Goal: Task Accomplishment & Management: Manage account settings

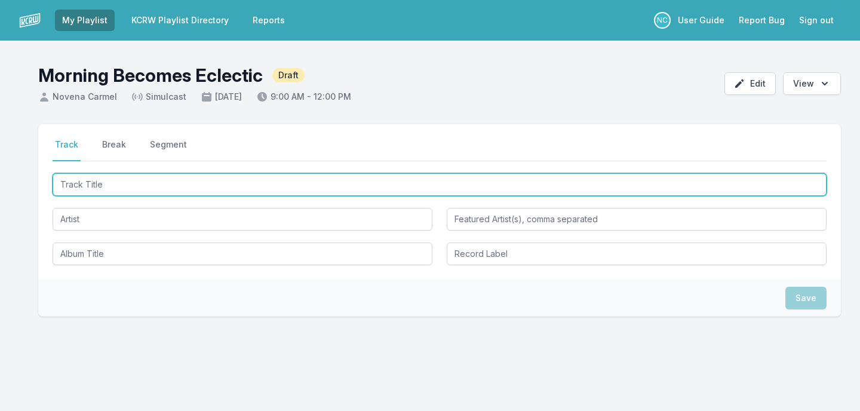
click at [350, 183] on input "Track Title" at bounding box center [440, 184] width 774 height 23
type input "z"
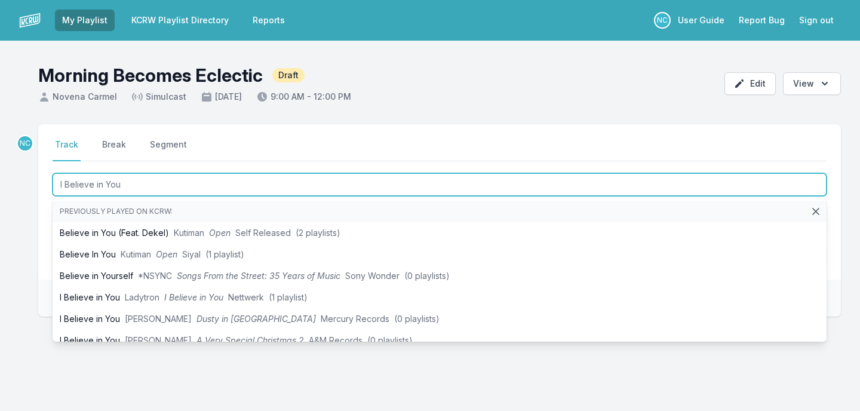
type input "I Believe in You"
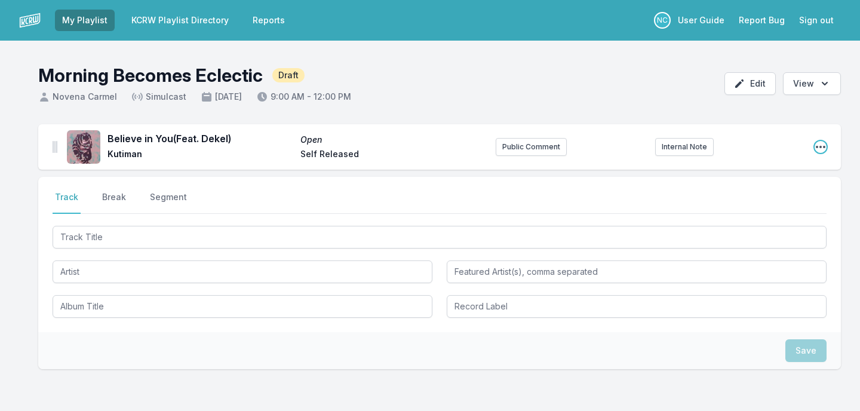
click at [823, 143] on icon "Open playlist item options" at bounding box center [821, 147] width 12 height 12
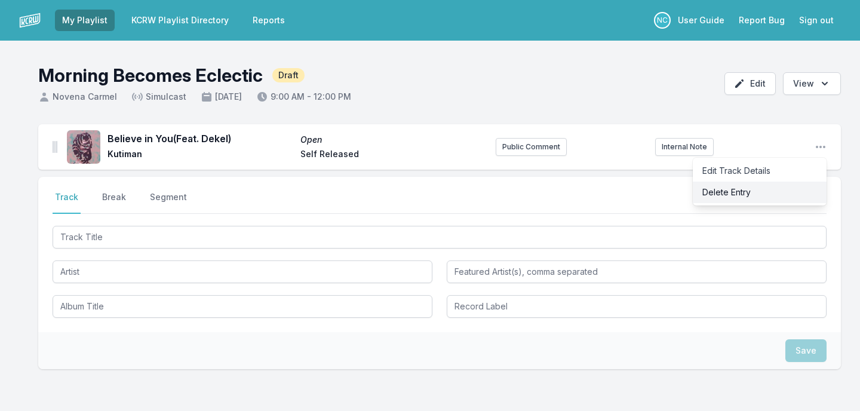
click at [808, 188] on button "Delete Entry" at bounding box center [760, 193] width 134 height 22
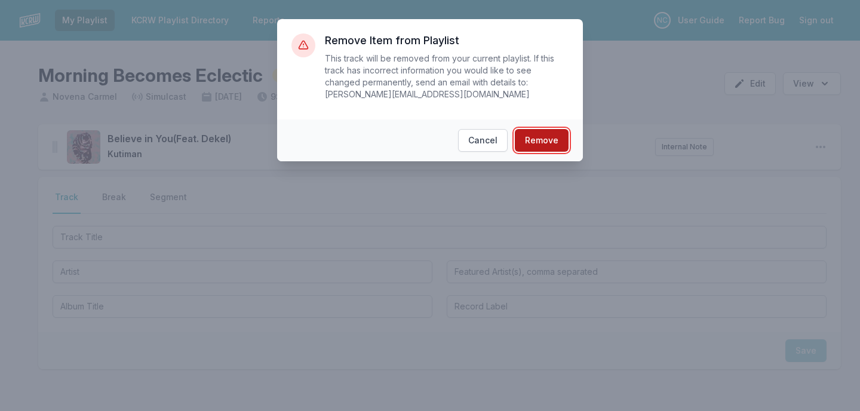
click at [546, 143] on button "Remove" at bounding box center [542, 140] width 54 height 23
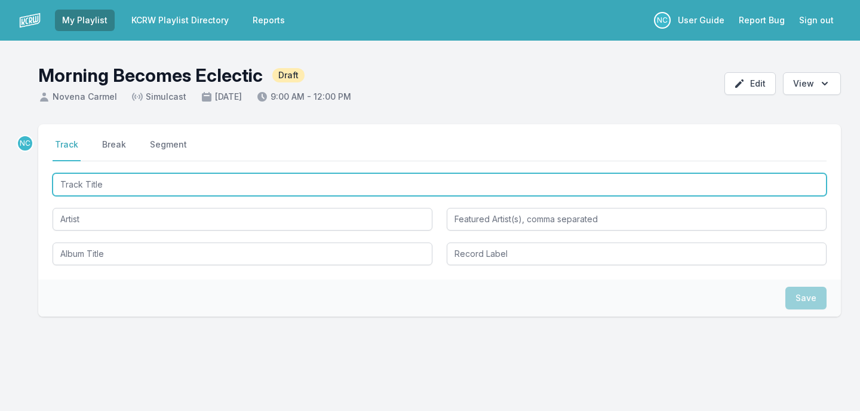
click at [254, 188] on input "Track Title" at bounding box center [440, 184] width 774 height 23
type input "I Believe In You"
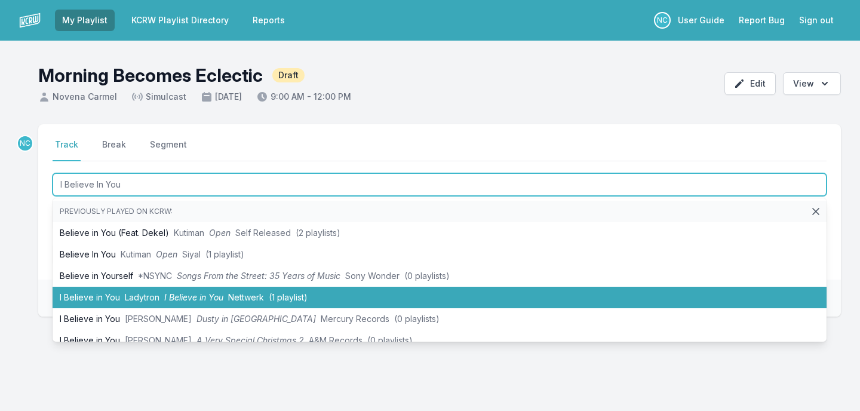
click at [245, 293] on span "Nettwerk" at bounding box center [246, 297] width 36 height 10
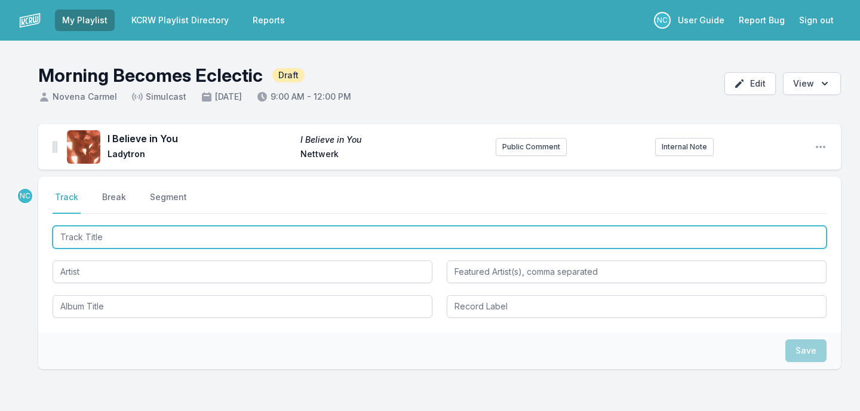
click at [216, 234] on input "Track Title" at bounding box center [440, 237] width 774 height 23
type input "w"
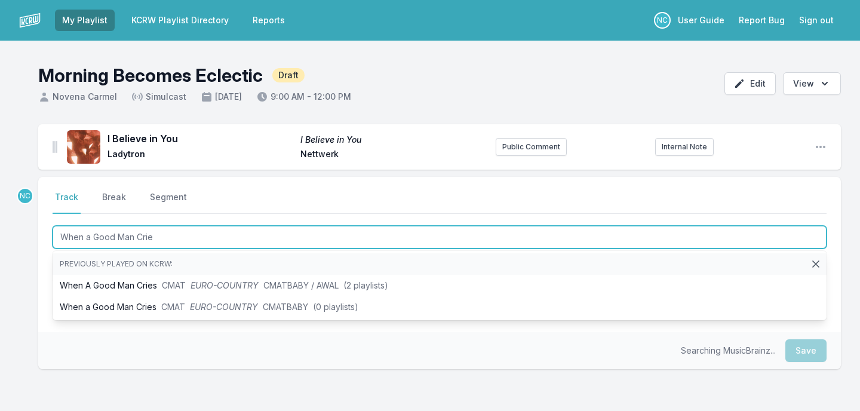
type input "When a Good Man Cries"
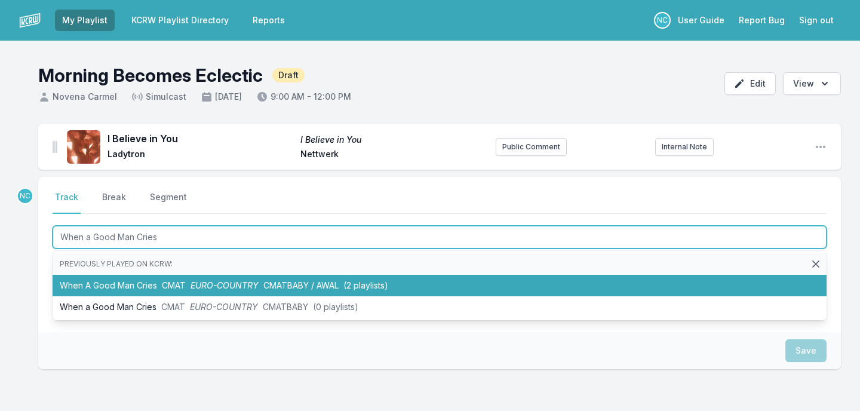
click at [186, 281] on li "When A Good Man Cries CMAT EURO-COUNTRY CMATBABY / AWAL (2 playlists)" at bounding box center [440, 286] width 774 height 22
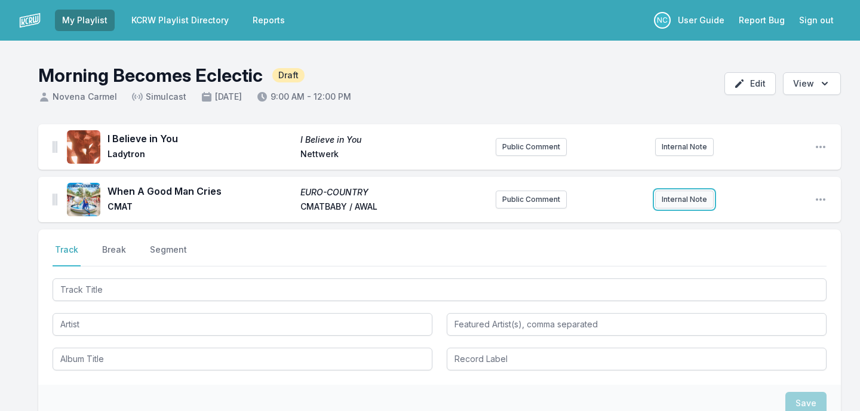
click at [676, 198] on button "Internal Note" at bounding box center [684, 200] width 59 height 18
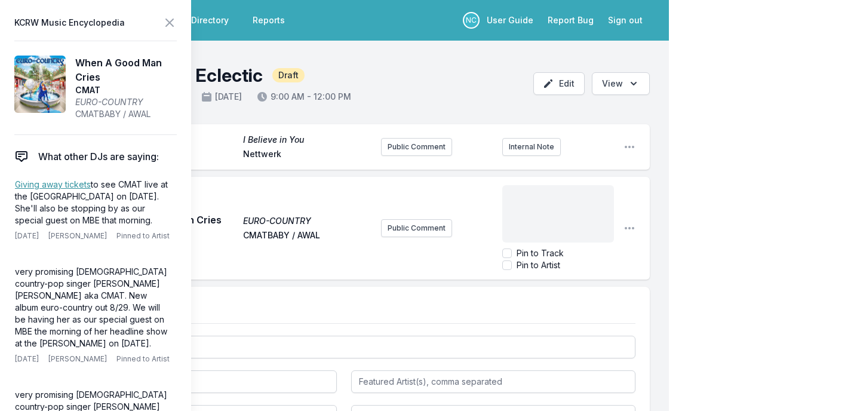
click at [542, 222] on div "﻿" at bounding box center [558, 213] width 112 height 57
click at [577, 198] on span "Tonight at The [PERSON_NAME]" at bounding box center [543, 202] width 67 height 22
copy span "Tonight at The [PERSON_NAME]"
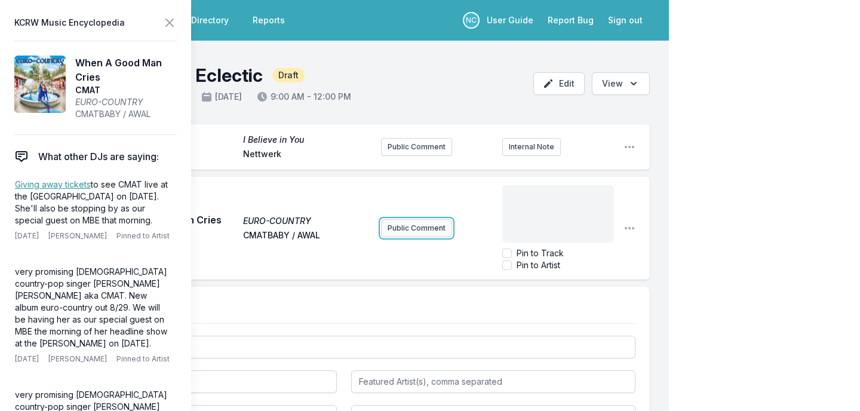
click at [427, 223] on div "I Believe in You I Believe in You Ladytron Nettwerk Public Comment Internal Not…" at bounding box center [334, 355] width 669 height 477
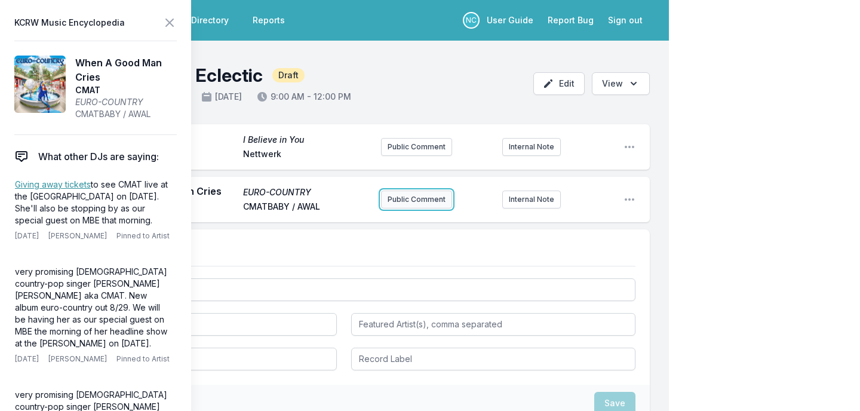
click at [419, 200] on button "Public Comment" at bounding box center [416, 200] width 71 height 18
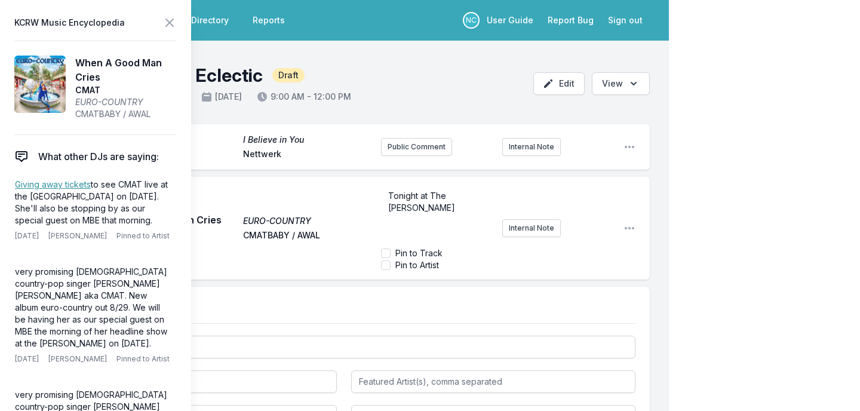
click at [742, 179] on div "My Playlist KCRW Playlist Directory Reports NC User Guide Report Bug Sign out M…" at bounding box center [430, 297] width 860 height 594
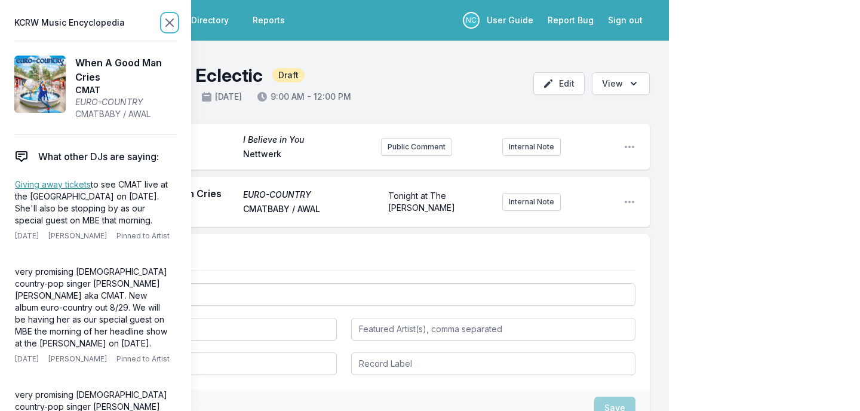
click at [173, 24] on icon at bounding box center [170, 23] width 14 height 14
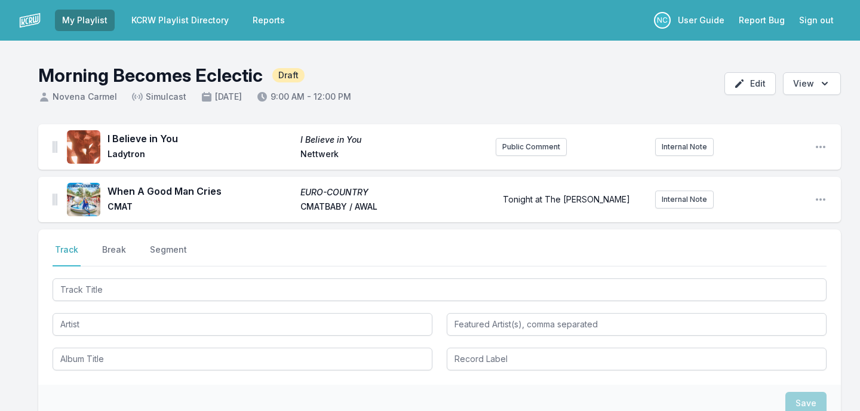
click at [145, 17] on link "KCRW Playlist Directory" at bounding box center [180, 21] width 112 height 22
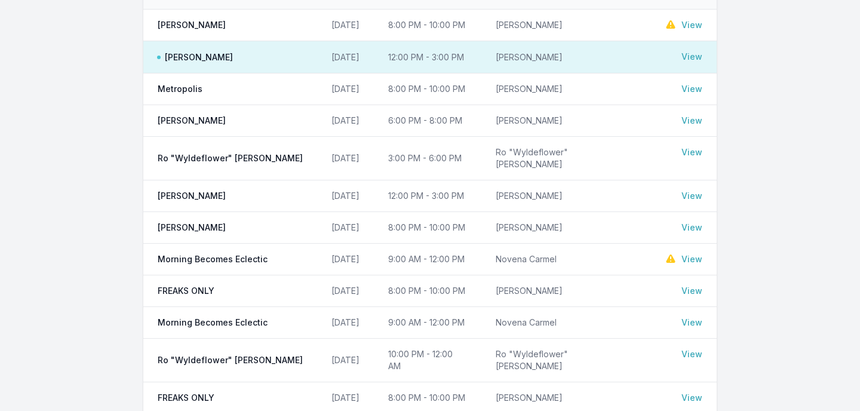
scroll to position [310, 0]
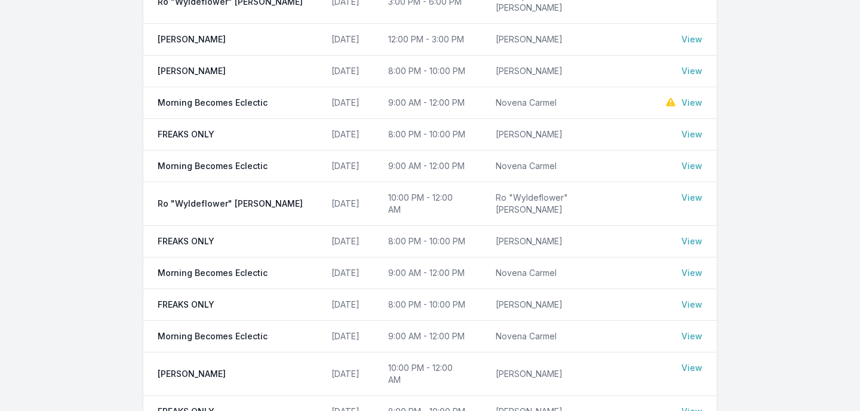
click at [694, 97] on link "View" at bounding box center [692, 103] width 21 height 12
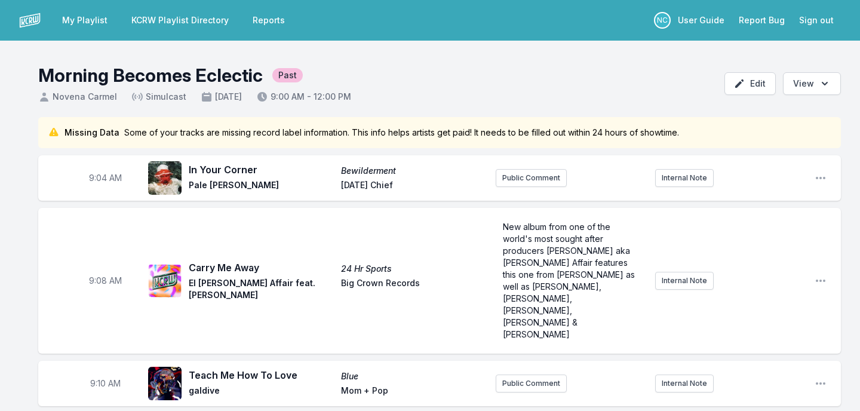
click at [81, 14] on link "My Playlist" at bounding box center [85, 21] width 60 height 22
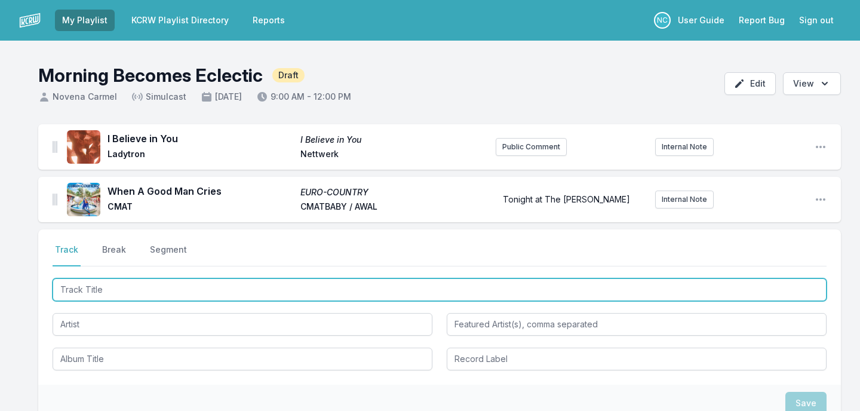
click at [75, 293] on input "Track Title" at bounding box center [440, 289] width 774 height 23
type input "VOLLEYBALL"
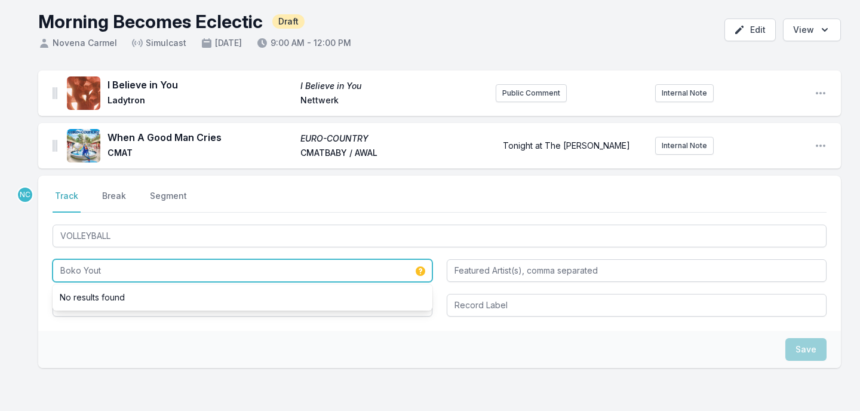
scroll to position [53, 0]
type input "Boko Yout"
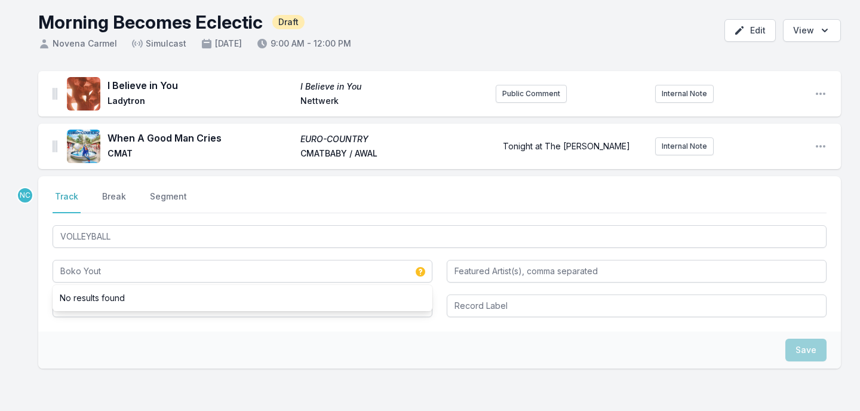
click at [78, 311] on ul "No results found" at bounding box center [243, 298] width 380 height 26
click at [78, 312] on input "Album Title" at bounding box center [243, 306] width 380 height 23
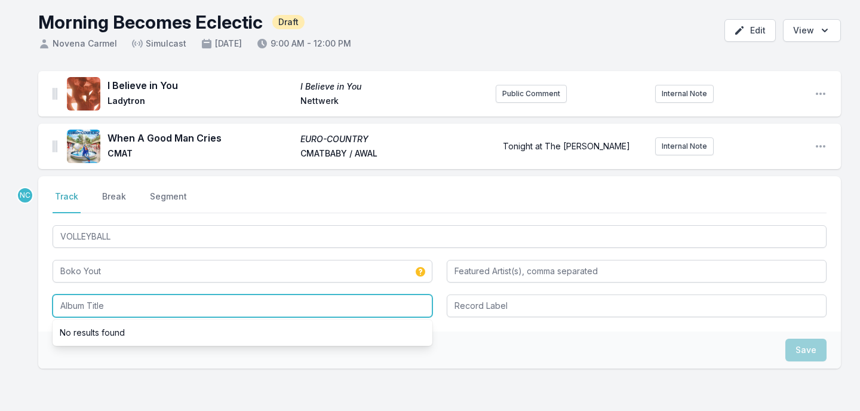
click at [78, 312] on input "Album Title" at bounding box center [243, 306] width 380 height 23
type input "GUSTO"
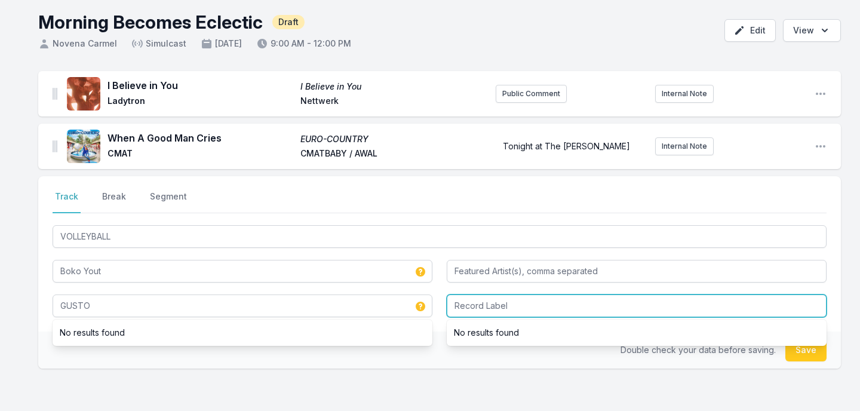
click at [468, 312] on input "Record Label" at bounding box center [637, 306] width 380 height 23
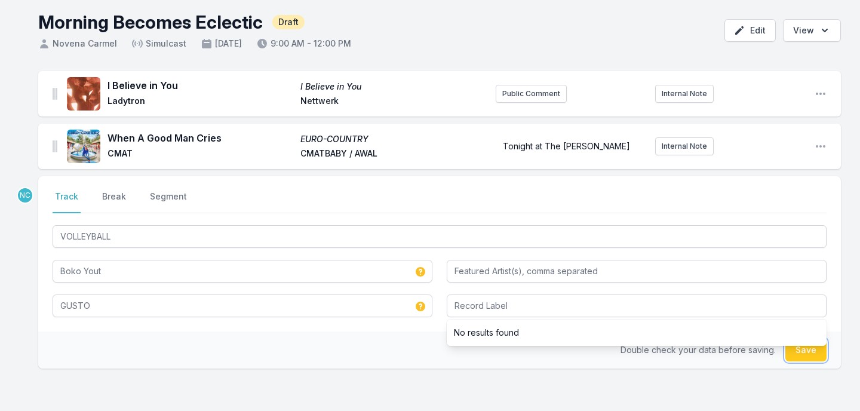
click at [807, 354] on button "Save" at bounding box center [806, 350] width 41 height 23
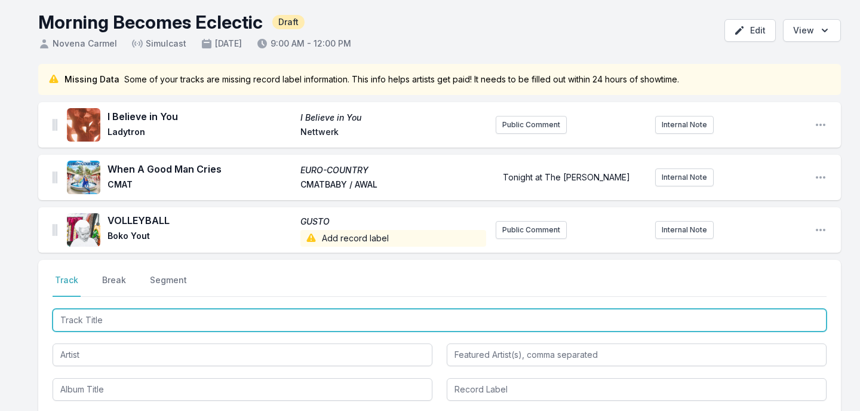
click at [651, 320] on input "Track Title" at bounding box center [440, 320] width 774 height 23
type input "DON'T LET THEM TELL"
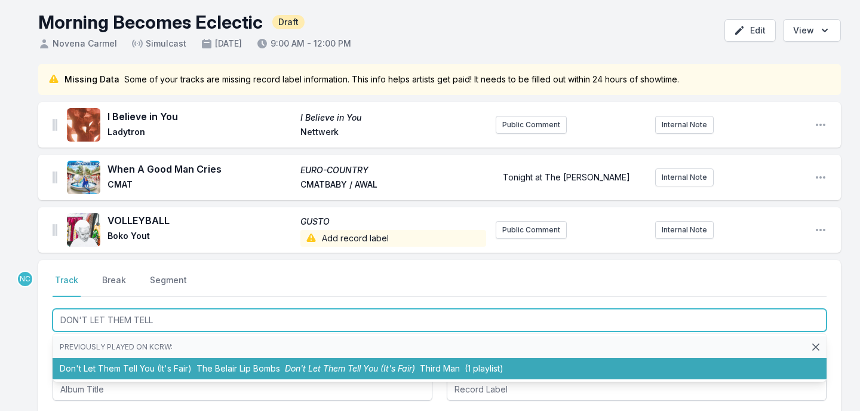
click at [619, 365] on li "Don't Let Them Tell You (It's Fair) The Belair Lip Bombs Don't Let Them Tell Yo…" at bounding box center [440, 369] width 774 height 22
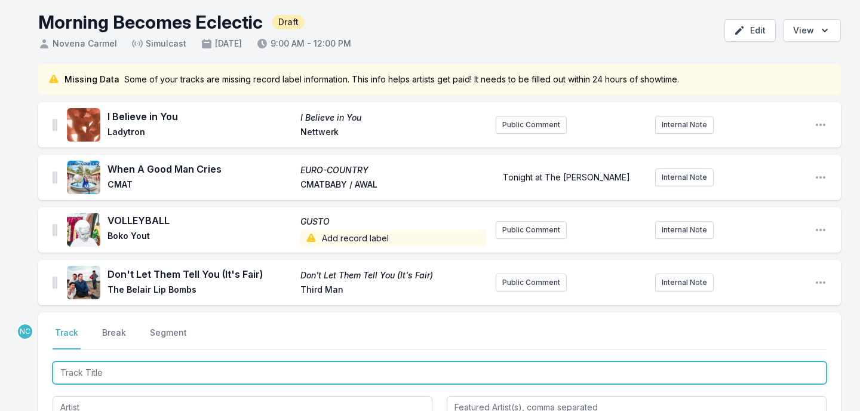
click at [127, 379] on input "Track Title" at bounding box center [440, 372] width 774 height 23
type input "Words"
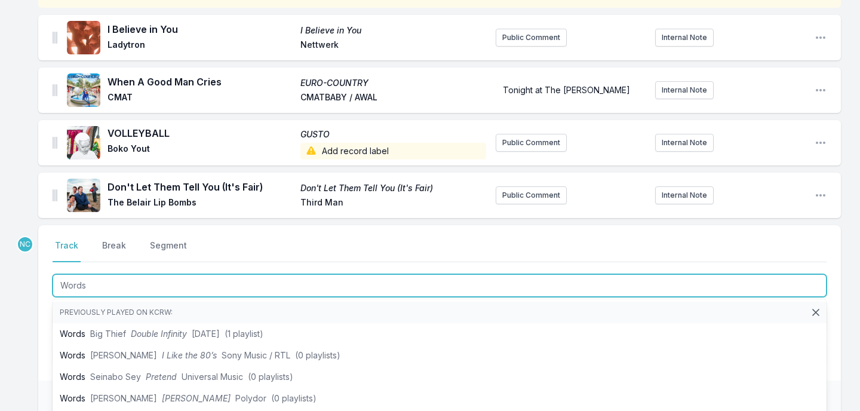
scroll to position [143, 0]
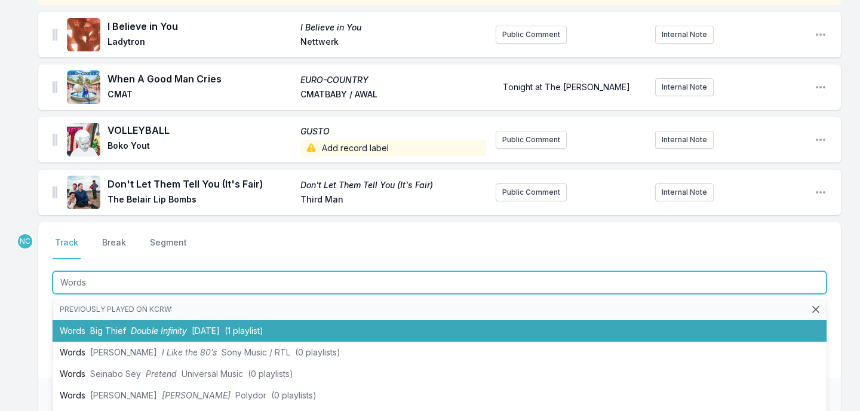
click at [155, 323] on li "Words Big Thief Double Infinity [DATE] (1 playlist)" at bounding box center [440, 331] width 774 height 22
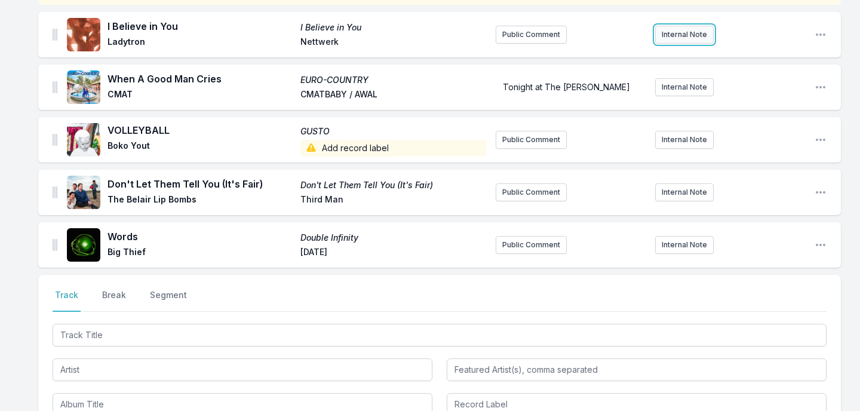
click at [679, 37] on button "Internal Note" at bounding box center [684, 35] width 59 height 18
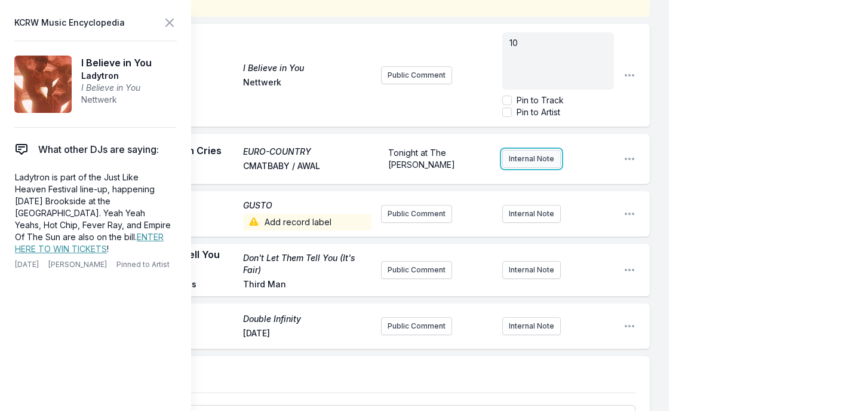
click at [529, 158] on ul "NC I Believe in You I Believe in You Ladytron Nettwerk Public Comment 10 Pin to…" at bounding box center [344, 186] width 612 height 325
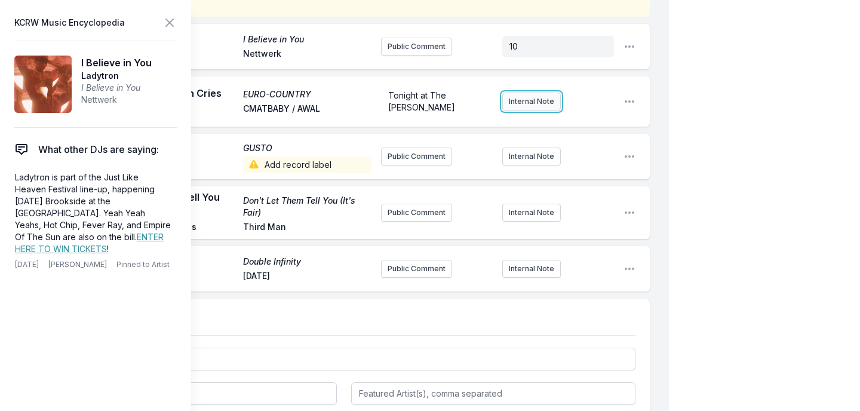
click at [538, 97] on button "Internal Note" at bounding box center [531, 102] width 59 height 18
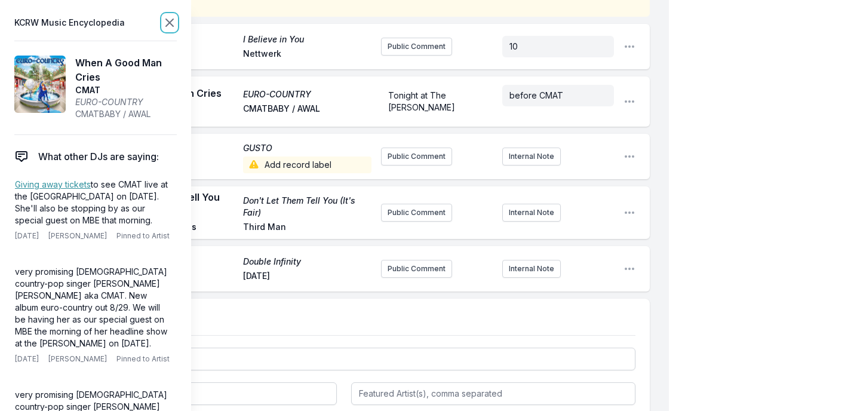
click at [173, 22] on icon at bounding box center [170, 23] width 14 height 14
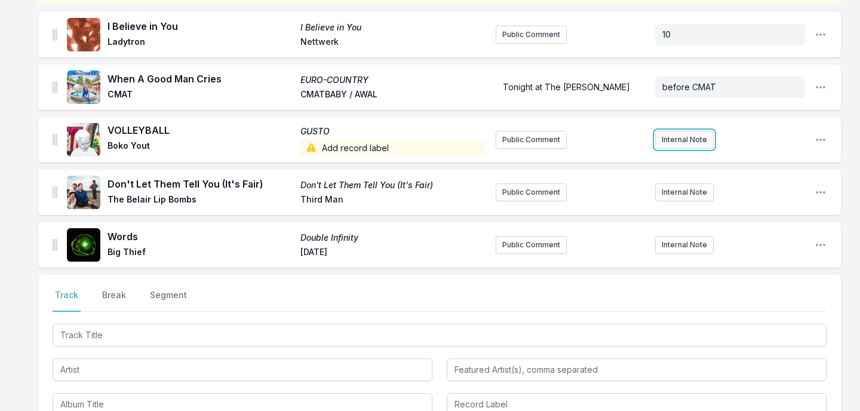
click at [673, 145] on button "Internal Note" at bounding box center [684, 140] width 59 height 18
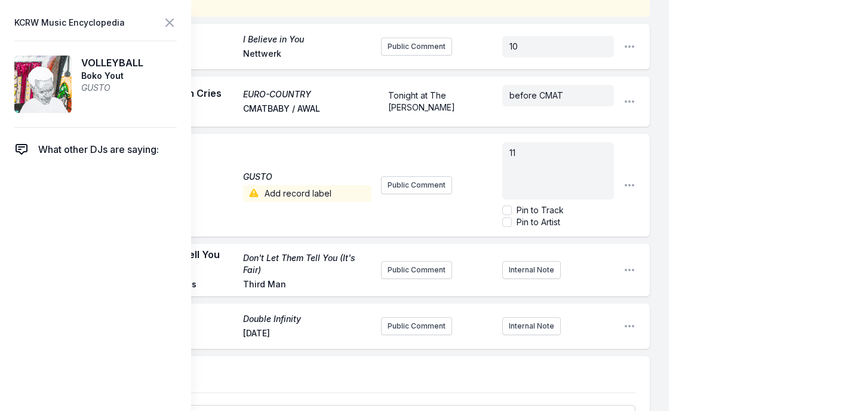
click at [754, 138] on div "My Playlist KCRW Playlist Directory Reports NC User Guide Report Bug Sign out M…" at bounding box center [430, 260] width 860 height 807
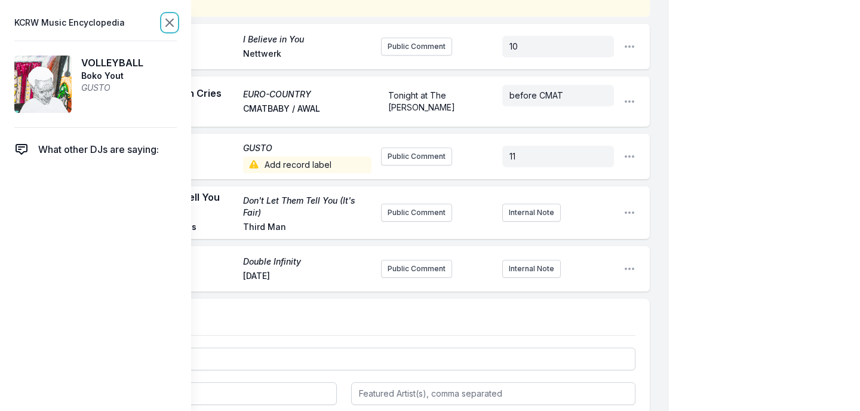
click at [168, 23] on icon at bounding box center [169, 22] width 7 height 7
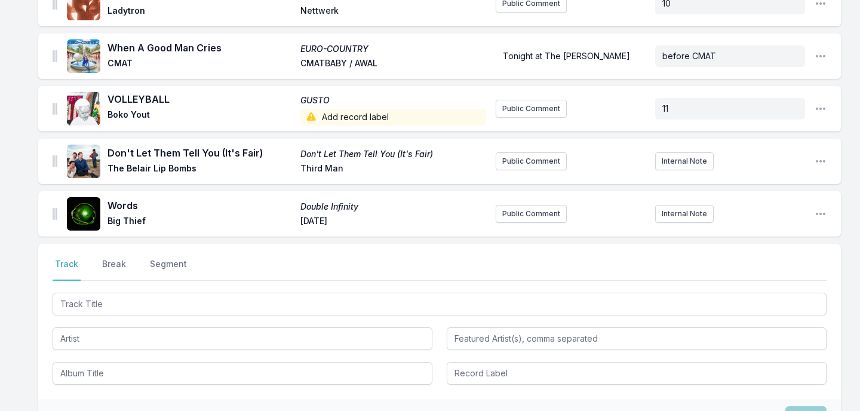
scroll to position [175, 0]
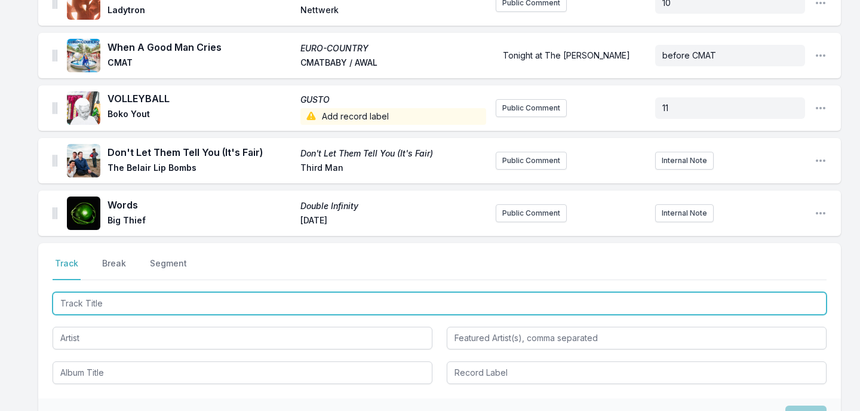
click at [85, 304] on input "Track Title" at bounding box center [440, 303] width 774 height 23
type input "Belong to You"
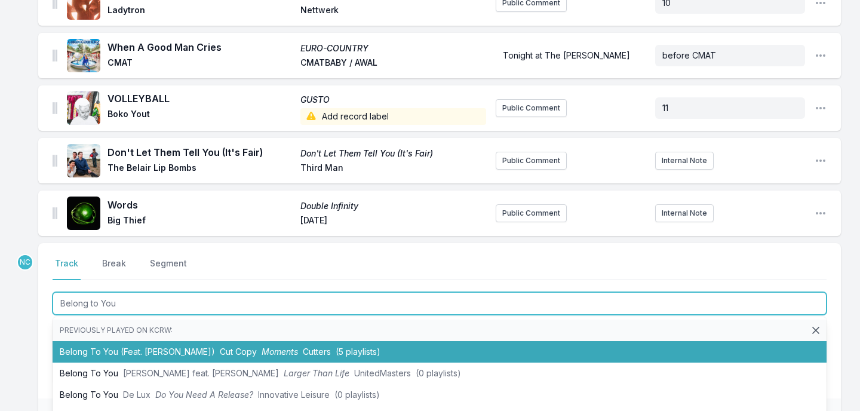
click at [75, 347] on li "Belong To You (Feat. [PERSON_NAME]) Cut Copy Moments Cutters (5 playlists)" at bounding box center [440, 352] width 774 height 22
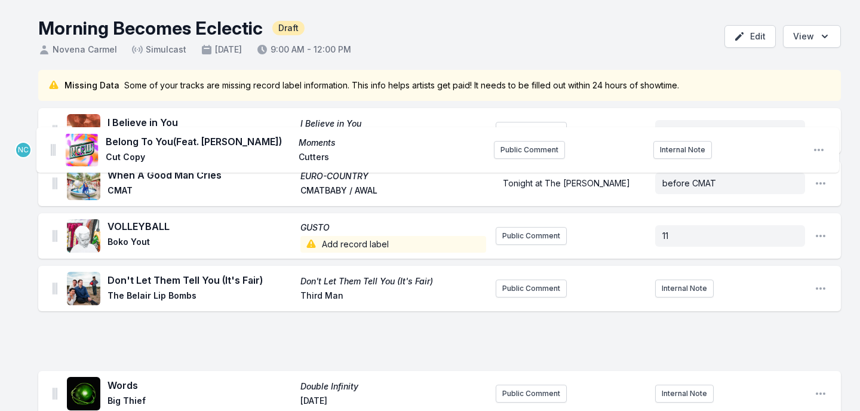
scroll to position [0, 0]
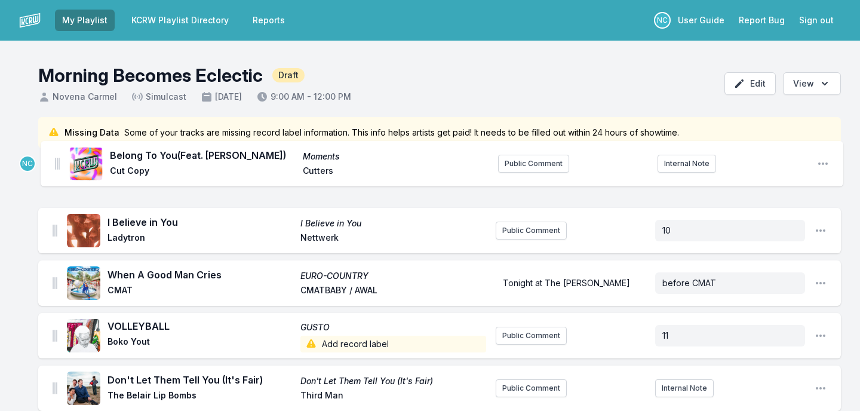
drag, startPoint x: 55, startPoint y: 213, endPoint x: 57, endPoint y: 160, distance: 52.6
click at [57, 160] on ul "I Believe in You I Believe in You Ladytron Nettwerk Public Comment 10 Open play…" at bounding box center [439, 309] width 803 height 308
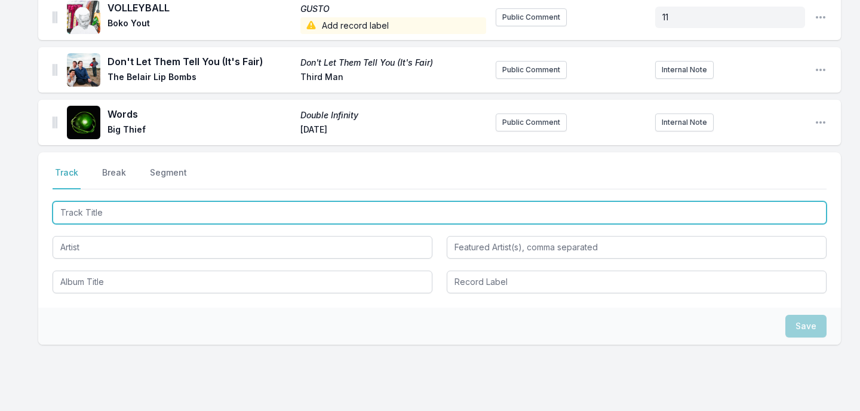
scroll to position [367, 0]
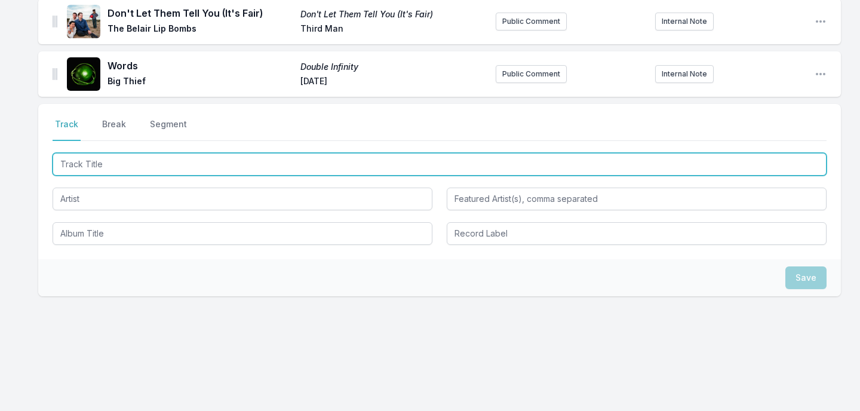
click at [108, 156] on input "Track Title" at bounding box center [440, 164] width 774 height 23
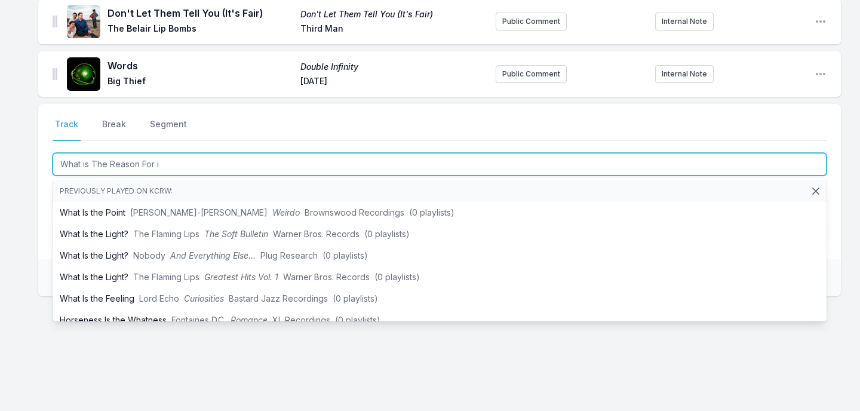
type input "What is The Reason For it"
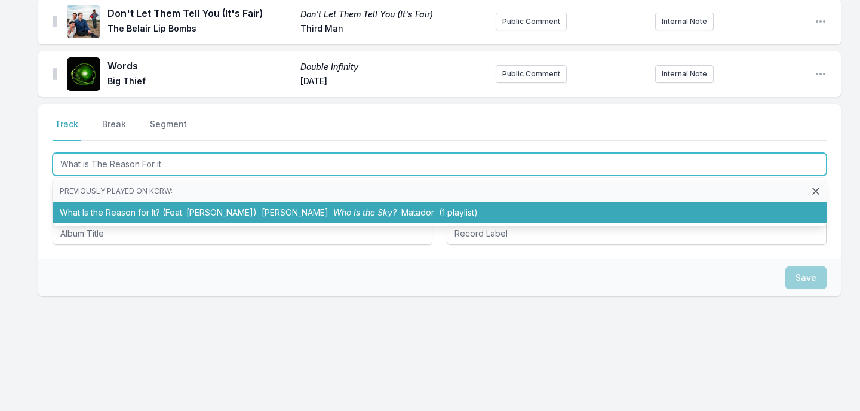
click at [109, 206] on li "What Is the Reason for It? (Feat. [PERSON_NAME]) [PERSON_NAME] Who Is the Sky? …" at bounding box center [440, 213] width 774 height 22
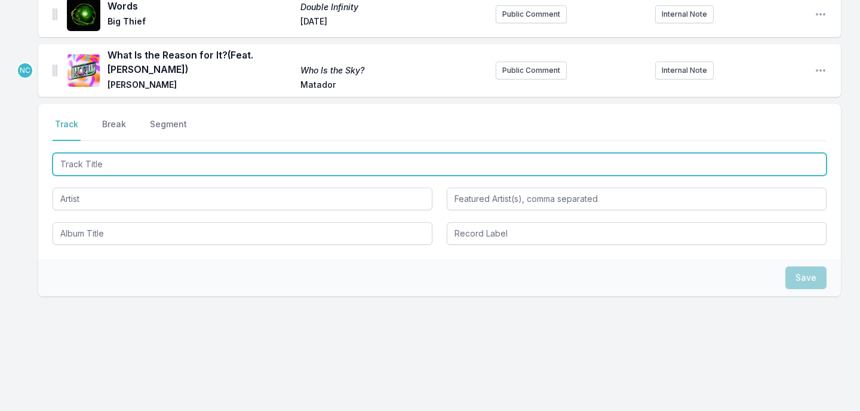
click at [102, 158] on input "Track Title" at bounding box center [440, 164] width 774 height 23
type input "Found a Light"
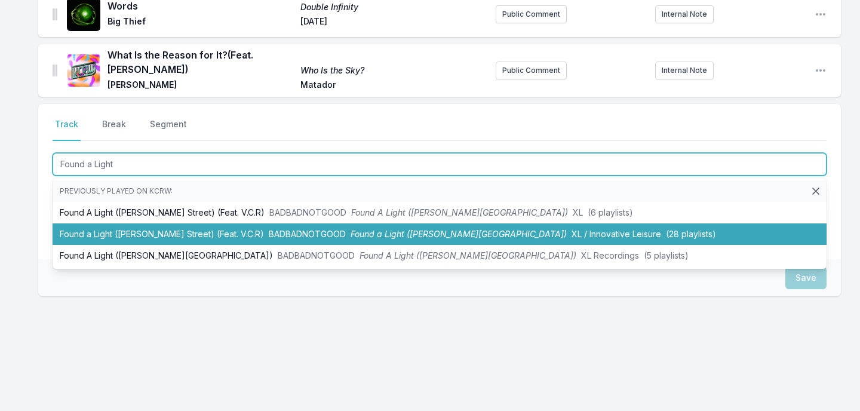
click at [102, 230] on li "Found a Light ([PERSON_NAME] Street) (Feat. V.C.R) BADBADNOTGOOD Found a Light …" at bounding box center [440, 234] width 774 height 22
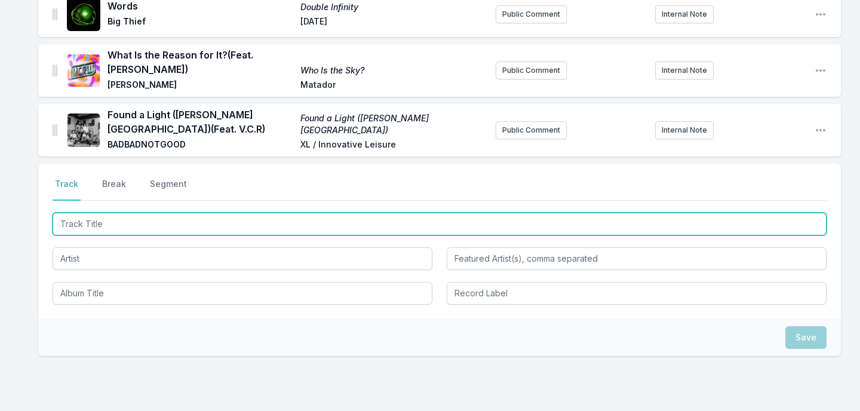
scroll to position [486, 0]
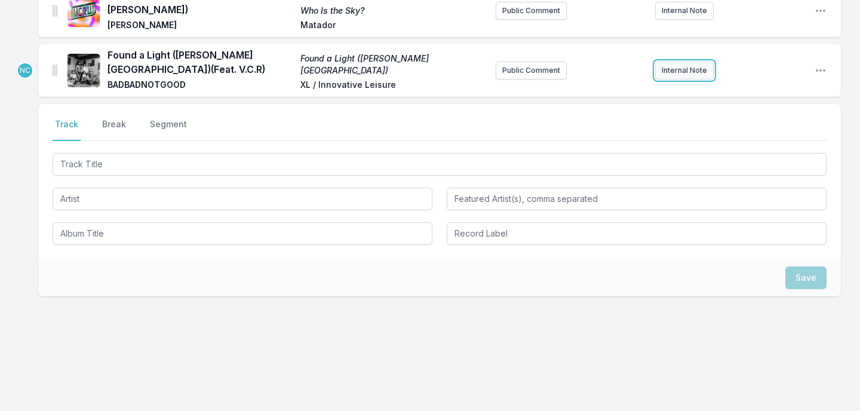
click at [684, 73] on button "Internal Note" at bounding box center [684, 71] width 59 height 18
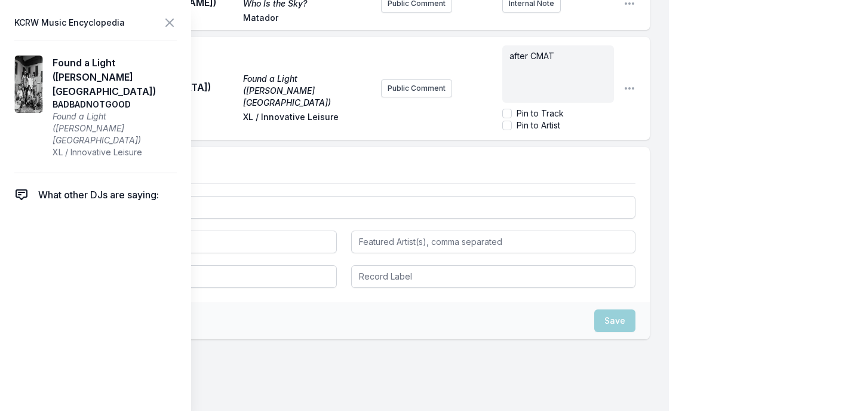
click at [510, 52] on span "after CMAT" at bounding box center [532, 56] width 45 height 10
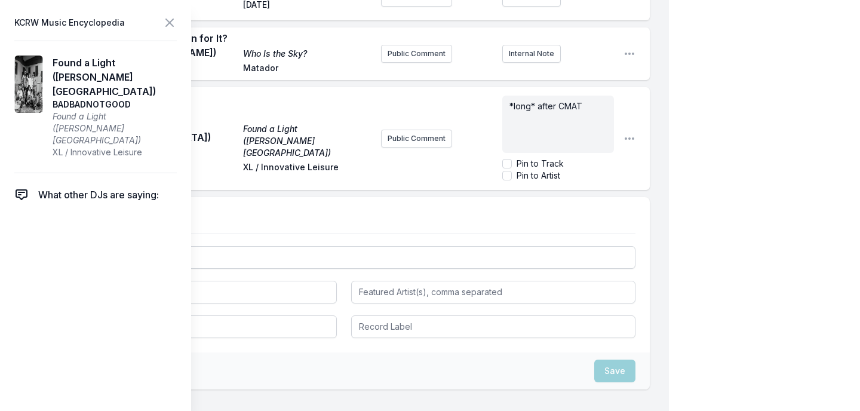
click at [715, 87] on div "My Playlist KCRW Playlist Directory Reports NC User Guide Report Bug Sign out M…" at bounding box center [430, 15] width 860 height 979
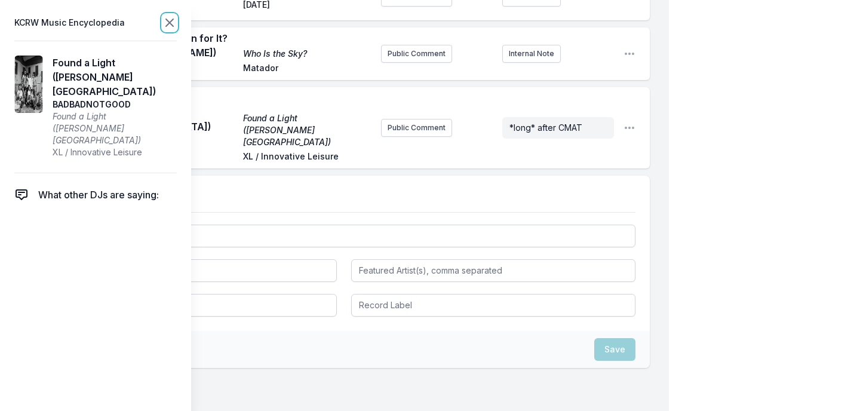
click at [171, 26] on icon at bounding box center [170, 23] width 14 height 14
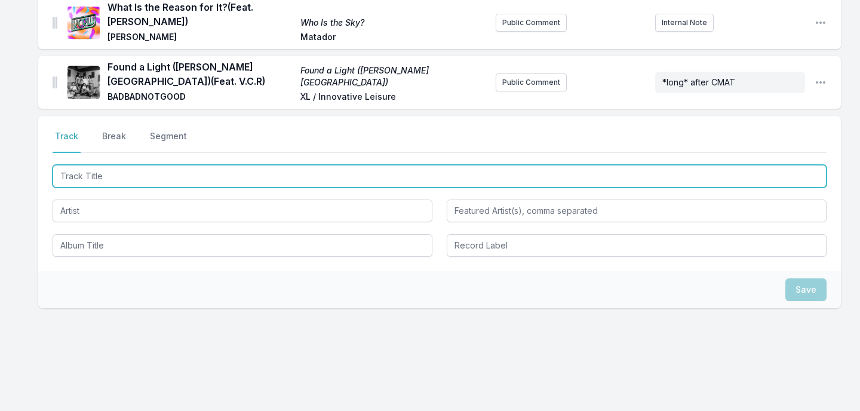
click at [140, 177] on input "Track Title" at bounding box center [440, 176] width 774 height 23
type input "Brand New Me"
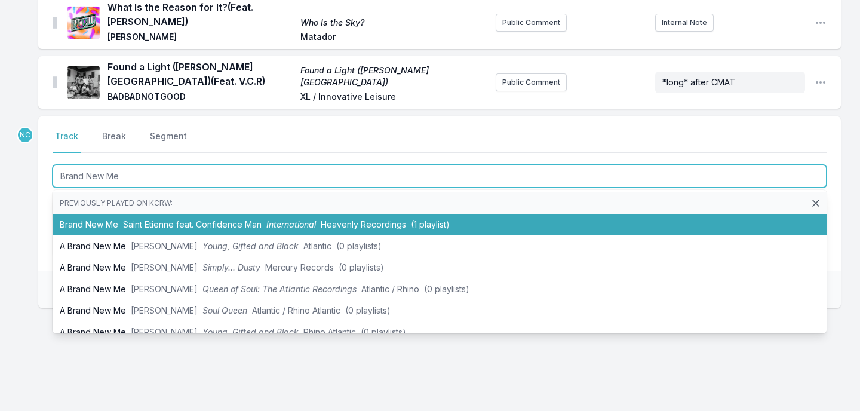
click at [135, 222] on span "Saint Etienne feat. Confidence Man" at bounding box center [192, 224] width 139 height 10
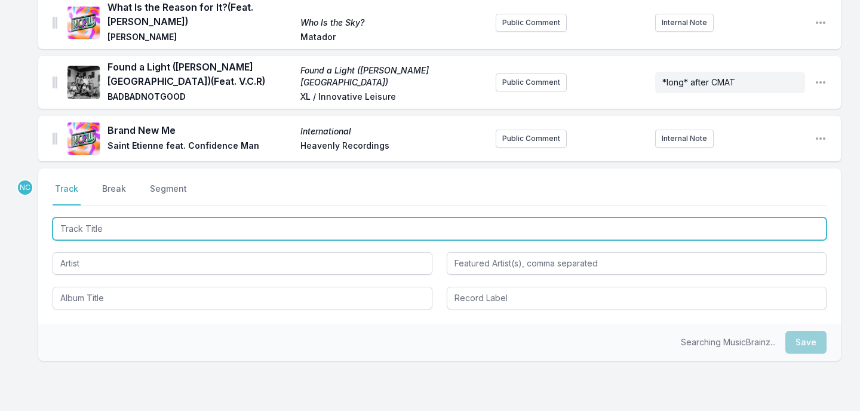
scroll to position [527, 0]
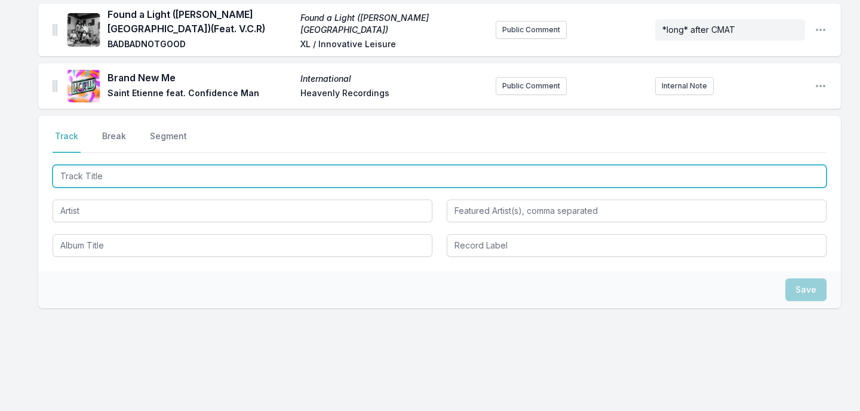
click at [183, 171] on input "Track Title" at bounding box center [440, 176] width 774 height 23
type input "Assis"
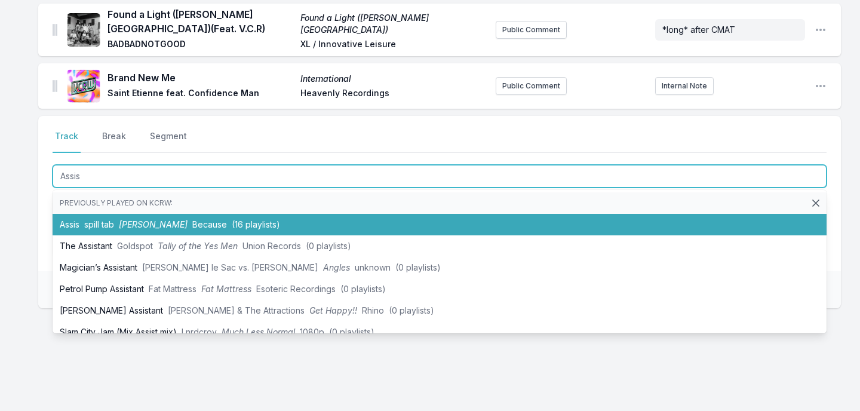
click at [192, 220] on span "Because" at bounding box center [209, 224] width 35 height 10
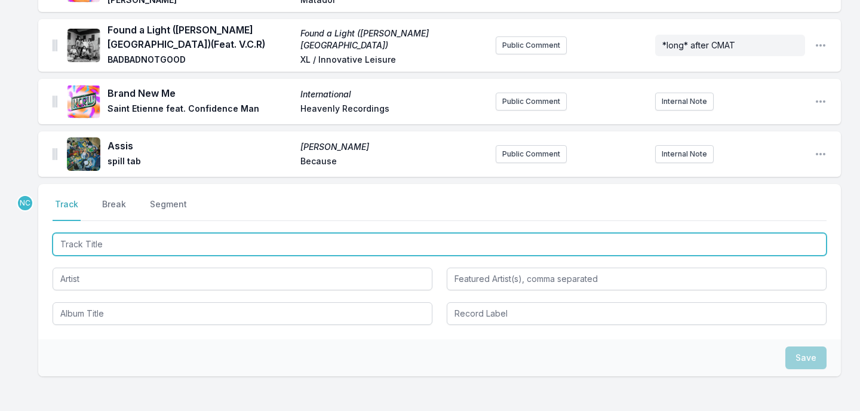
scroll to position [583, 0]
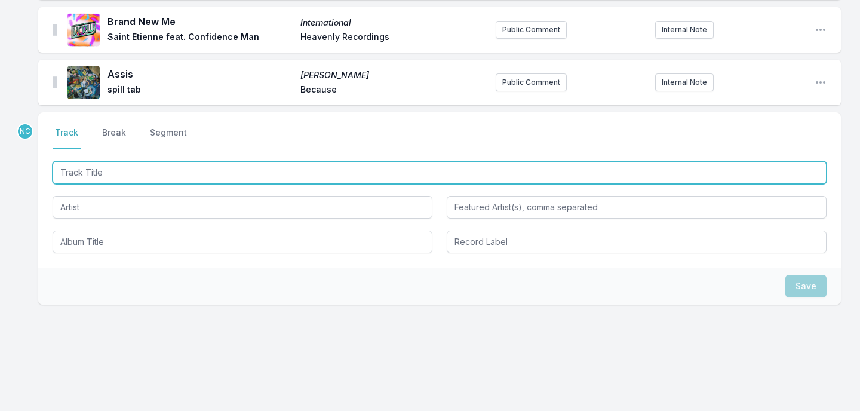
click at [419, 180] on input "Track Title" at bounding box center [440, 172] width 774 height 23
click at [341, 171] on input "Desire" at bounding box center [440, 172] width 774 height 23
type input "Desire"
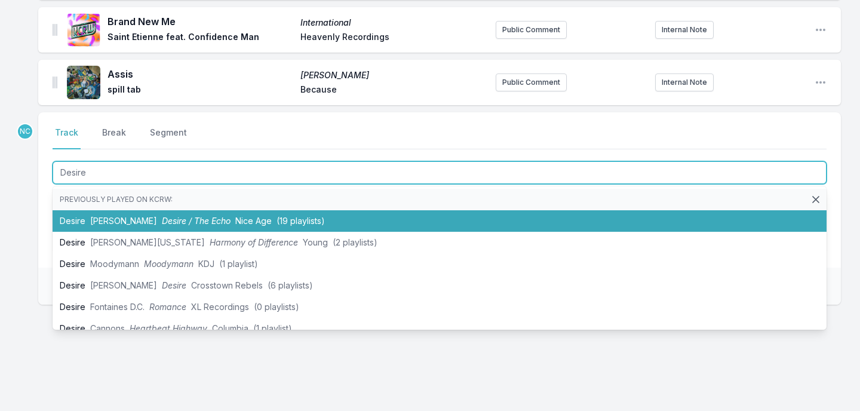
click at [317, 224] on li "Desire [PERSON_NAME] Desire / The Echo Nice Age ([DEMOGRAPHIC_DATA] playlists)" at bounding box center [440, 221] width 774 height 22
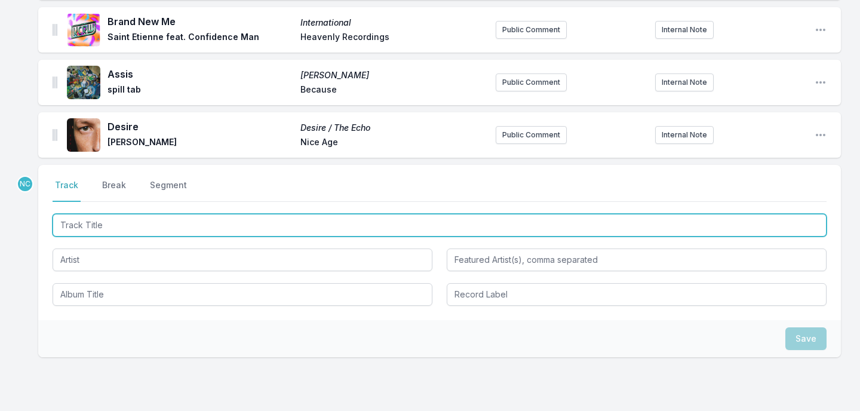
scroll to position [636, 0]
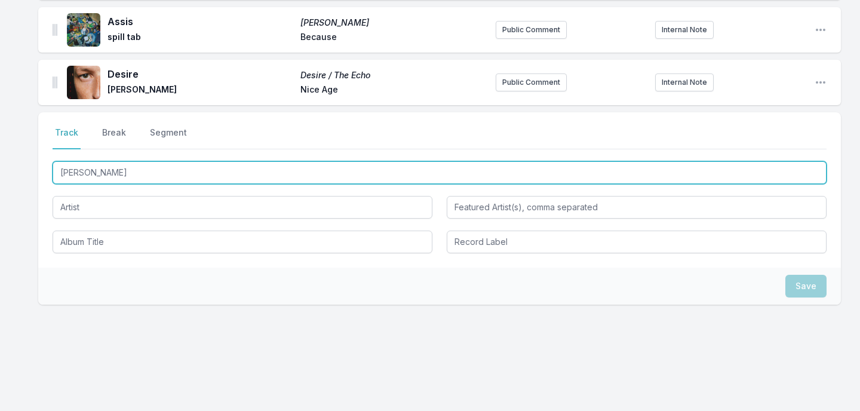
type input "Pia Dance"
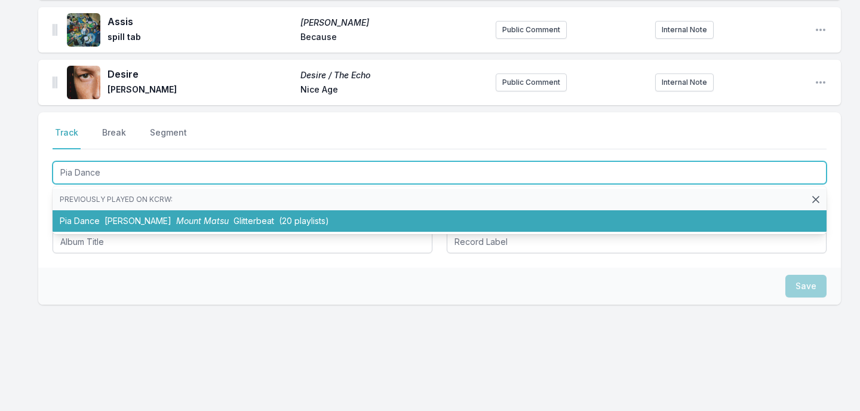
click at [298, 225] on li "[PERSON_NAME] YĪN YĪN Mount Matsu Glitterbeat (20 playlists)" at bounding box center [440, 221] width 774 height 22
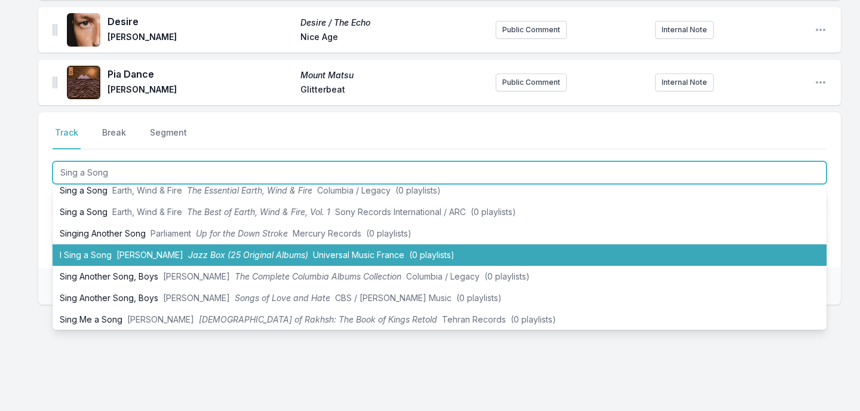
scroll to position [63, 0]
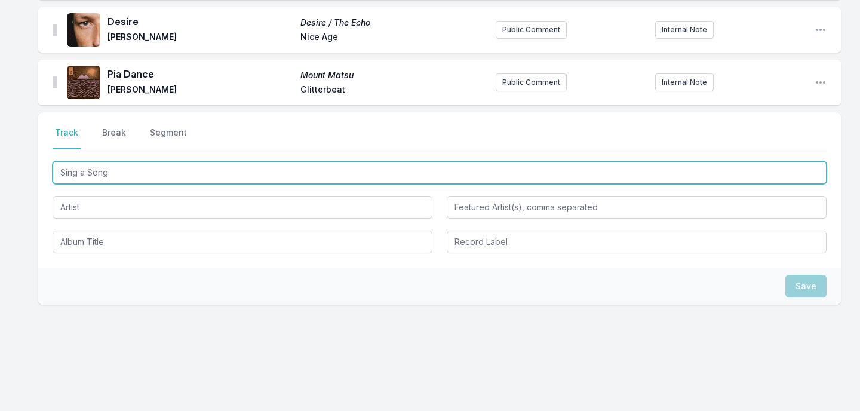
click at [140, 174] on input "Sing a Song" at bounding box center [440, 172] width 774 height 23
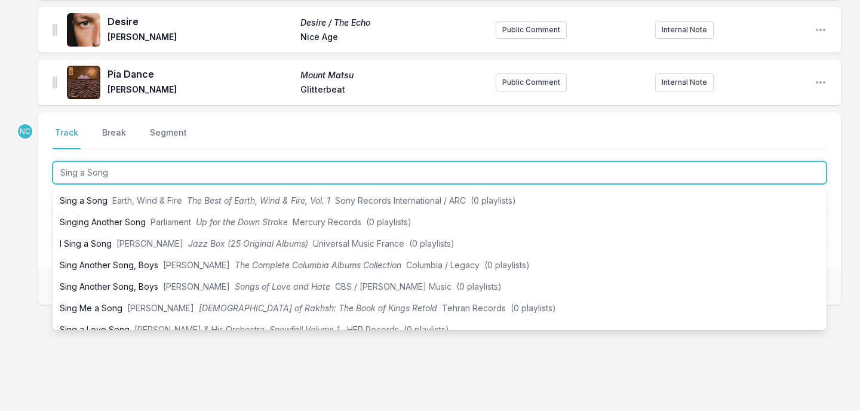
scroll to position [0, 0]
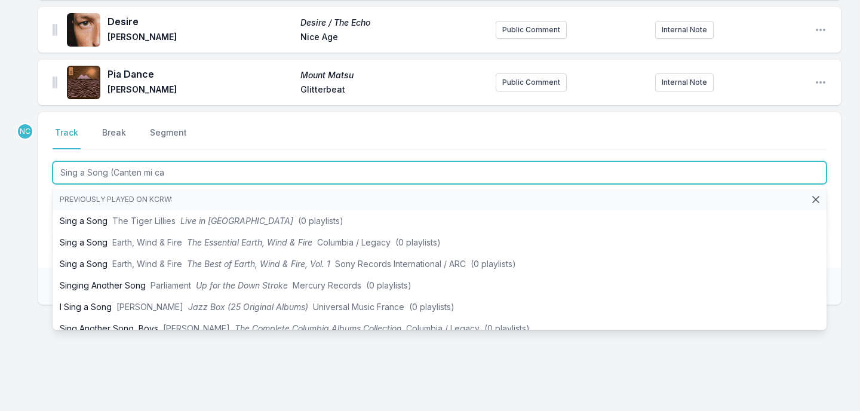
type input "Sing a Song (Canten mi can"
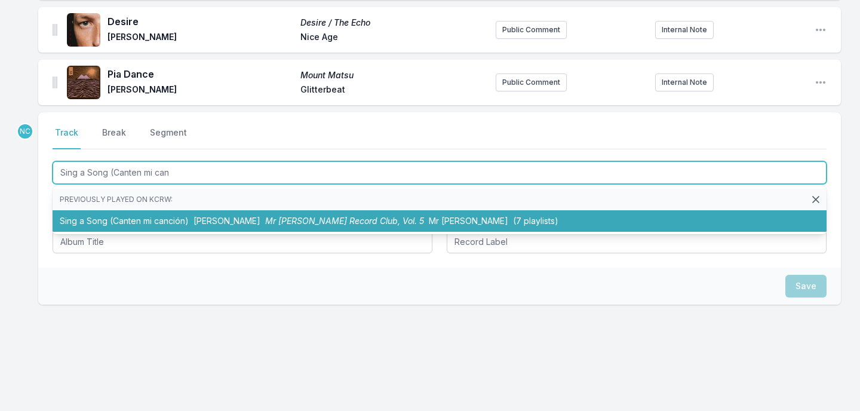
click at [106, 217] on li "Sing a Song (Canten mi canción) [PERSON_NAME] Mr [PERSON_NAME] Record Club, Vol…" at bounding box center [440, 221] width 774 height 22
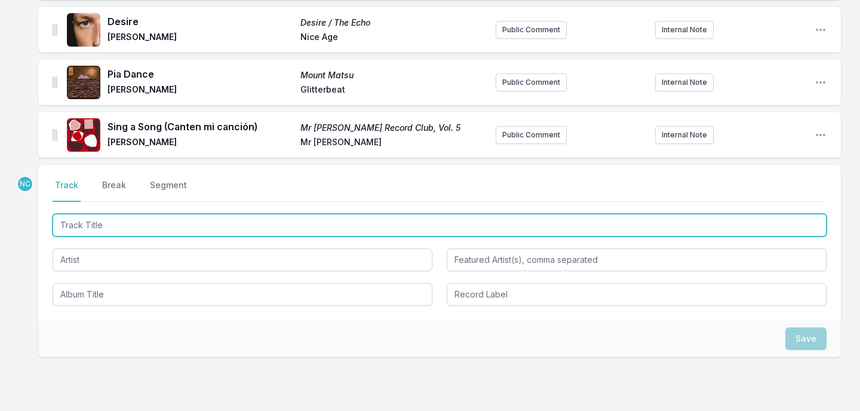
scroll to position [741, 0]
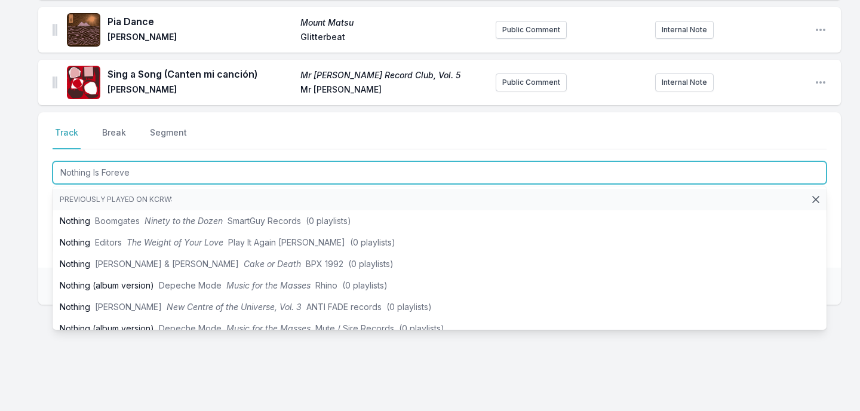
type input "Nothing Is Forever"
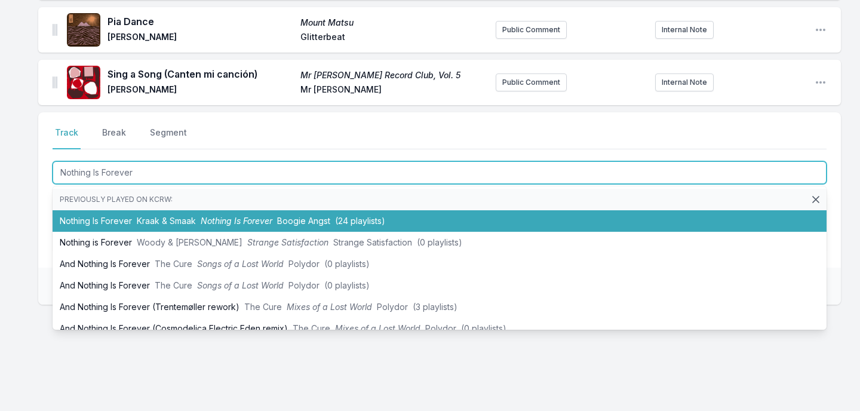
click at [125, 220] on li "Nothing Is Forever [PERSON_NAME] & Smaak Nothing Is Forever Boogie Angst (24 pl…" at bounding box center [440, 221] width 774 height 22
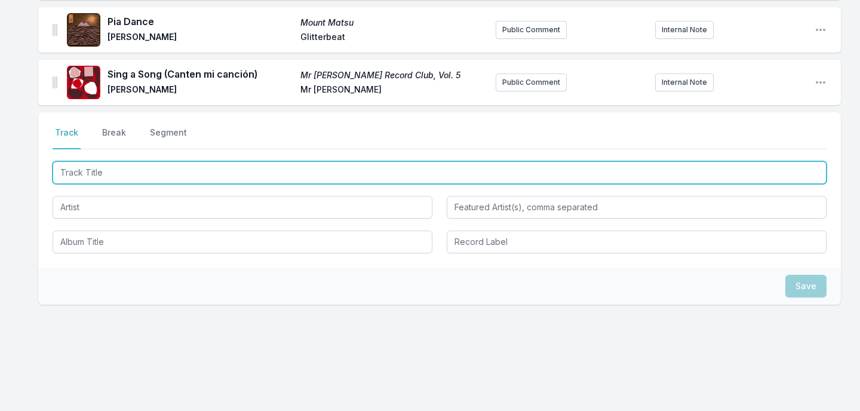
scroll to position [793, 0]
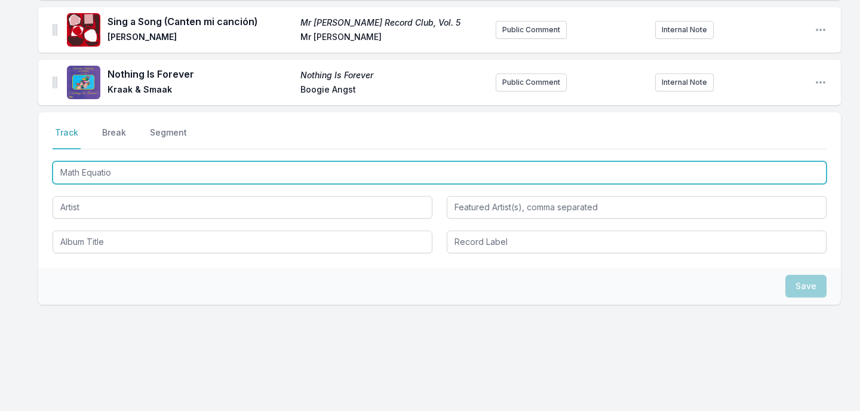
type input "Math Equation"
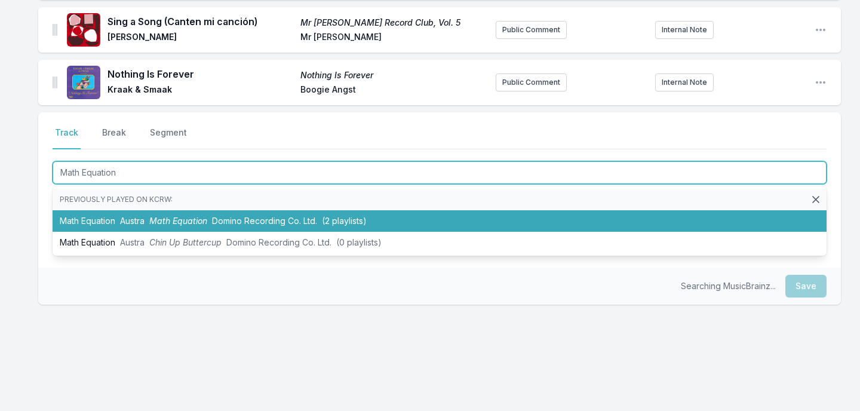
click at [126, 225] on span "Austra" at bounding box center [132, 221] width 24 height 10
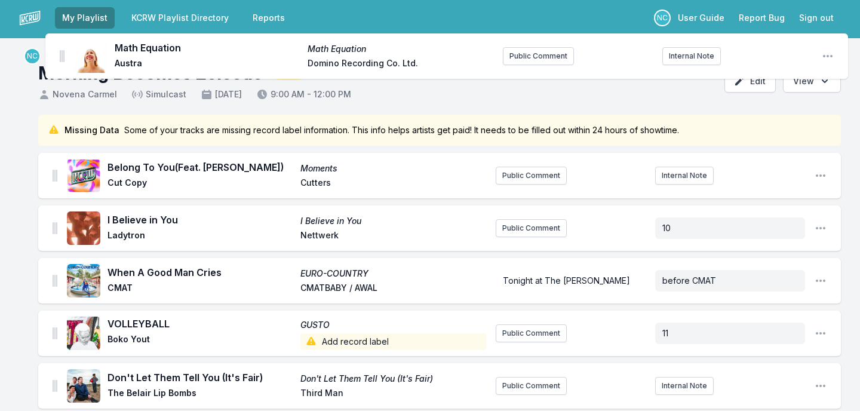
scroll to position [0, 0]
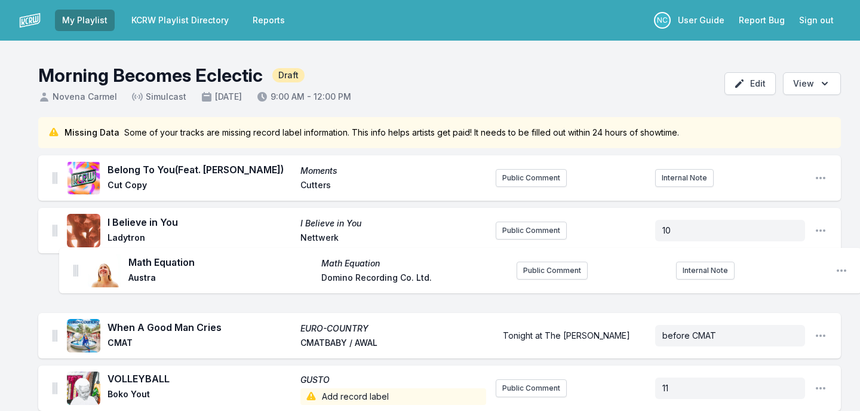
drag, startPoint x: 53, startPoint y: 82, endPoint x: 75, endPoint y: 262, distance: 181.8
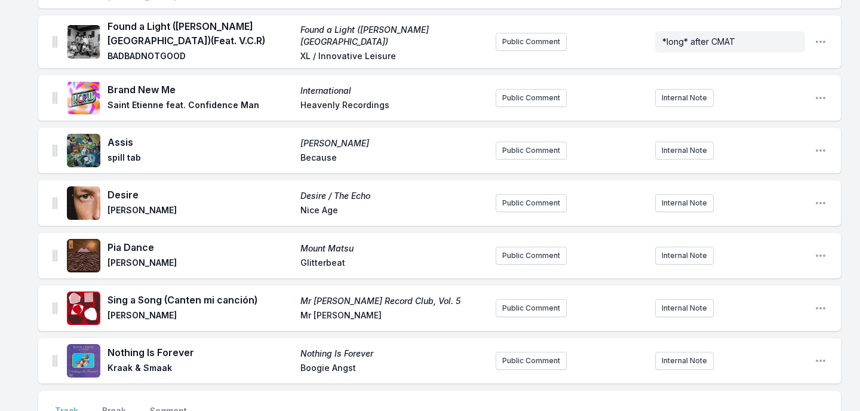
scroll to position [854, 0]
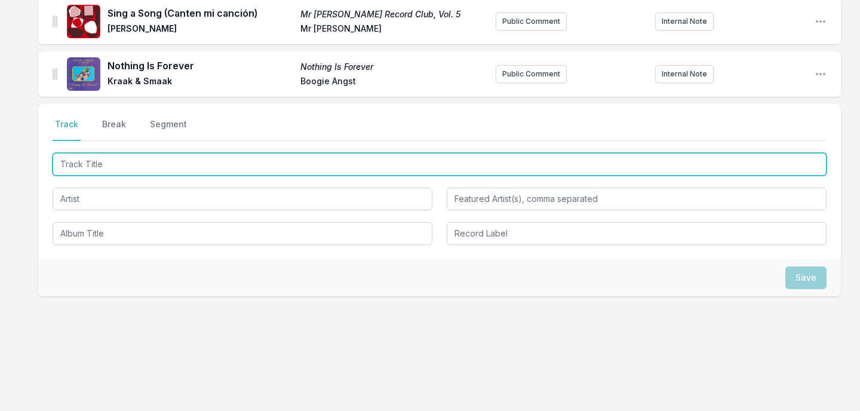
click at [152, 160] on input "Track Title" at bounding box center [440, 164] width 774 height 23
type input "Run"
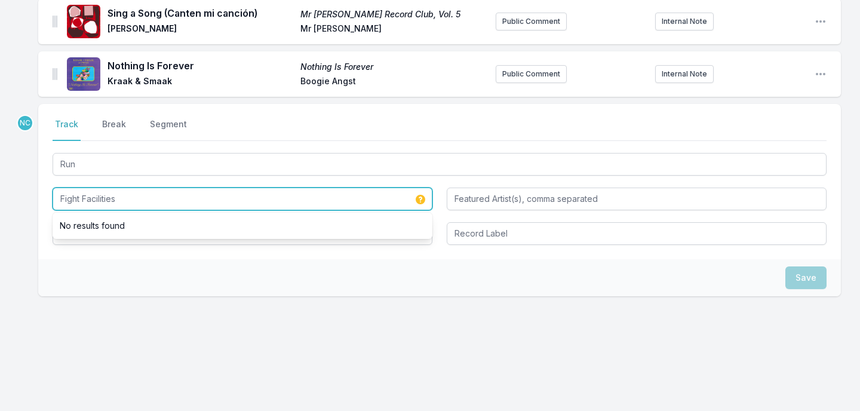
type input "Fight Facilities"
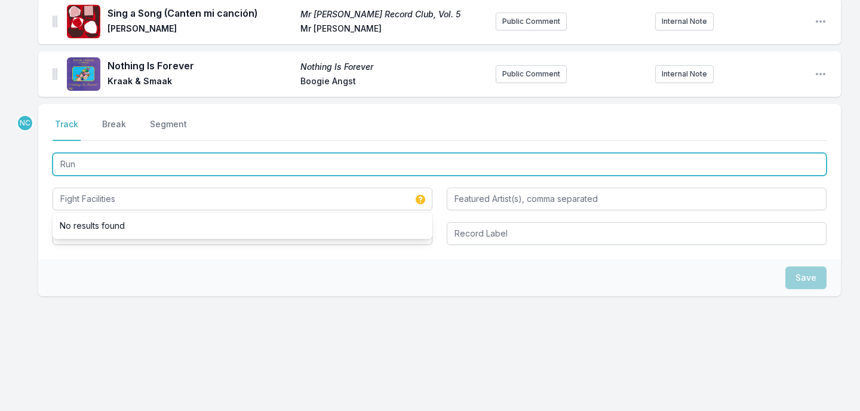
click at [114, 166] on input "Run" at bounding box center [440, 164] width 774 height 23
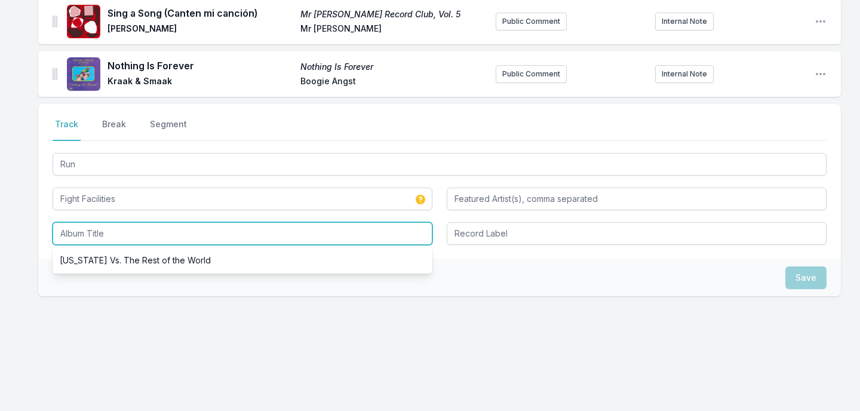
click at [84, 227] on input "Album Title" at bounding box center [243, 233] width 380 height 23
paste input "Run"
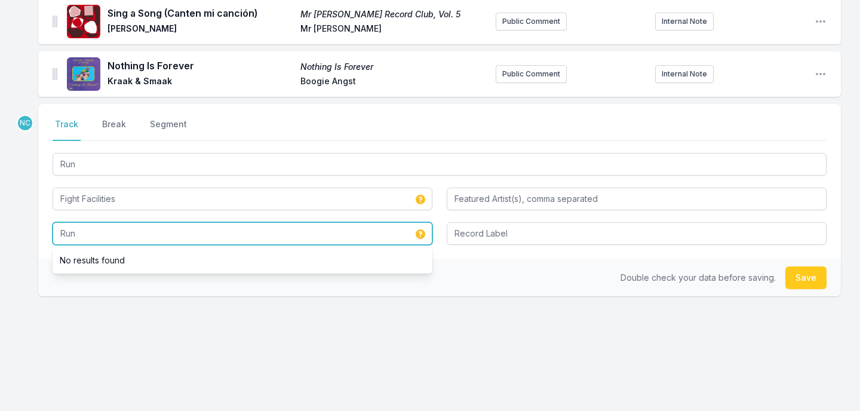
type input "Run"
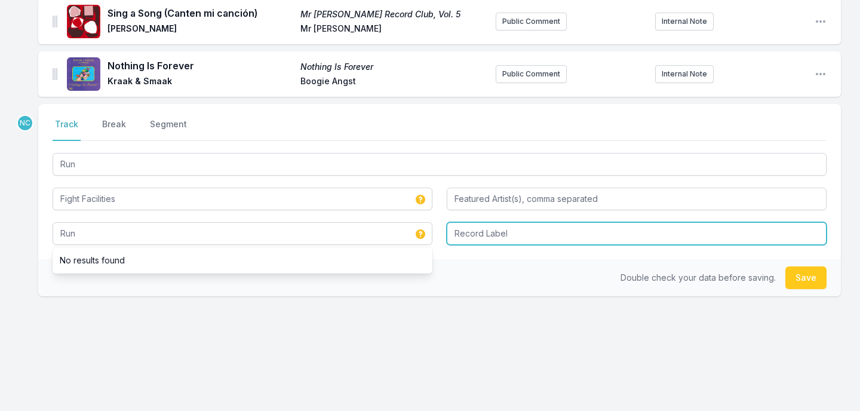
click at [548, 240] on input "Record Label" at bounding box center [637, 233] width 380 height 23
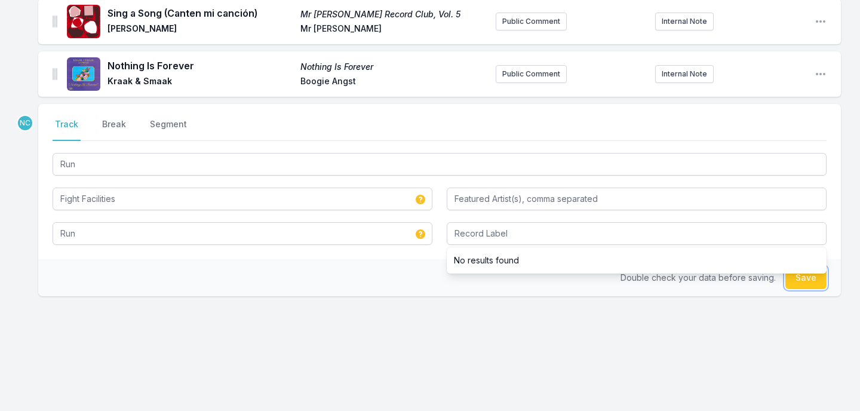
click at [804, 285] on button "Save" at bounding box center [806, 277] width 41 height 23
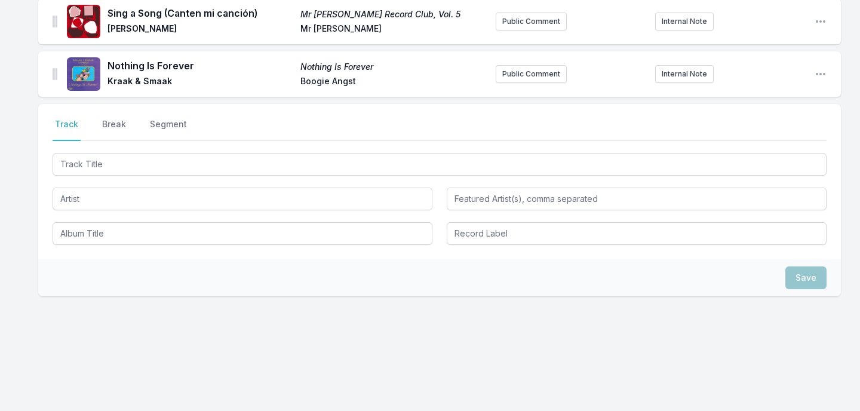
scroll to position [907, 0]
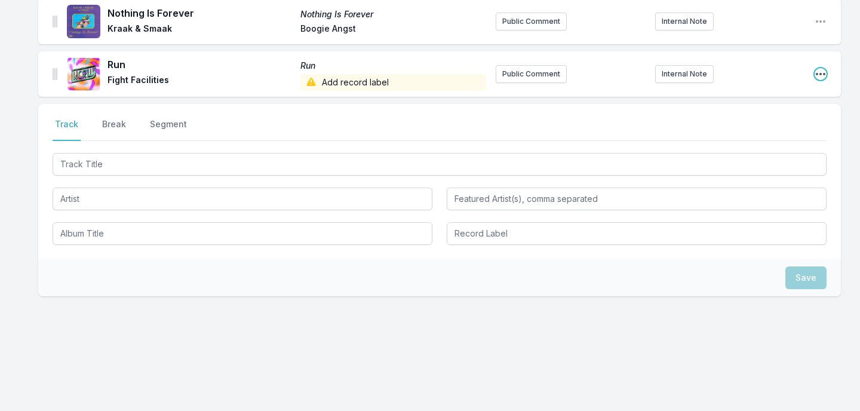
click at [817, 73] on icon "Open playlist item options" at bounding box center [821, 74] width 10 height 2
click at [797, 97] on button "Edit Track Details" at bounding box center [760, 98] width 134 height 22
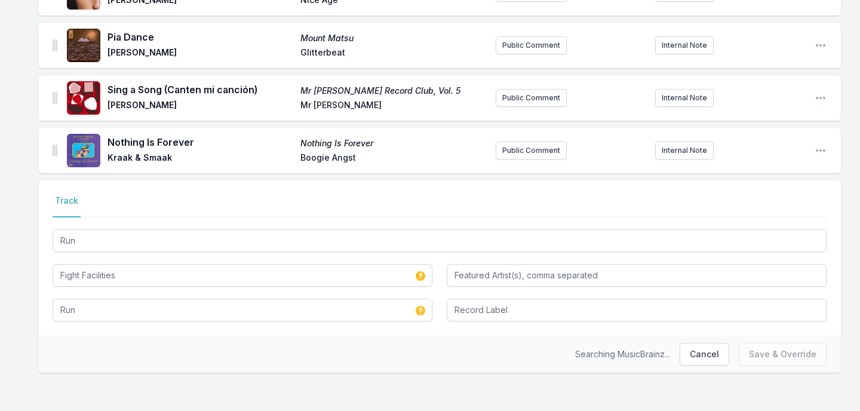
scroll to position [778, 0]
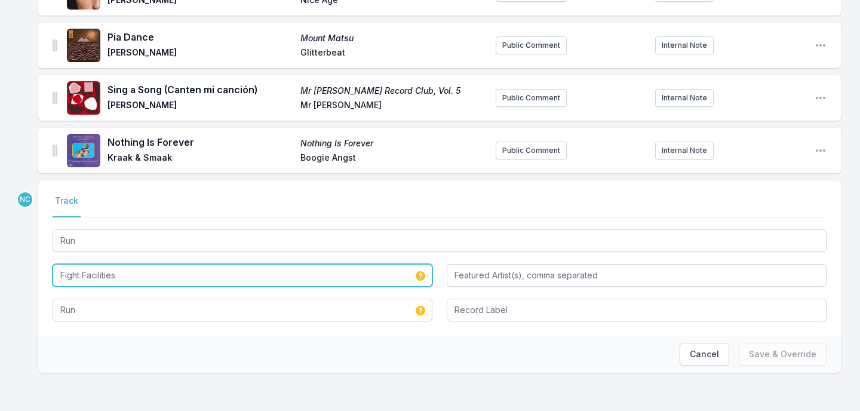
click at [62, 273] on input "Fight Facilities" at bounding box center [243, 275] width 380 height 23
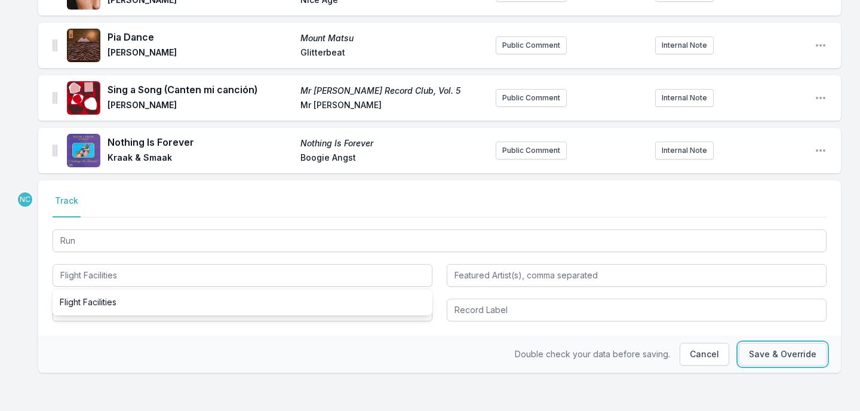
click at [793, 357] on button "Save & Override" at bounding box center [783, 354] width 88 height 23
type input "Fight Facilities"
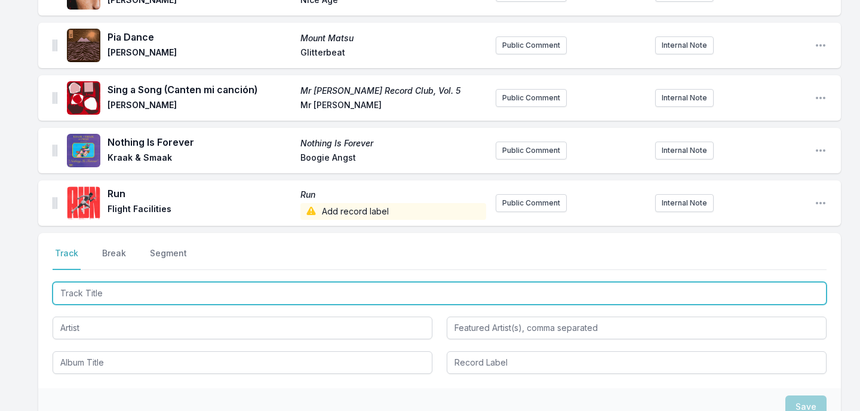
click at [483, 299] on input "Track Title" at bounding box center [440, 293] width 774 height 23
type input "Space Between Us"
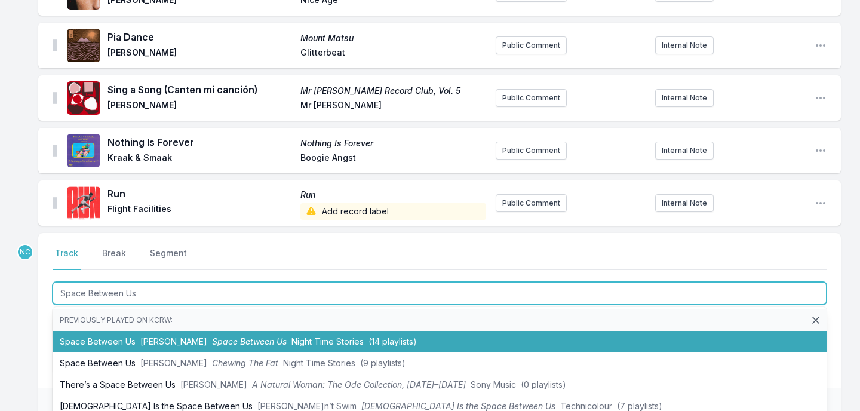
click at [456, 345] on li "Space Between Us [PERSON_NAME] Space Between Us Night Time Stories (14 playlist…" at bounding box center [440, 342] width 774 height 22
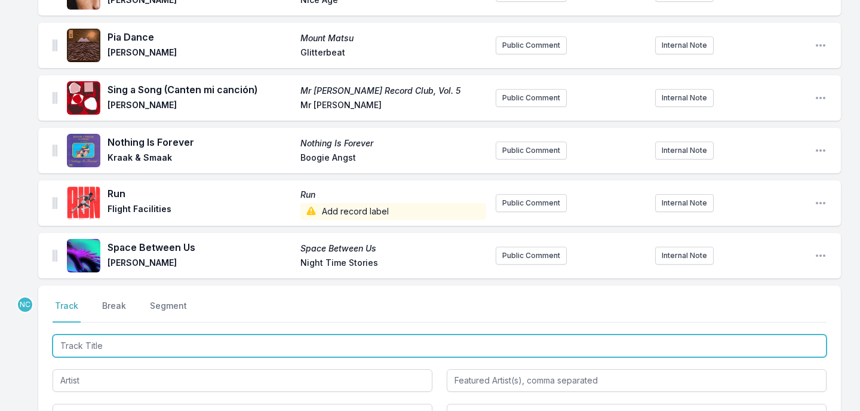
scroll to position [830, 0]
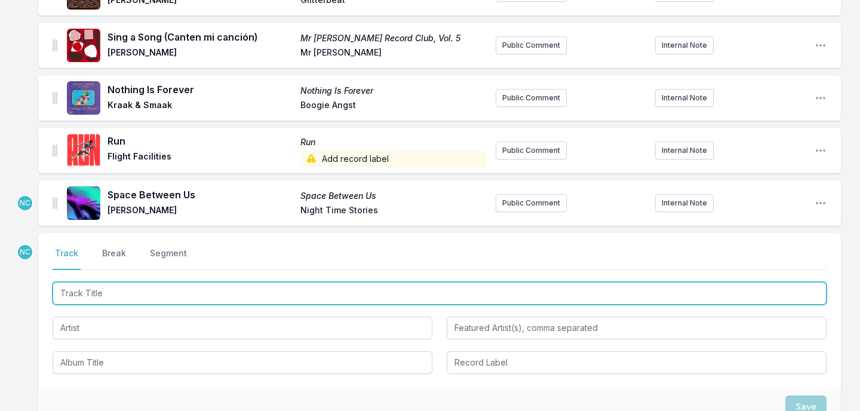
click at [355, 288] on input "Track Title" at bounding box center [440, 293] width 774 height 23
type input "Best You Ever Had"
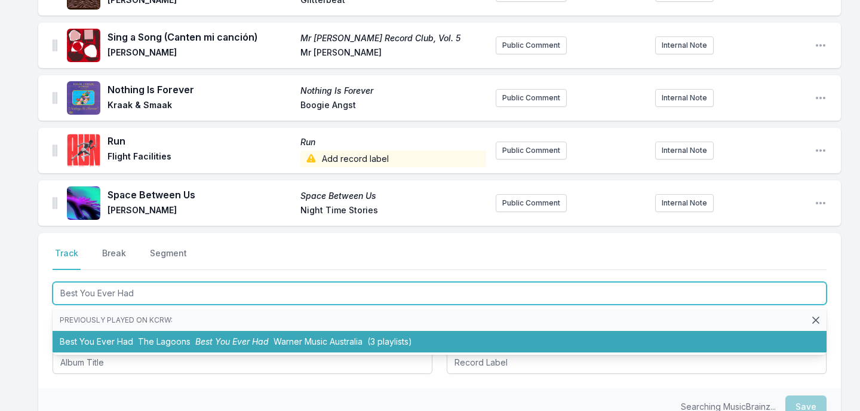
click at [336, 342] on span "Warner Music Australia" at bounding box center [318, 341] width 89 height 10
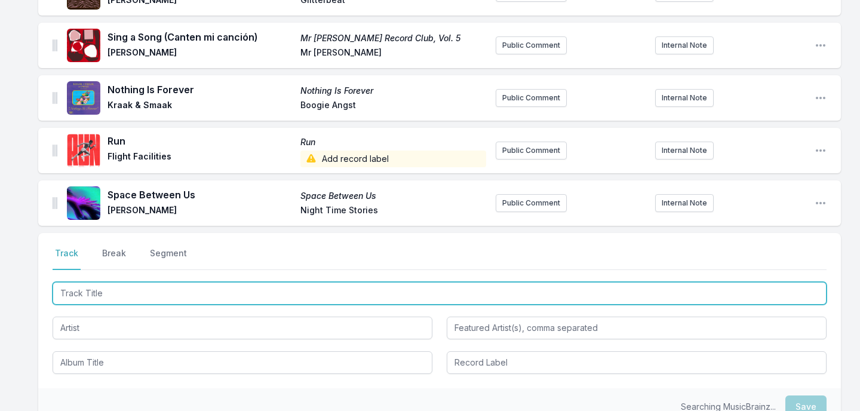
scroll to position [883, 0]
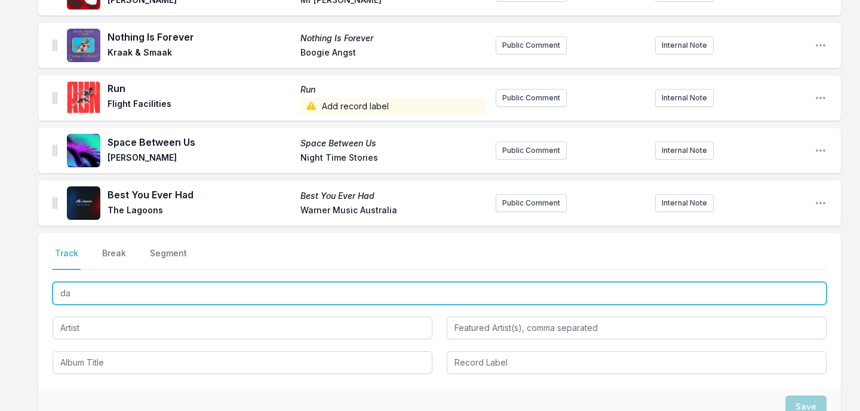
type input "d"
type input "Dancing2"
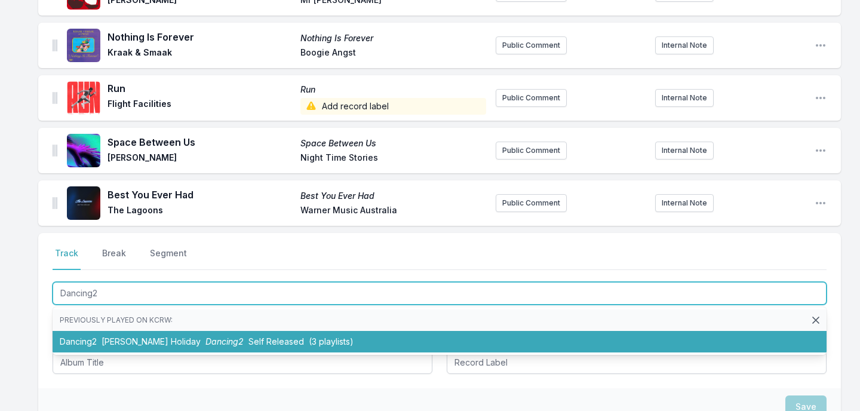
click at [320, 343] on li "Dancing2 [PERSON_NAME] Holiday Dancing2 Self Released (3 playlists)" at bounding box center [440, 342] width 774 height 22
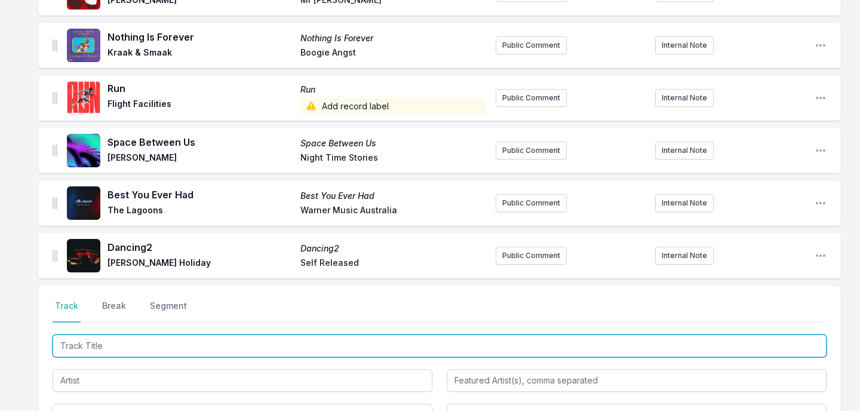
scroll to position [936, 0]
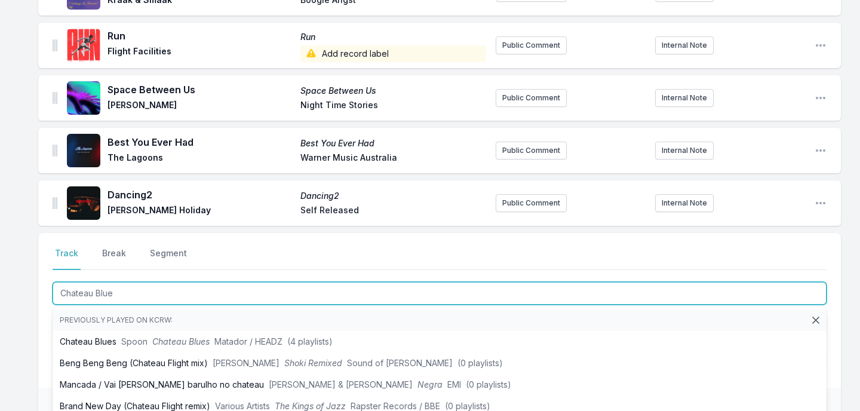
type input "Chateau Blues"
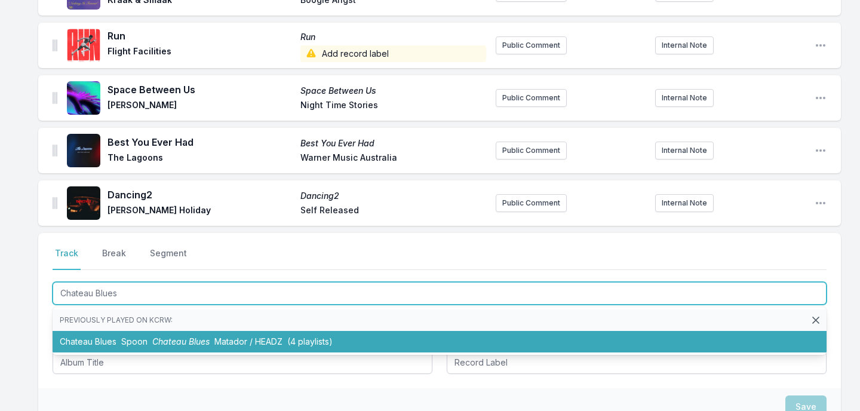
click at [311, 339] on span "(4 playlists)" at bounding box center [309, 341] width 45 height 10
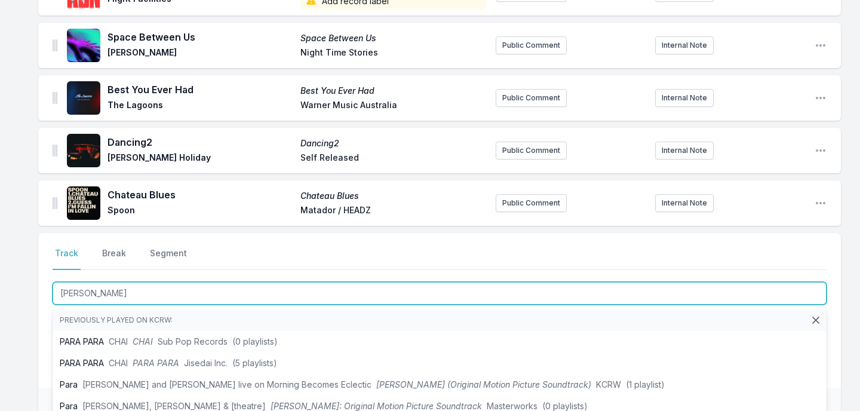
type input "Paradise"
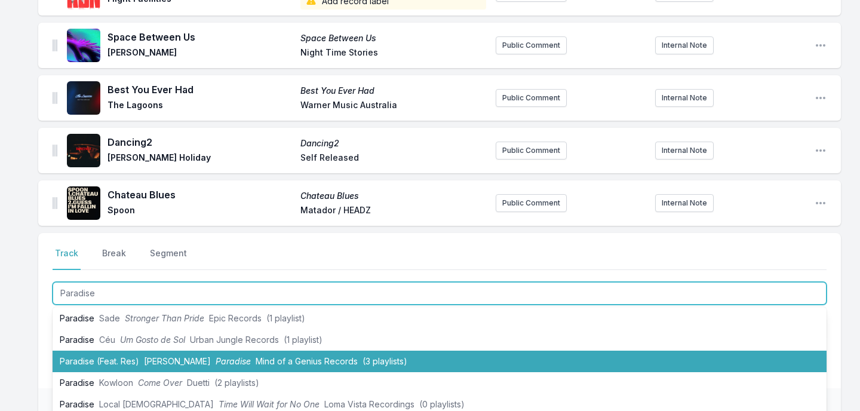
scroll to position [12, 0]
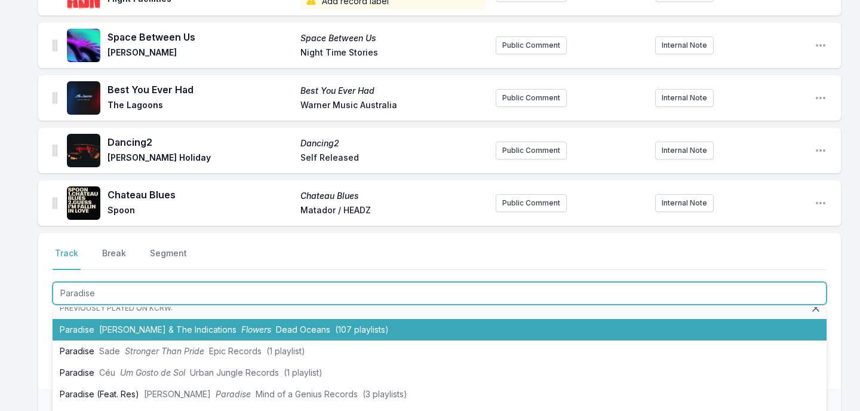
click at [305, 331] on span "Dead Oceans" at bounding box center [303, 329] width 54 height 10
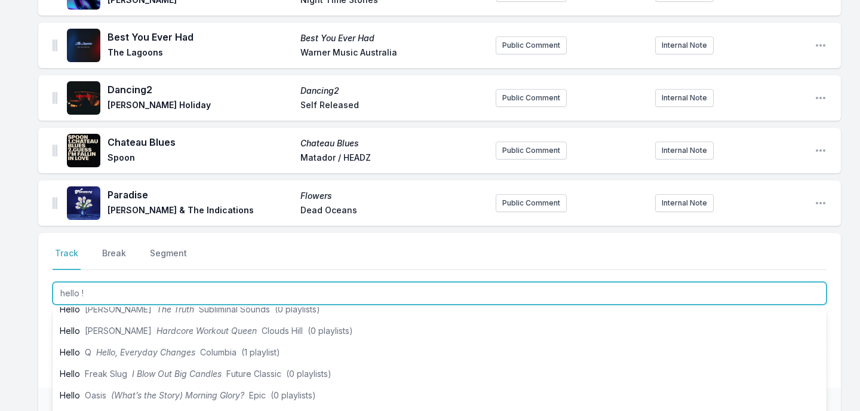
scroll to position [207, 0]
type input "hello !"
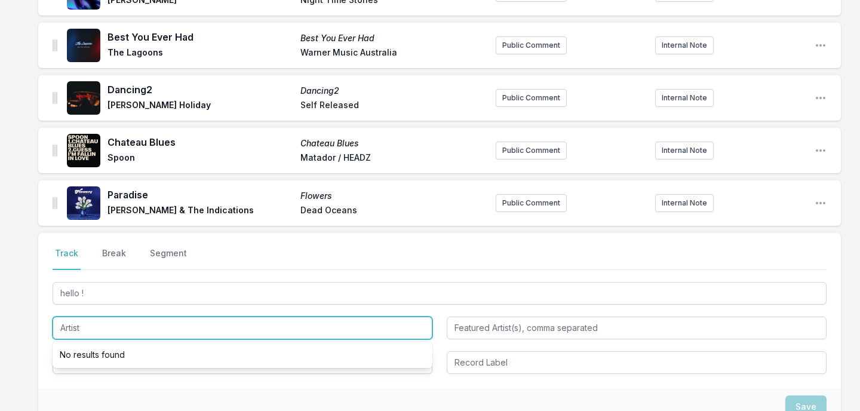
click at [75, 333] on input "Artist" at bounding box center [243, 328] width 380 height 23
type input "[PERSON_NAME] [PERSON_NAME]"
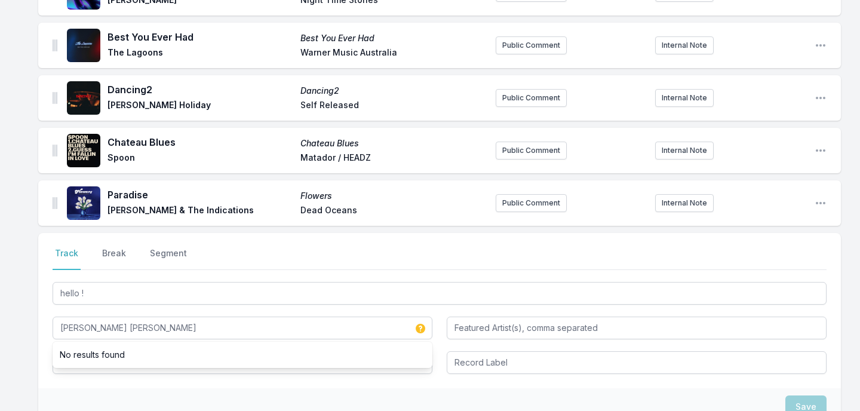
click at [41, 354] on div "Select a tab Track Break Segment Track Break Segment hello ! [PERSON_NAME] [PER…" at bounding box center [439, 310] width 803 height 155
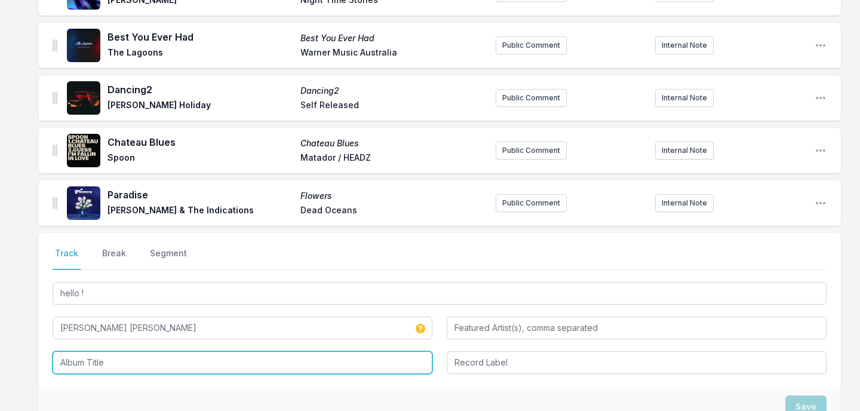
click at [73, 366] on input "Album Title" at bounding box center [243, 362] width 380 height 23
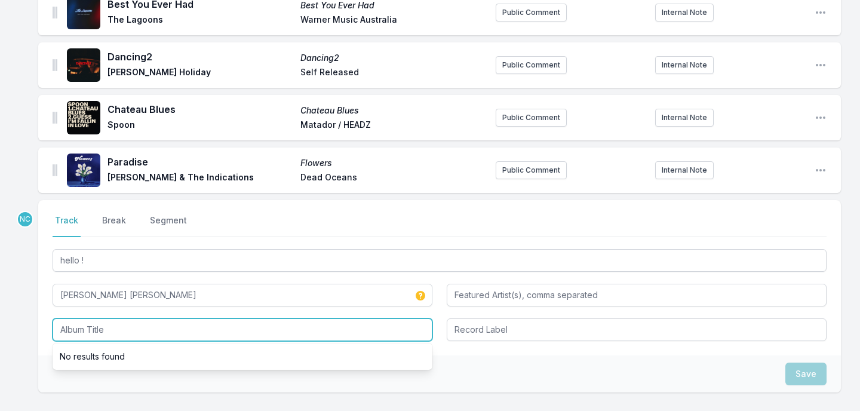
scroll to position [1074, 0]
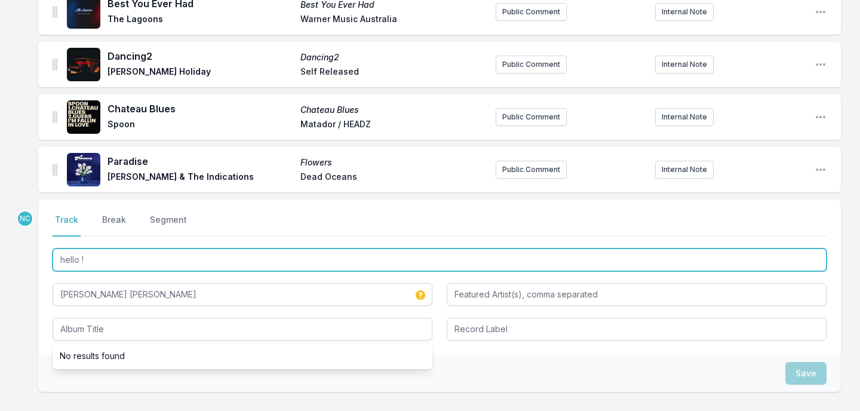
click at [106, 268] on input "hello !" at bounding box center [440, 260] width 774 height 23
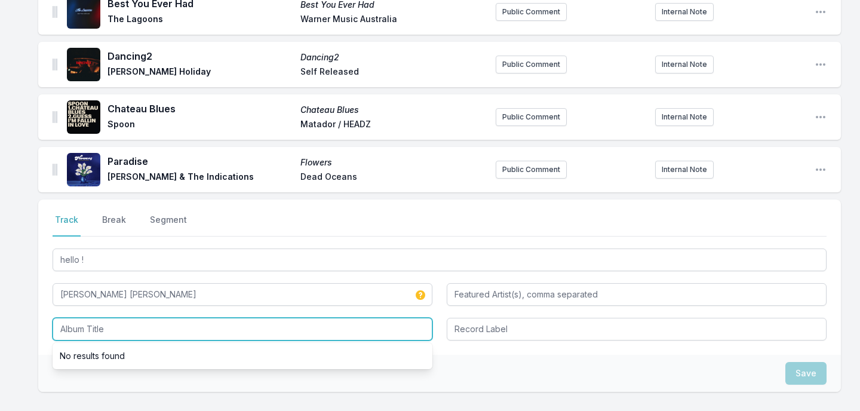
click at [124, 333] on input "Album Title" at bounding box center [243, 329] width 380 height 23
paste input "hello !"
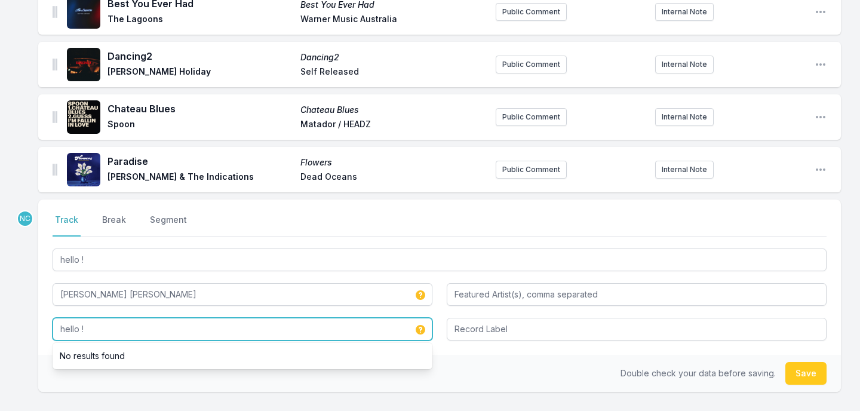
type input "hello !"
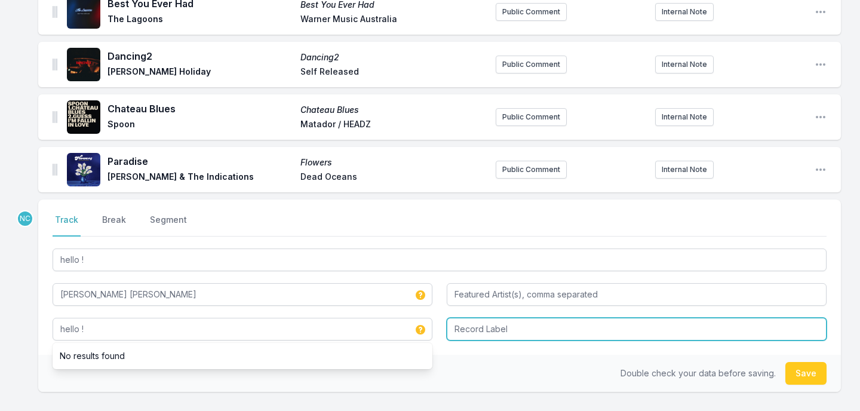
click at [554, 330] on input "Record Label" at bounding box center [637, 329] width 380 height 23
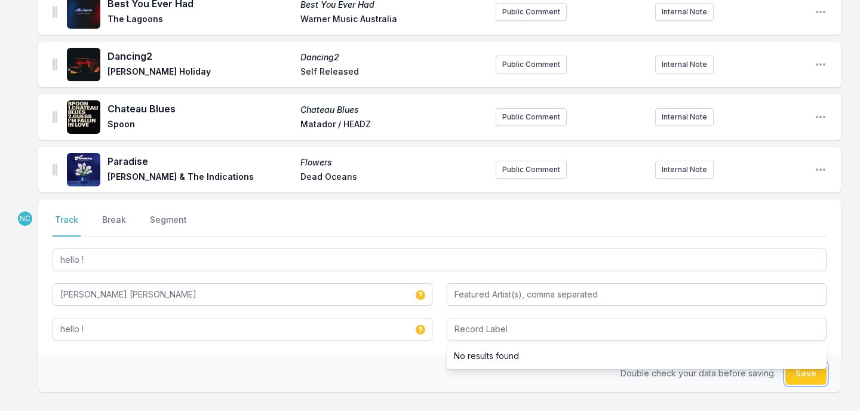
click at [805, 378] on button "Save" at bounding box center [806, 373] width 41 height 23
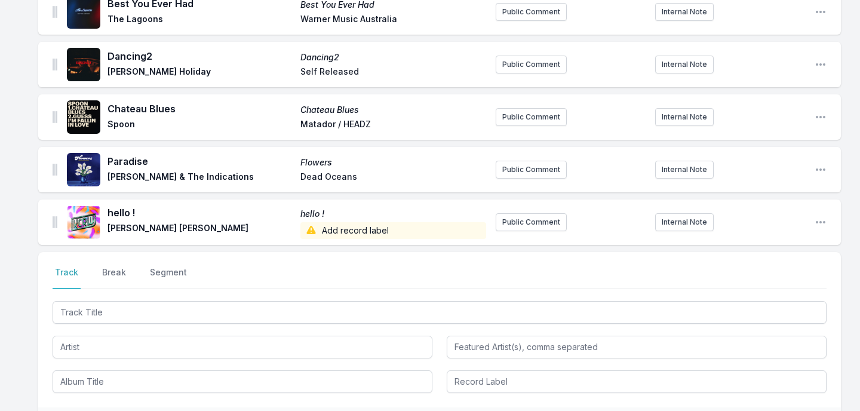
scroll to position [1127, 0]
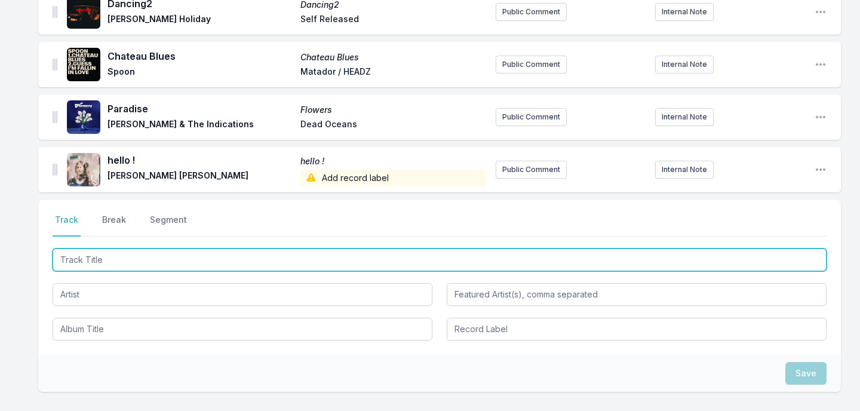
click at [353, 262] on input "Track Title" at bounding box center [440, 260] width 774 height 23
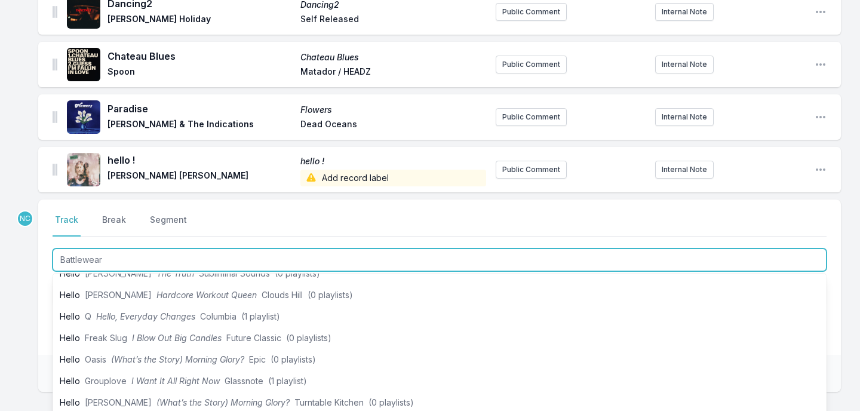
scroll to position [0, 0]
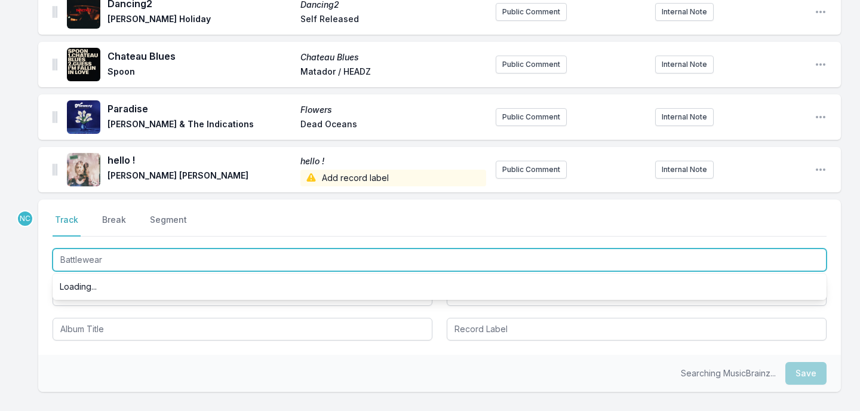
type input "Battlewear"
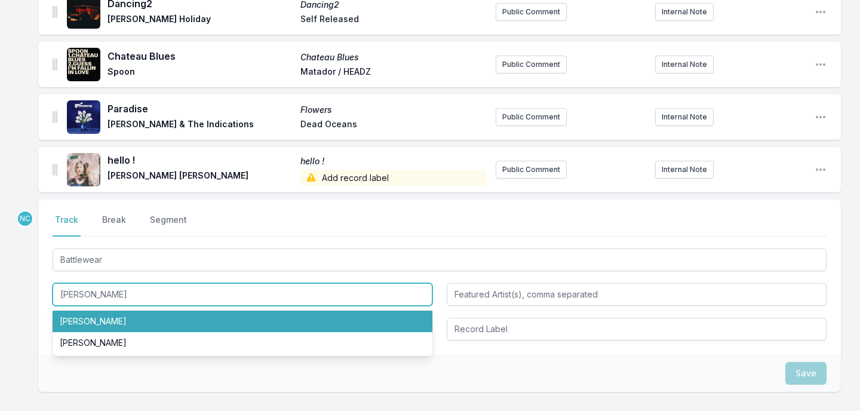
click at [229, 317] on li "[PERSON_NAME]" at bounding box center [243, 322] width 380 height 22
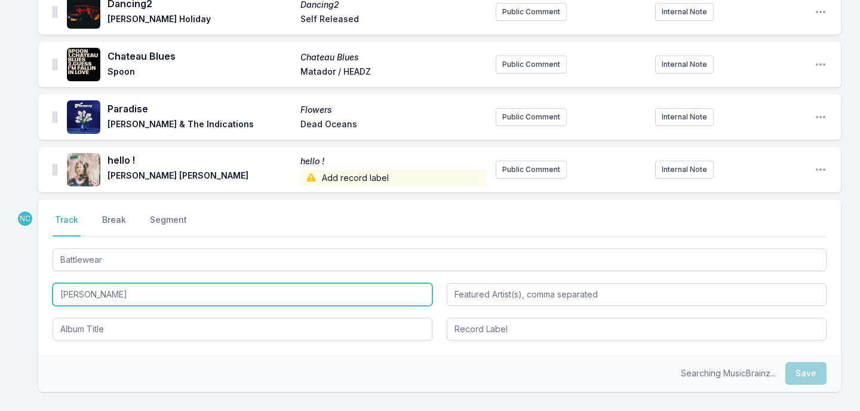
type input "[PERSON_NAME]"
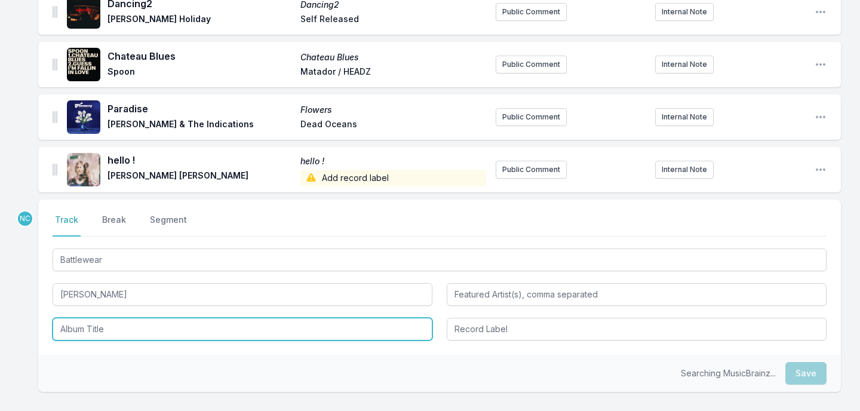
click at [210, 319] on input "Album Title" at bounding box center [243, 329] width 380 height 23
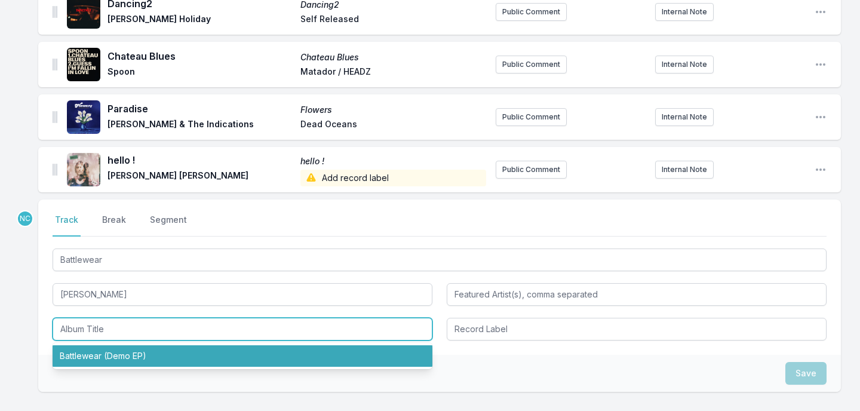
click at [203, 353] on li "Battlewear (Demo EP)" at bounding box center [243, 356] width 380 height 22
type input "Battlewear (Demo EP)"
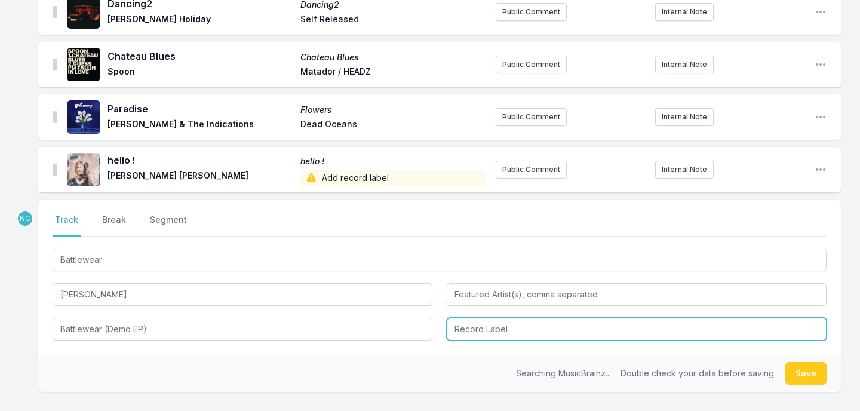
click at [466, 331] on input "Record Label" at bounding box center [637, 329] width 380 height 23
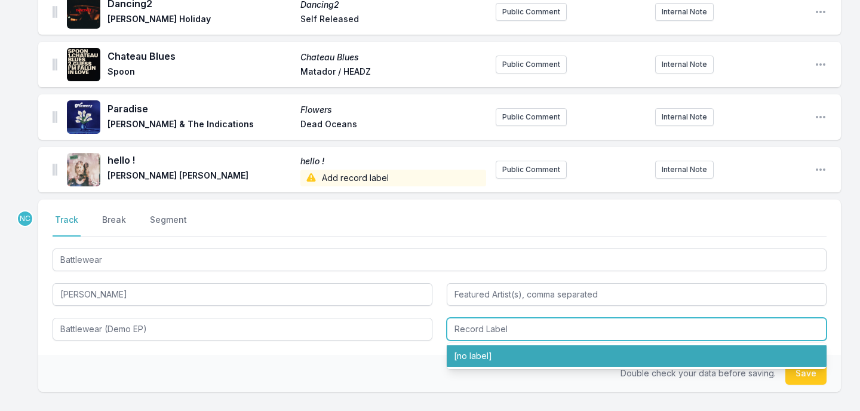
click at [795, 359] on li "[no label]" at bounding box center [637, 356] width 380 height 22
type input "[no label]"
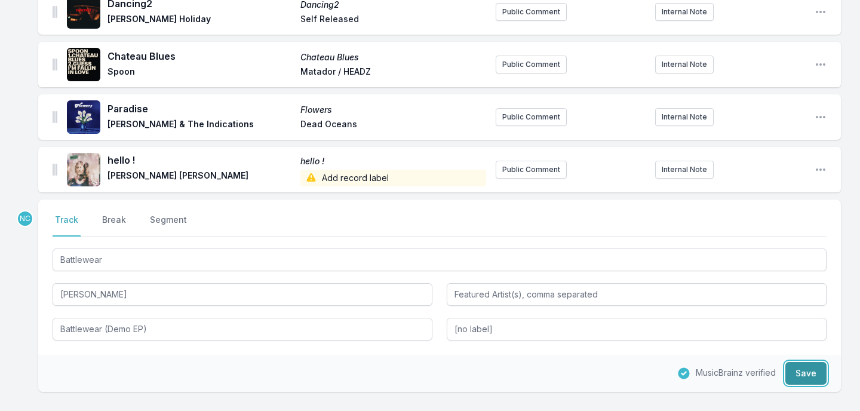
click at [799, 381] on button "Save" at bounding box center [806, 373] width 41 height 23
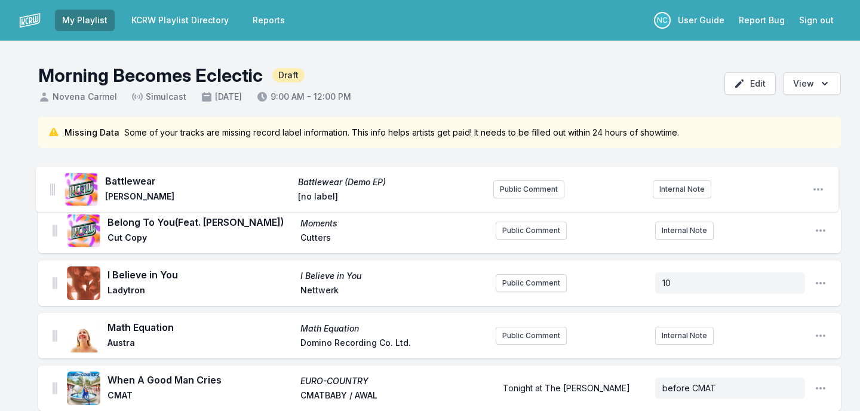
drag, startPoint x: 54, startPoint y: 170, endPoint x: 51, endPoint y: 183, distance: 13.6
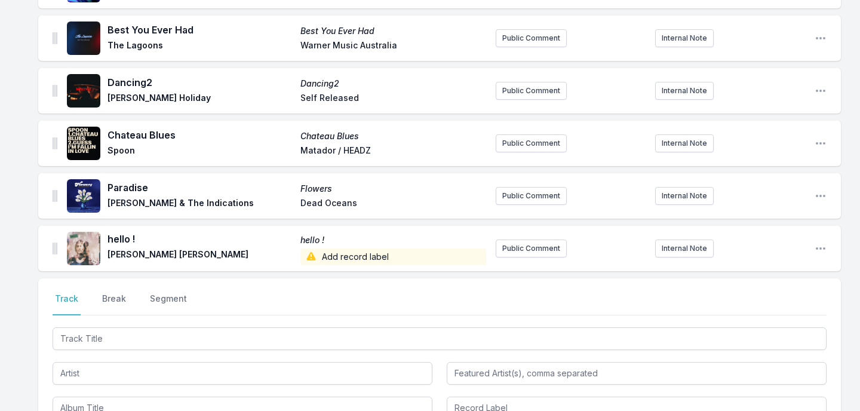
scroll to position [1275, 0]
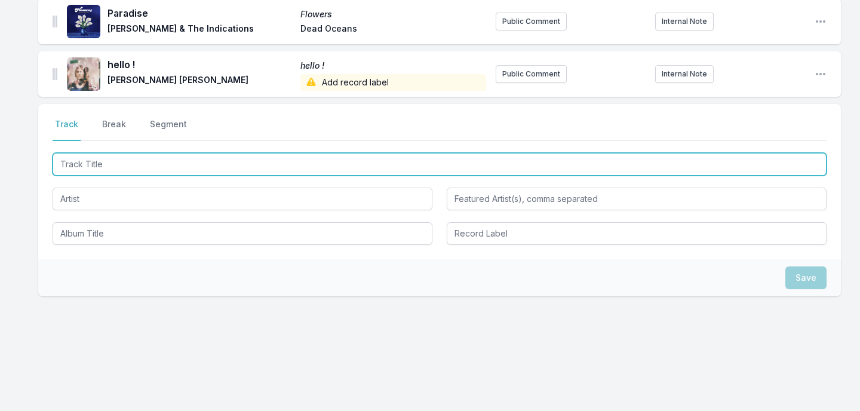
click at [142, 166] on input "Track Title" at bounding box center [440, 164] width 774 height 23
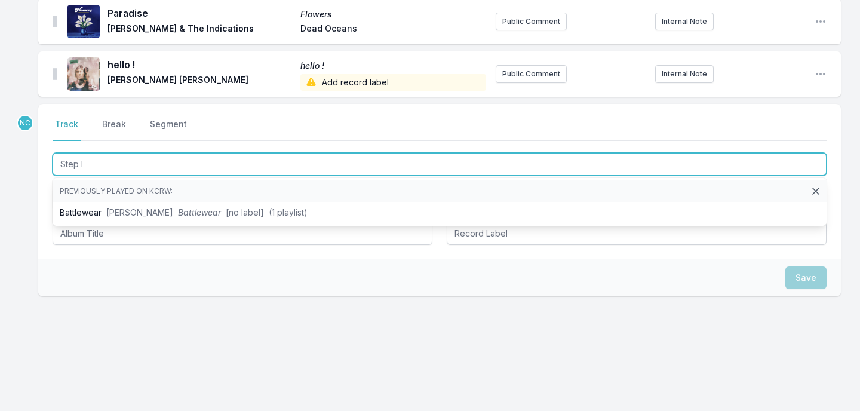
type input "Step In"
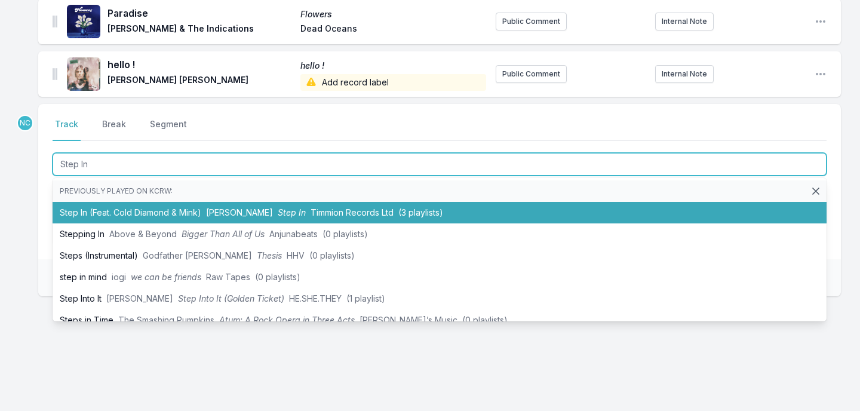
click at [147, 213] on li "Step In (Feat. Cold Diamond & Mink) [PERSON_NAME] Step In Timmion Records Ltd (…" at bounding box center [440, 213] width 774 height 22
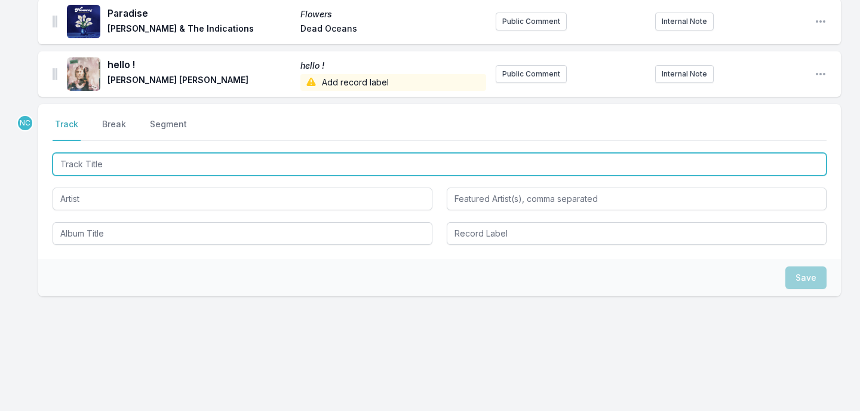
scroll to position [1328, 0]
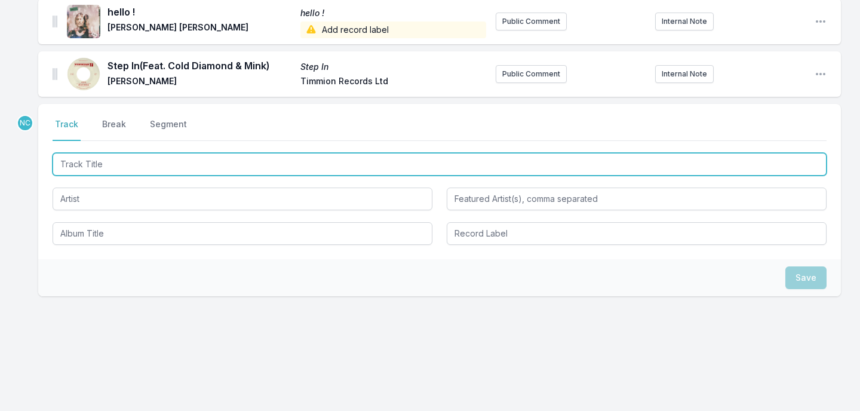
paste input "Carry Me Away"
type input "Carry Me Away"
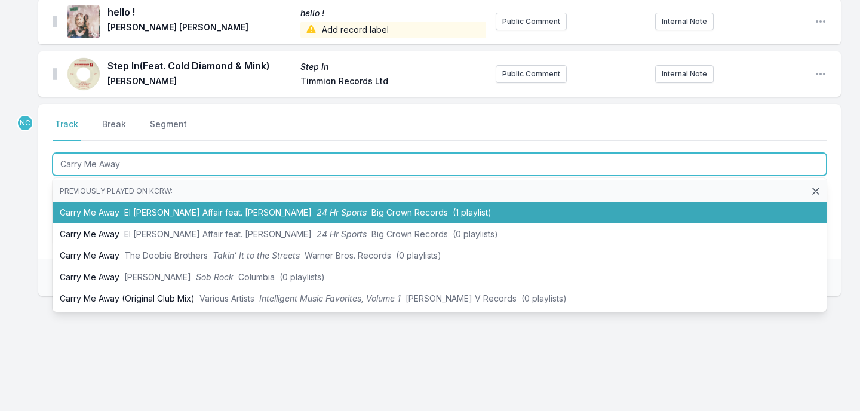
click at [336, 220] on li "Carry Me Away El [PERSON_NAME] Affair feat. [PERSON_NAME] 24 Hr Sports Big Crow…" at bounding box center [440, 213] width 774 height 22
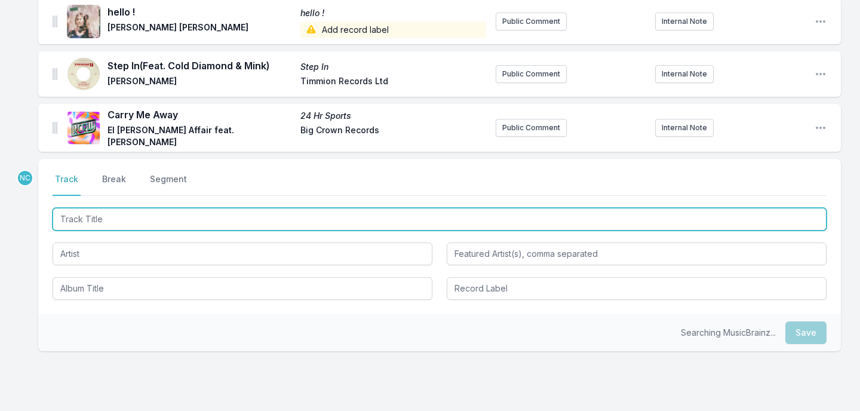
scroll to position [1380, 0]
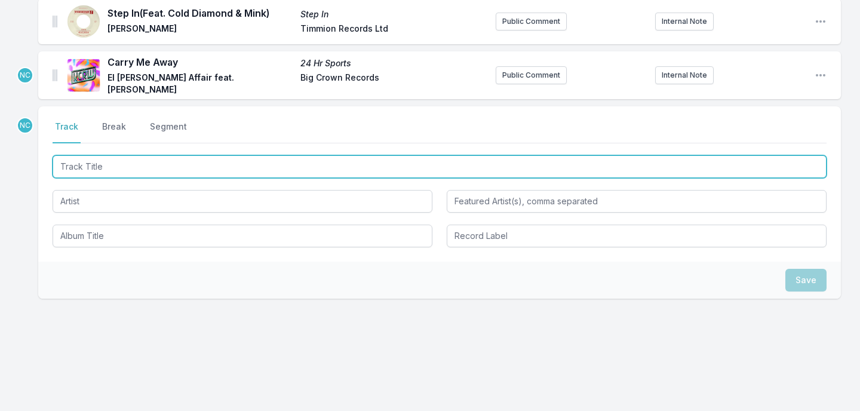
click at [288, 167] on input "Track Title" at bounding box center [440, 166] width 774 height 23
type input "Disco Life"
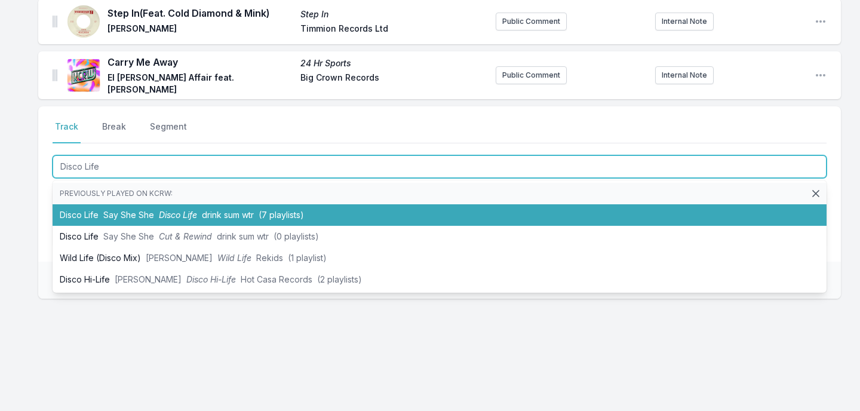
click at [280, 212] on span "(7 playlists)" at bounding box center [281, 215] width 45 height 10
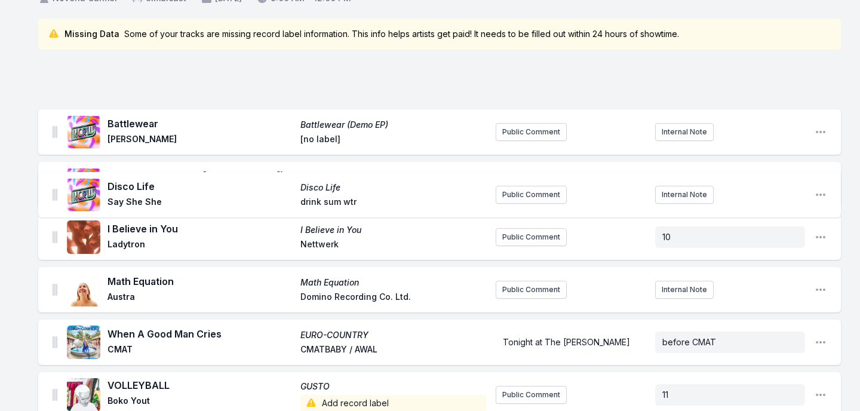
scroll to position [0, 0]
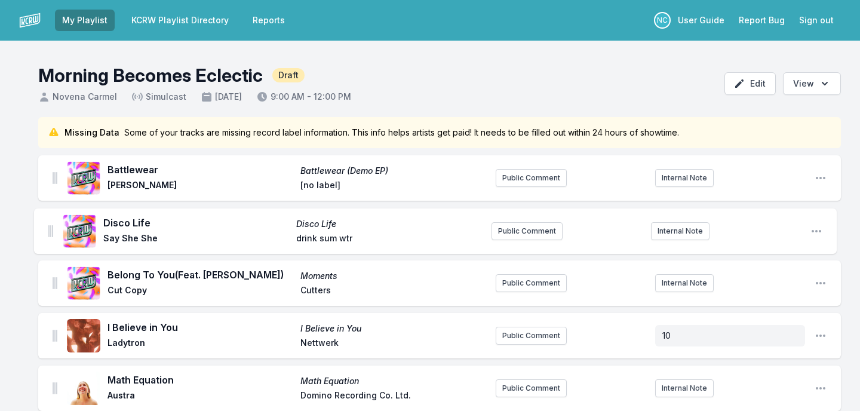
drag, startPoint x: 53, startPoint y: 243, endPoint x: 48, endPoint y: 224, distance: 19.0
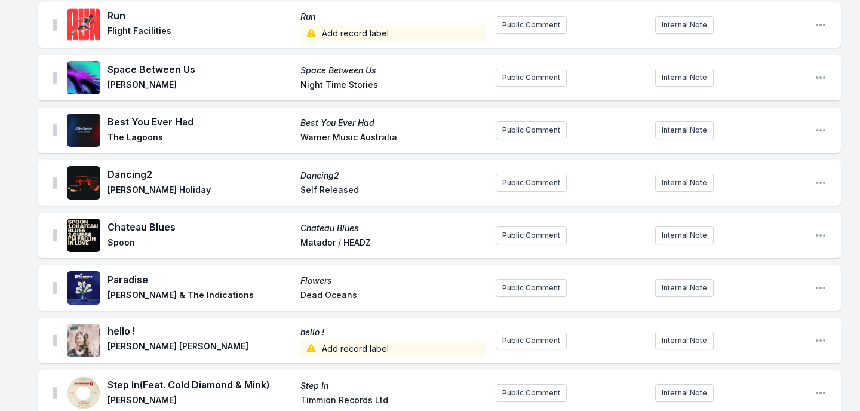
scroll to position [1433, 0]
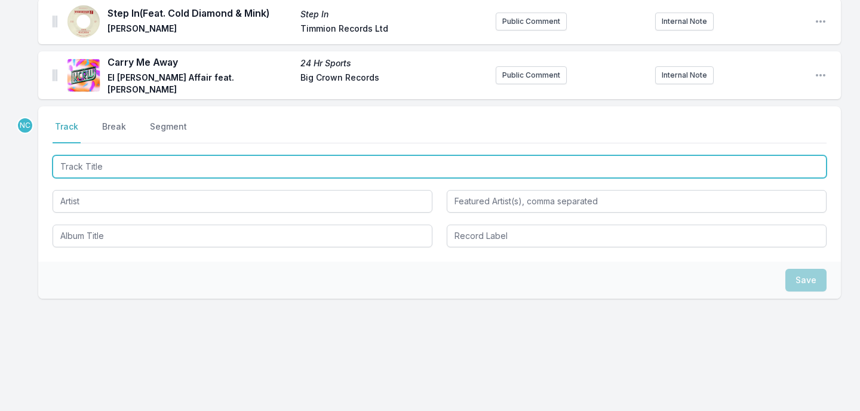
click at [222, 165] on input "Track Title" at bounding box center [440, 166] width 774 height 23
paste input "Last Time"
type input "Last Time"
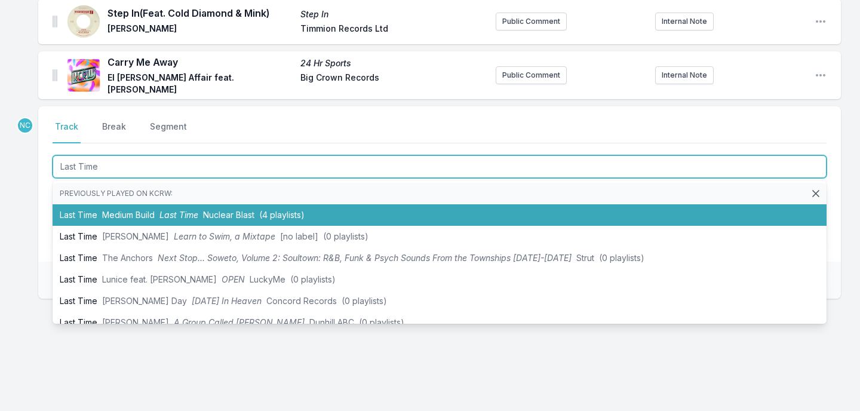
click at [228, 210] on span "Nuclear Blast" at bounding box center [228, 215] width 51 height 10
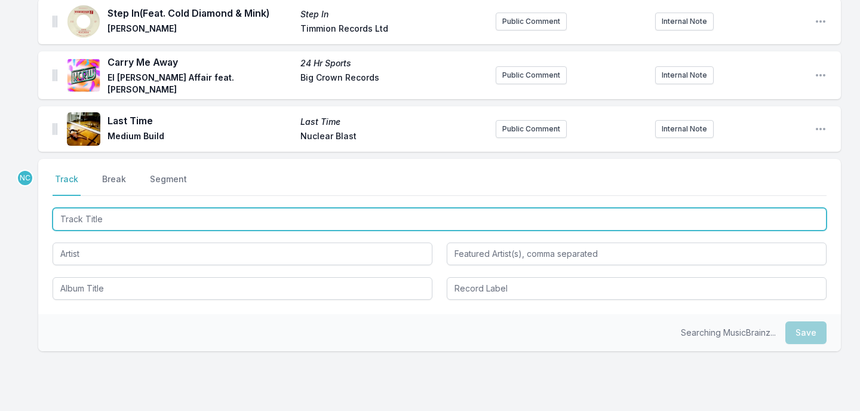
scroll to position [1485, 0]
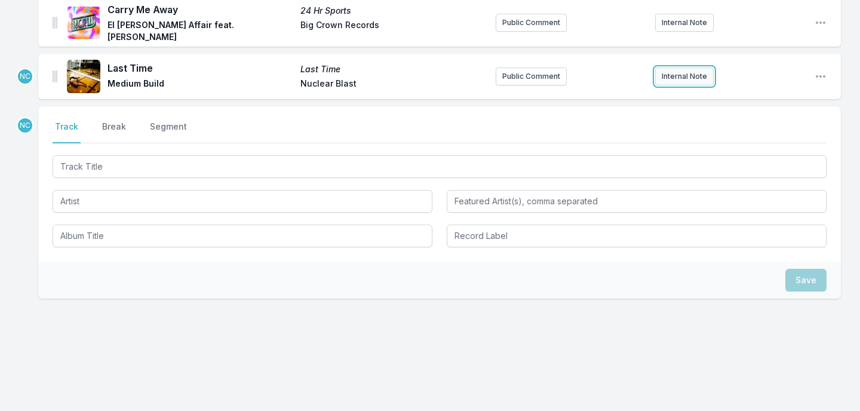
click at [679, 78] on button "Internal Note" at bounding box center [684, 77] width 59 height 18
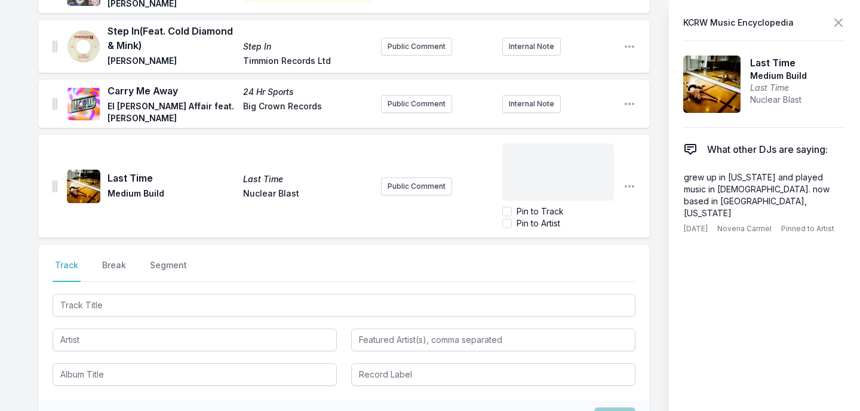
scroll to position [1531, 0]
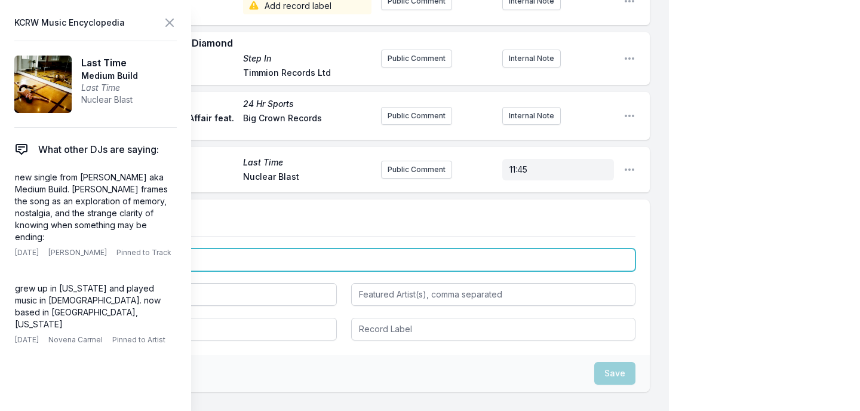
click at [262, 249] on input "Track Title" at bounding box center [344, 260] width 583 height 23
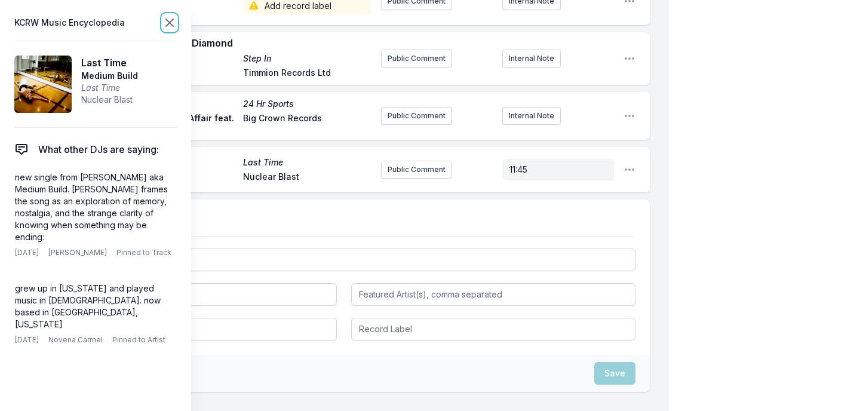
click at [173, 23] on icon at bounding box center [170, 23] width 14 height 14
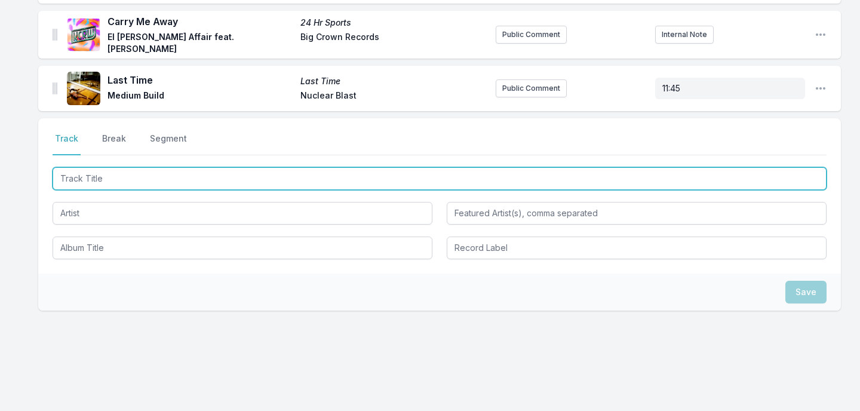
click at [155, 174] on input "Track Title" at bounding box center [440, 178] width 774 height 23
paste input "Loser"
type input "Loser"
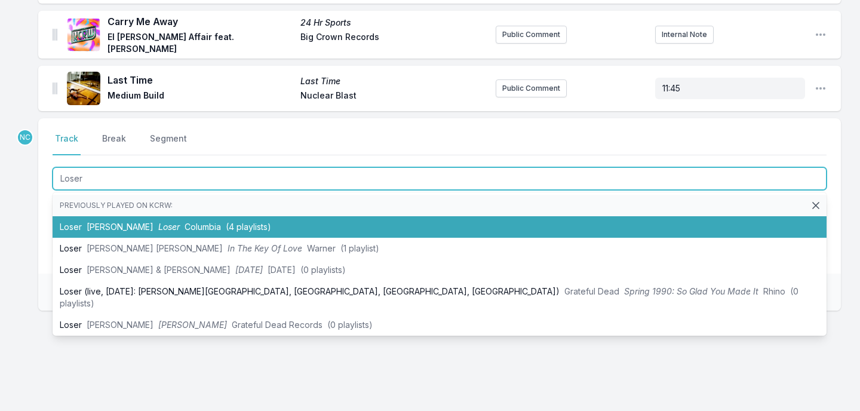
click at [161, 222] on span "Loser" at bounding box center [169, 227] width 22 height 10
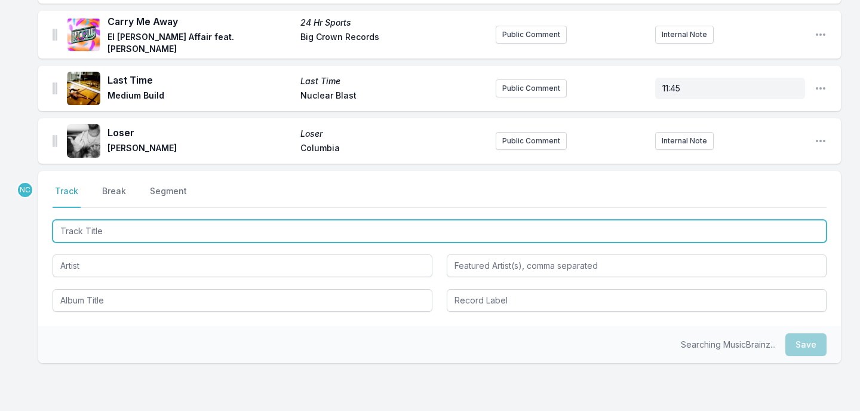
scroll to position [1526, 0]
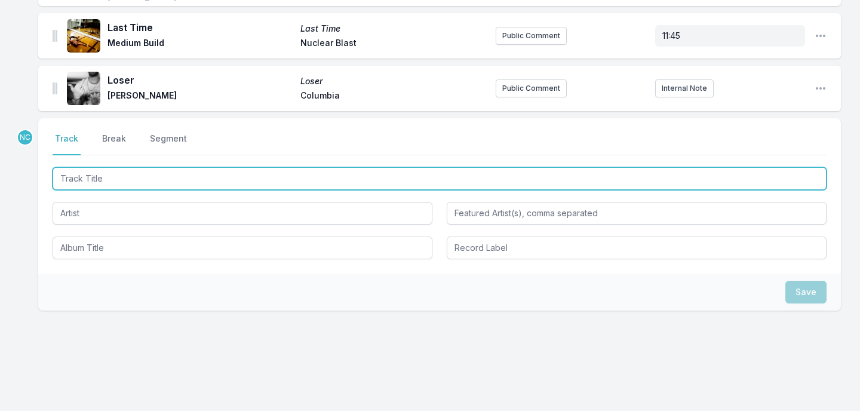
paste input "I Feel Bad For You, [PERSON_NAME]"
type input "I Feel Bad For You, [PERSON_NAME]"
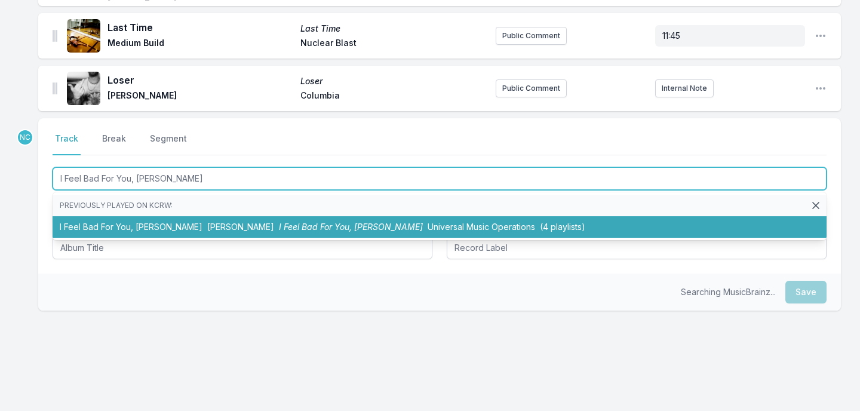
click at [279, 227] on span "I Feel Bad For You, [PERSON_NAME]" at bounding box center [351, 227] width 144 height 10
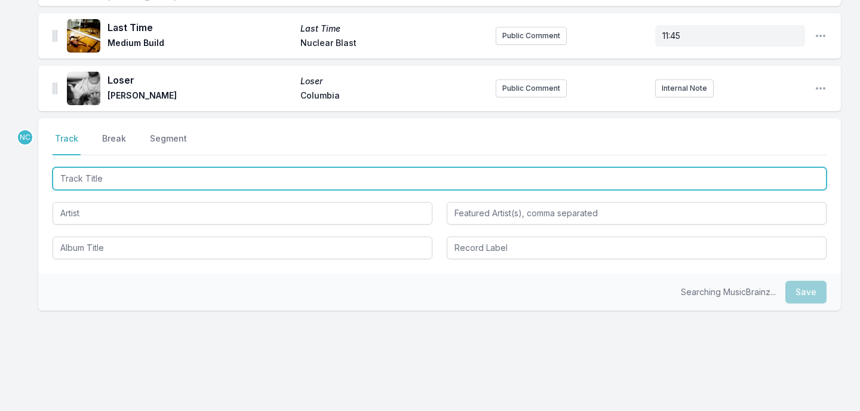
scroll to position [1579, 0]
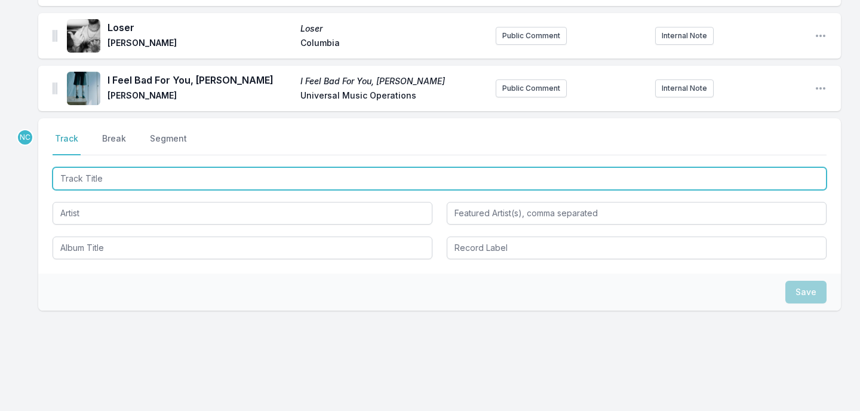
paste input "Born Under Punches"
type input "Born Under Punches"
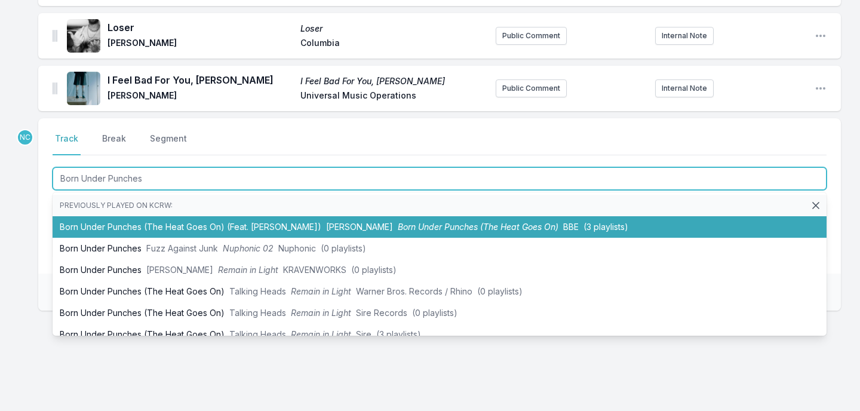
click at [222, 225] on li "Born Under Punches (The Heat Goes On) (Feat. [PERSON_NAME]) [PERSON_NAME] Born …" at bounding box center [440, 227] width 774 height 22
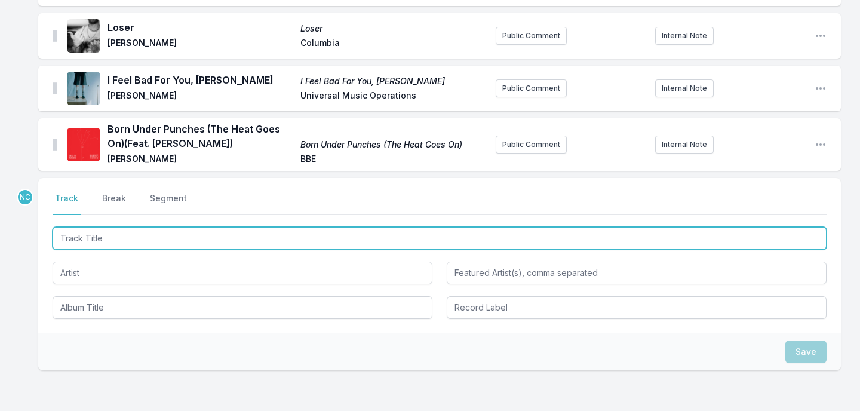
scroll to position [1638, 0]
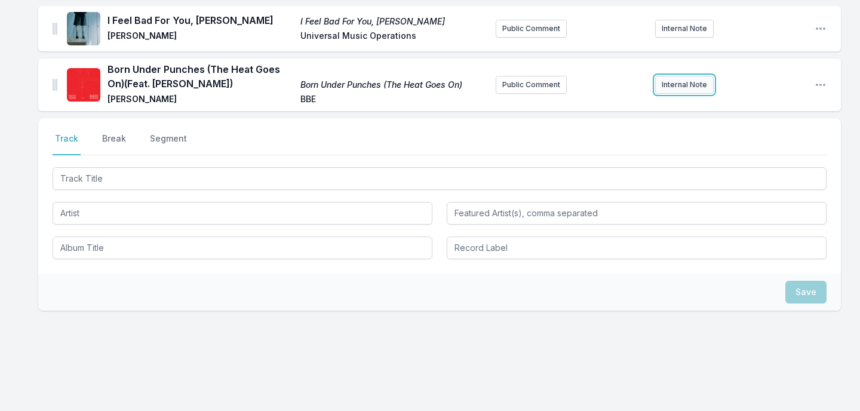
click at [698, 82] on button "Internal Note" at bounding box center [684, 85] width 59 height 18
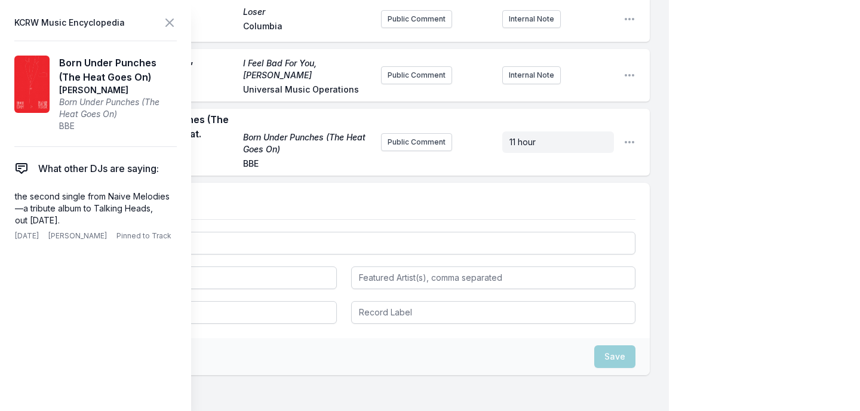
scroll to position [1641, 0]
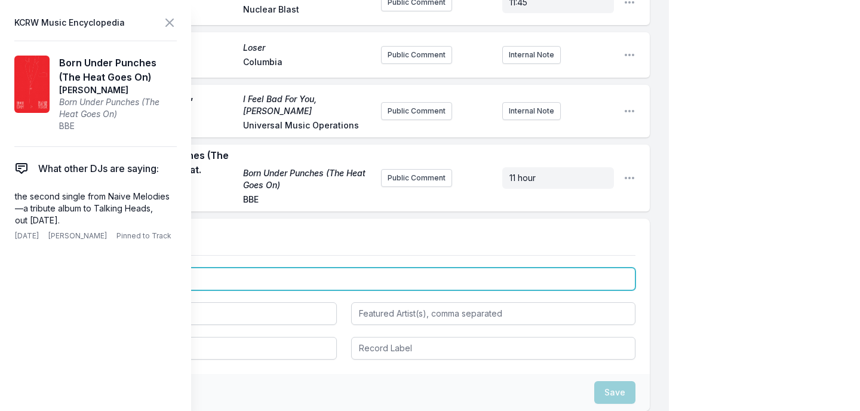
click at [321, 268] on input "Track Title" at bounding box center [344, 279] width 583 height 23
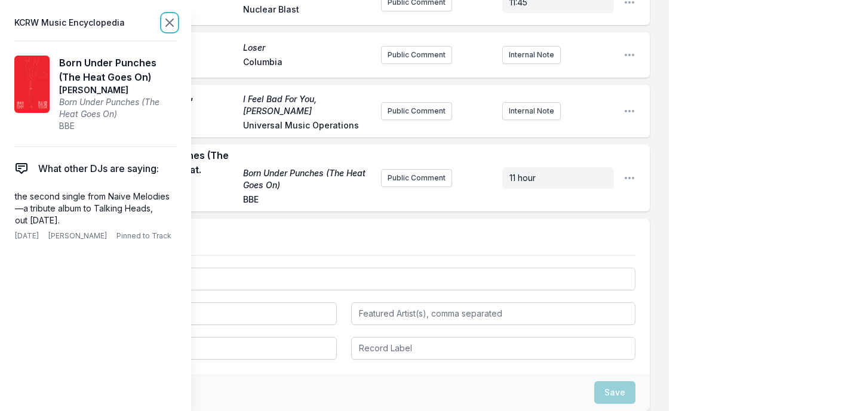
click at [173, 21] on icon at bounding box center [170, 23] width 14 height 14
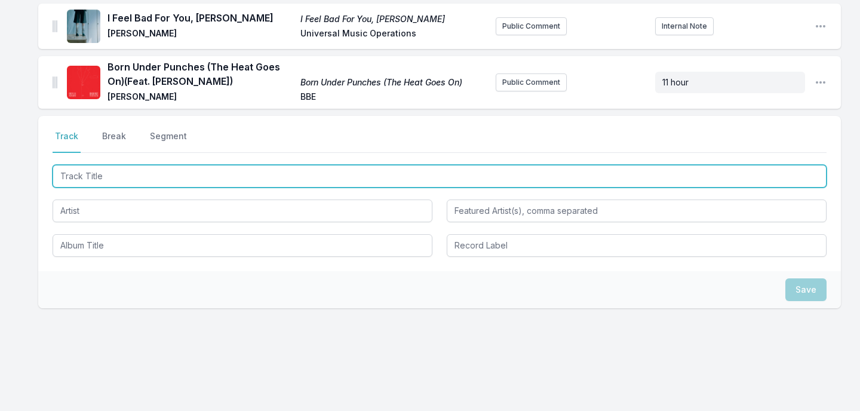
click at [99, 170] on input "Track Title" at bounding box center [440, 176] width 774 height 23
paste input "If It Matters"
type input "If It Matters"
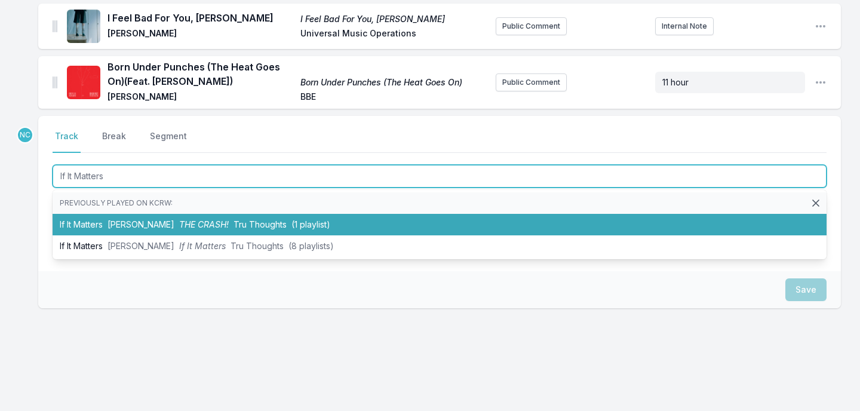
click at [194, 222] on span "THE CRASH!" at bounding box center [204, 224] width 50 height 10
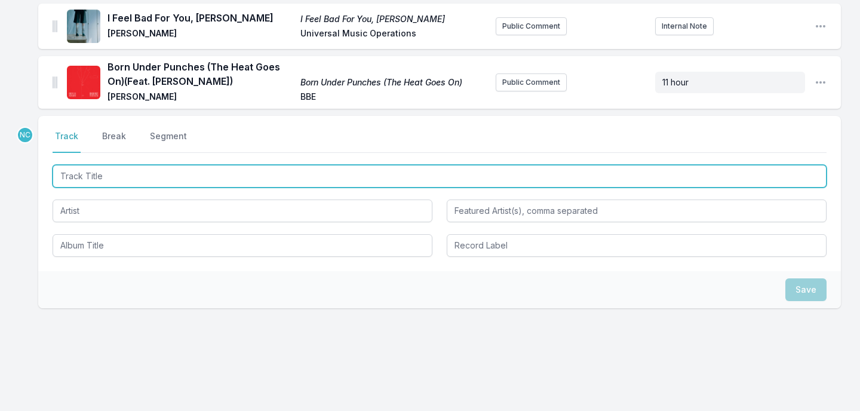
scroll to position [1693, 0]
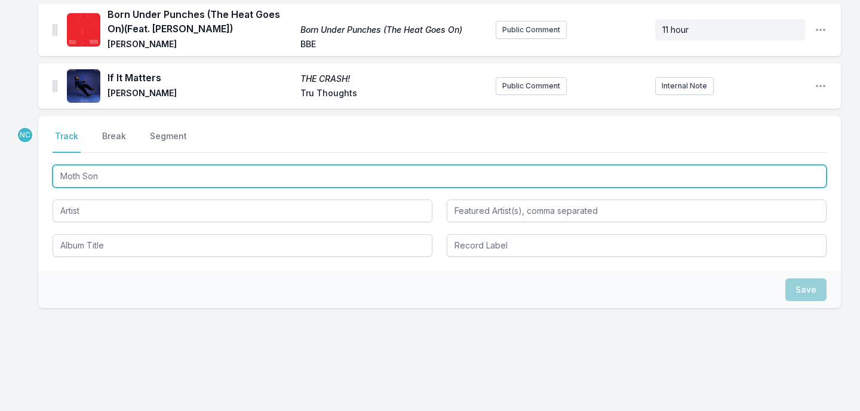
type input "Moth Song"
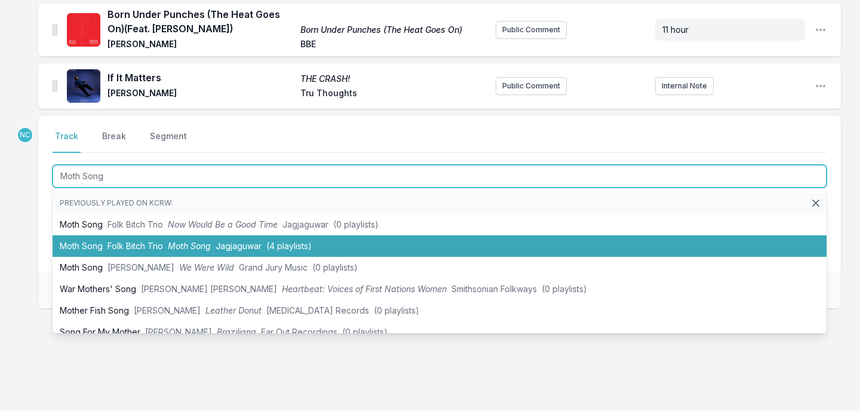
click at [391, 242] on li "Moth Song Folk Bitch Trio Moth Song Jagjaguwar (4 playlists)" at bounding box center [440, 246] width 774 height 22
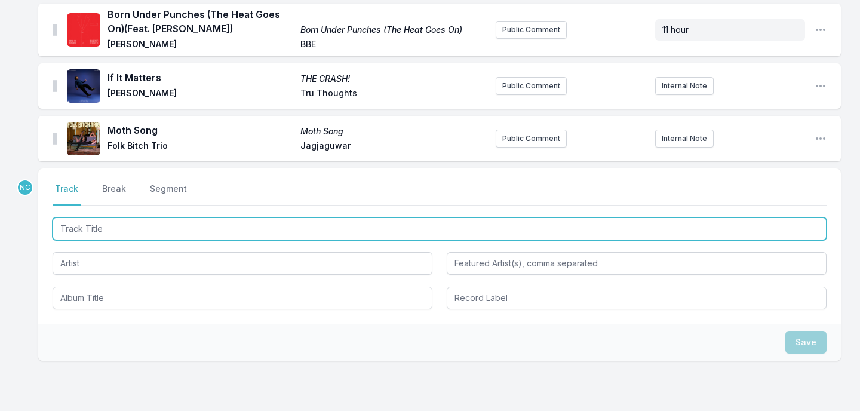
scroll to position [1746, 0]
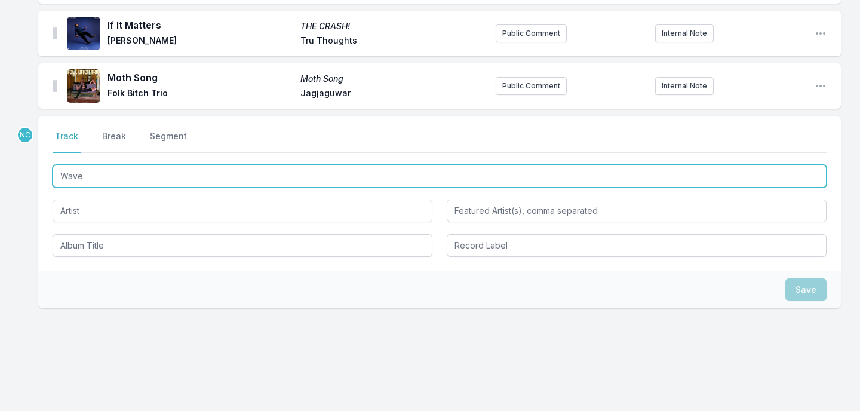
type input "Waves"
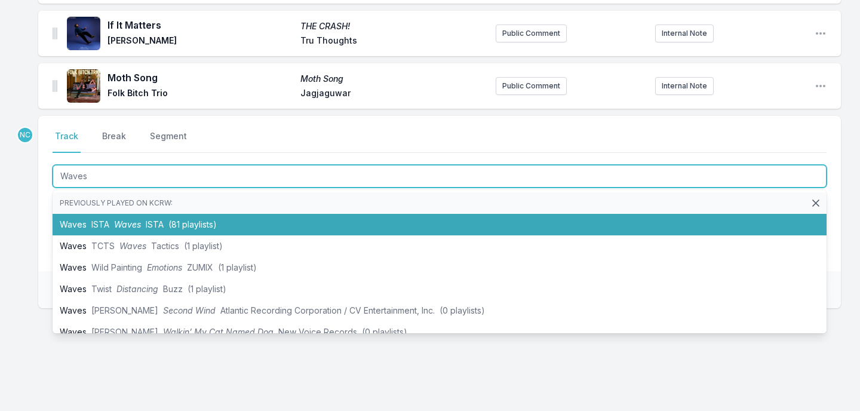
click at [213, 226] on span "(81 playlists)" at bounding box center [192, 224] width 48 height 10
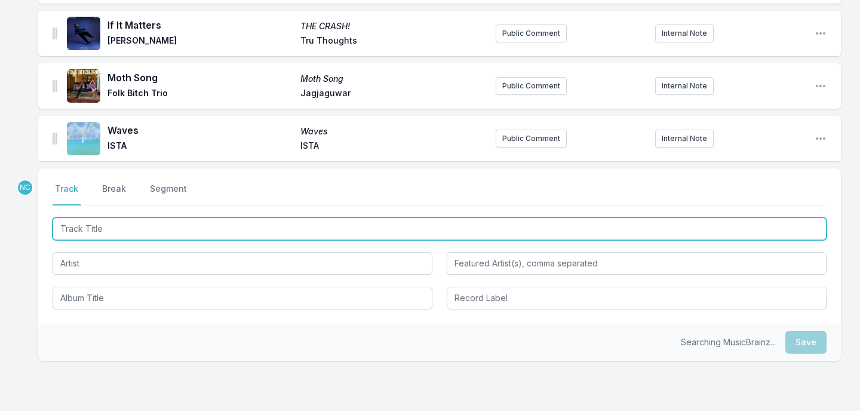
scroll to position [1798, 0]
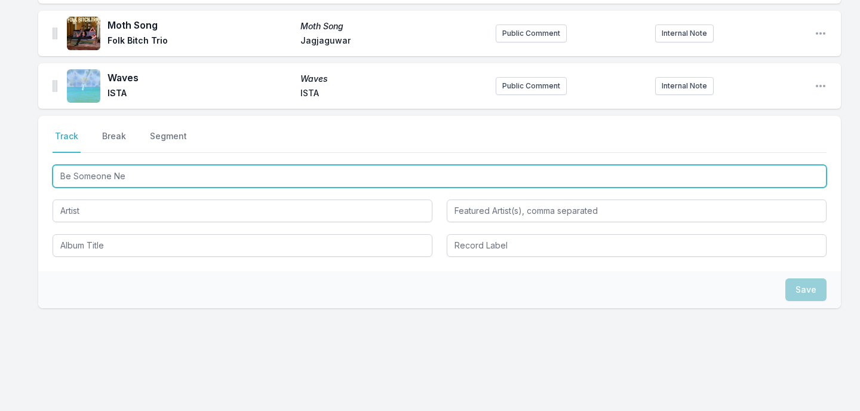
type input "Be Someone New"
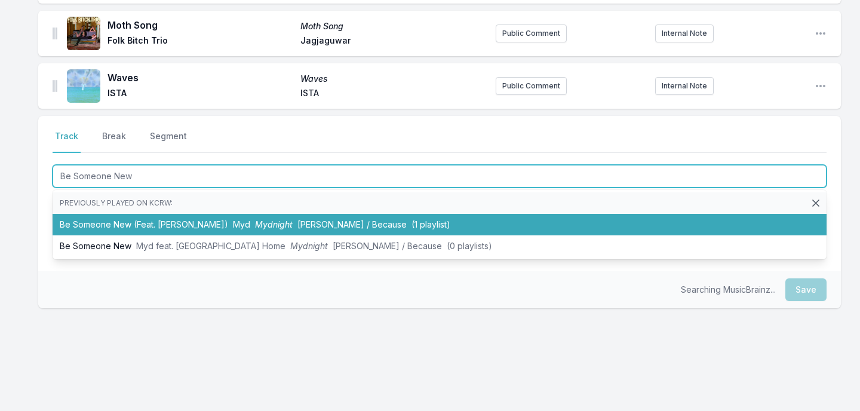
click at [233, 225] on span "Myd" at bounding box center [241, 224] width 17 height 10
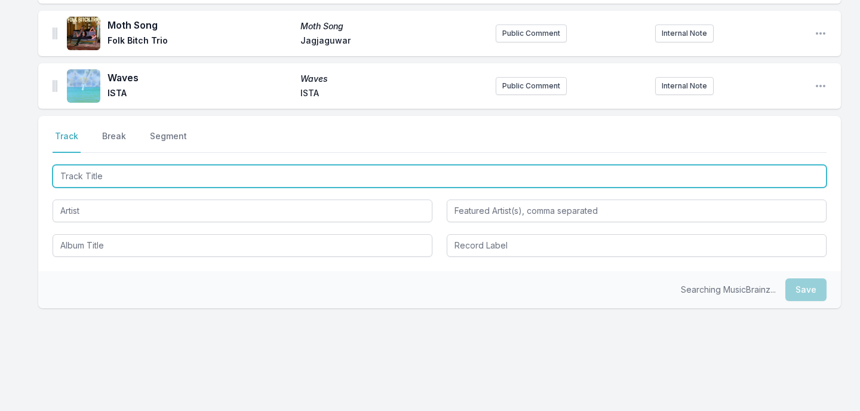
scroll to position [1851, 0]
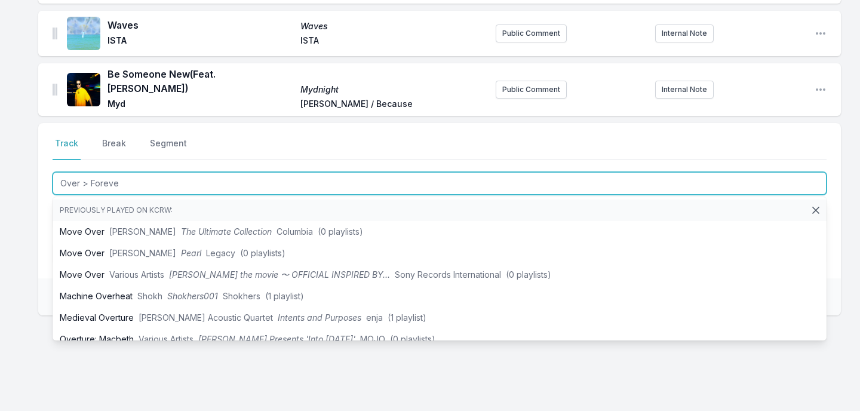
type input "Over > Forever"
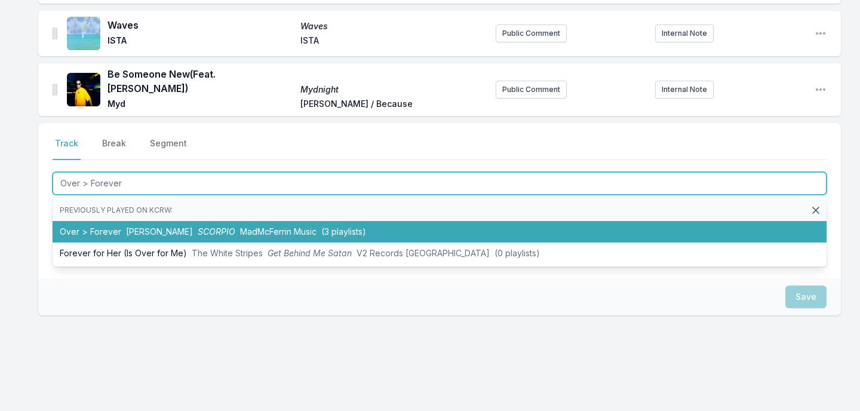
click at [185, 228] on li "Over > Forever [PERSON_NAME] [PERSON_NAME] Music (3 playlists)" at bounding box center [440, 232] width 774 height 22
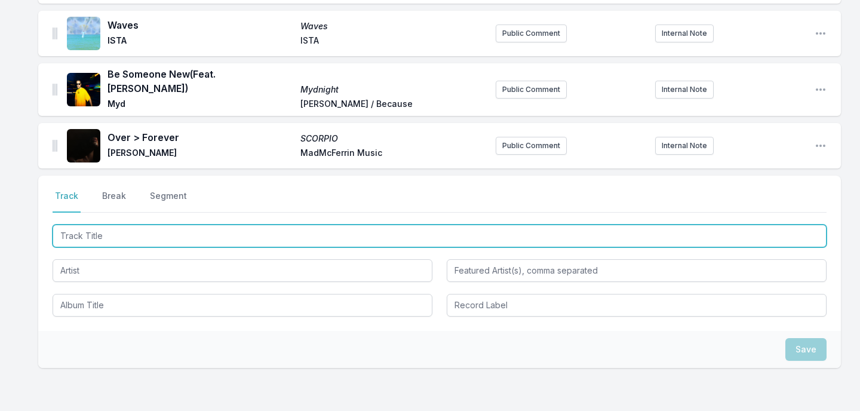
scroll to position [1904, 0]
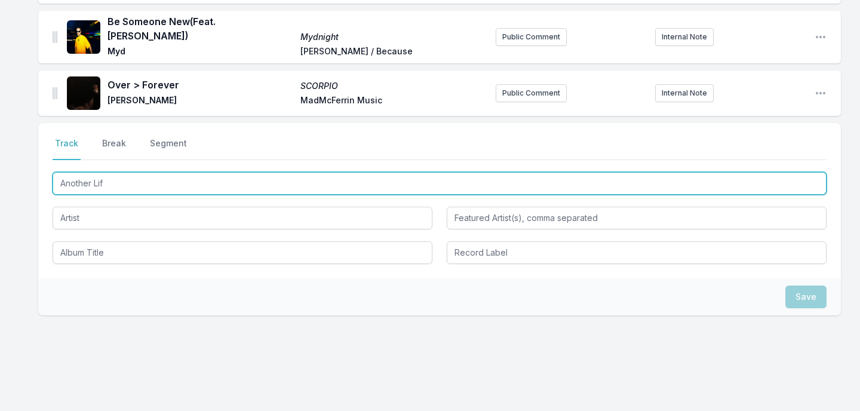
type input "Another Life"
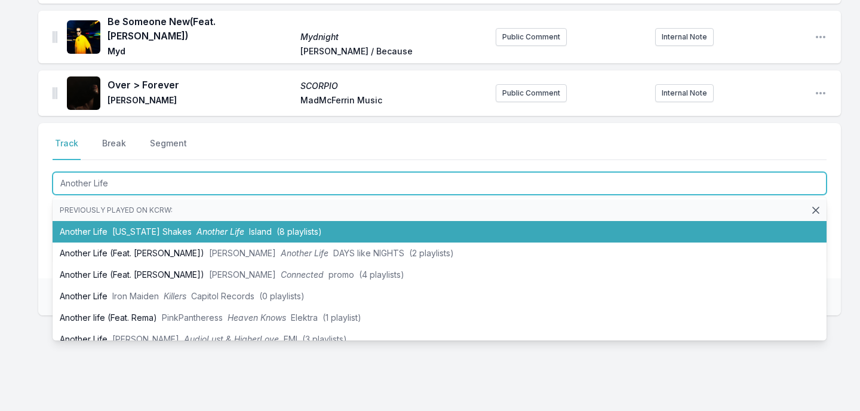
click at [176, 226] on span "[US_STATE] Shakes" at bounding box center [151, 231] width 79 height 10
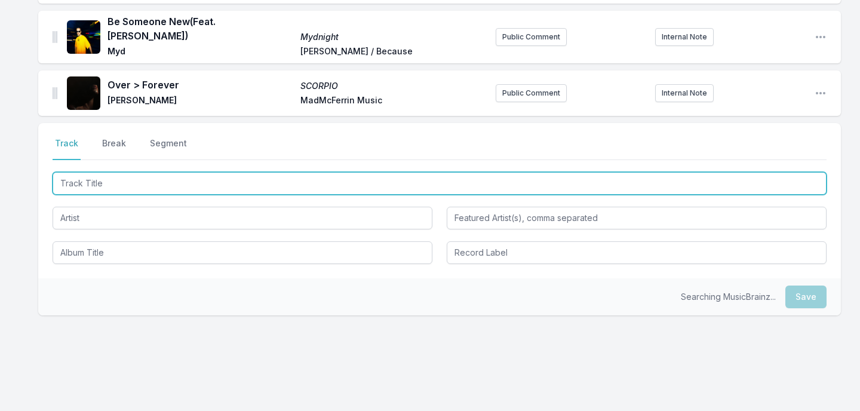
scroll to position [1956, 0]
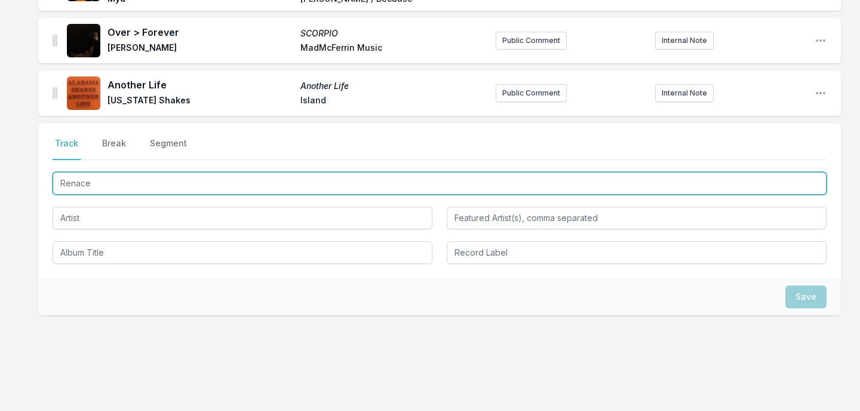
type input "Renacer"
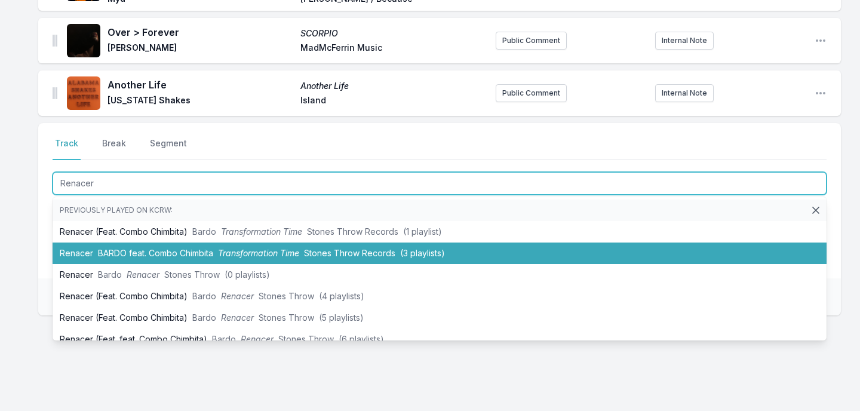
click at [186, 248] on span "BARDO feat. Combo Chimbita" at bounding box center [155, 253] width 115 height 10
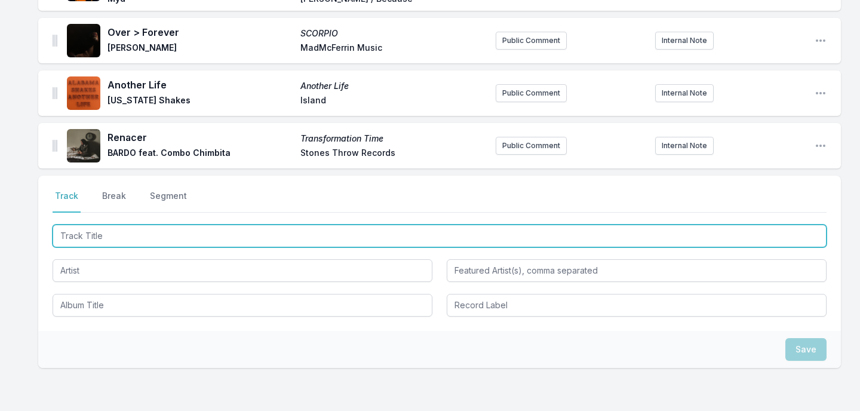
scroll to position [2009, 0]
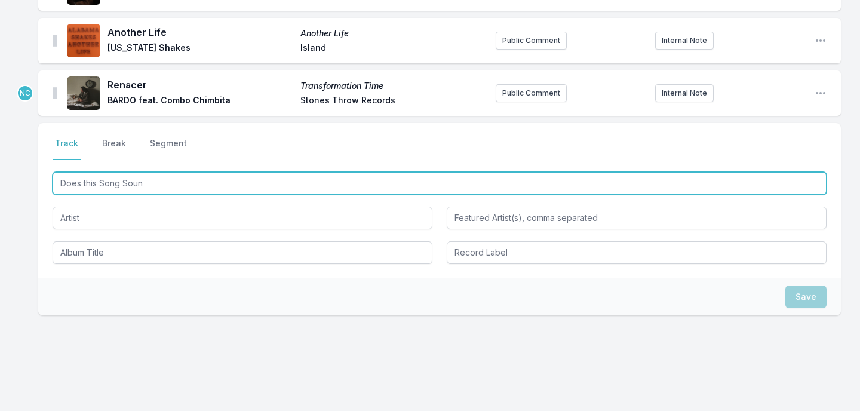
type input "Does this Song Sound"
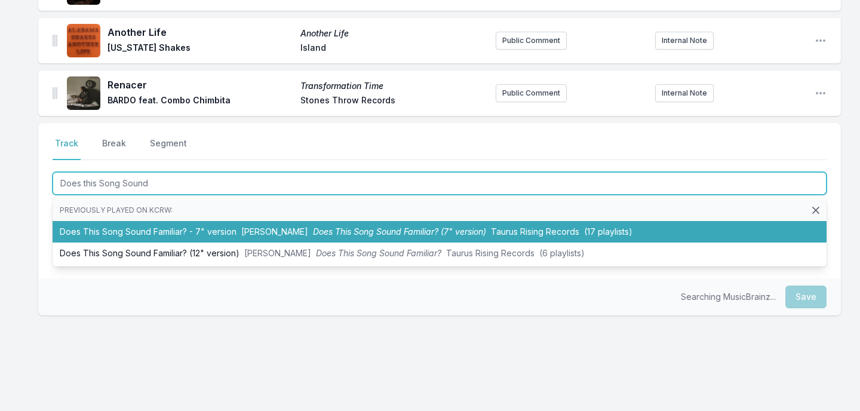
click at [168, 221] on li "Does This Song Sound Familiar? - 7" version [PERSON_NAME] Does This Song Sound …" at bounding box center [440, 232] width 774 height 22
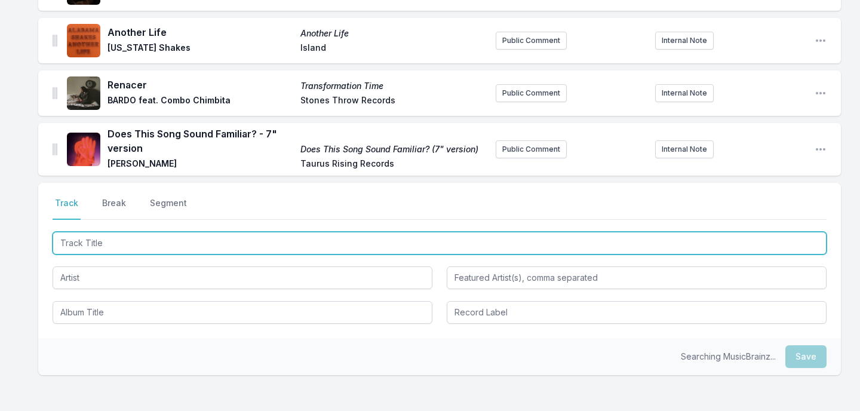
scroll to position [2068, 0]
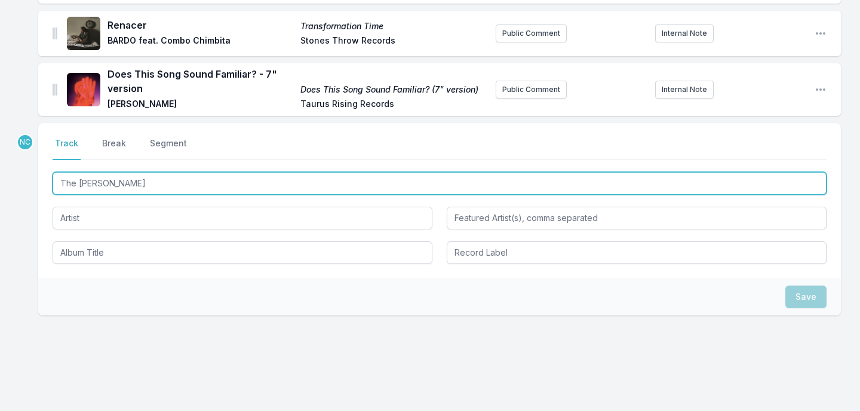
type input "The [PERSON_NAME]"
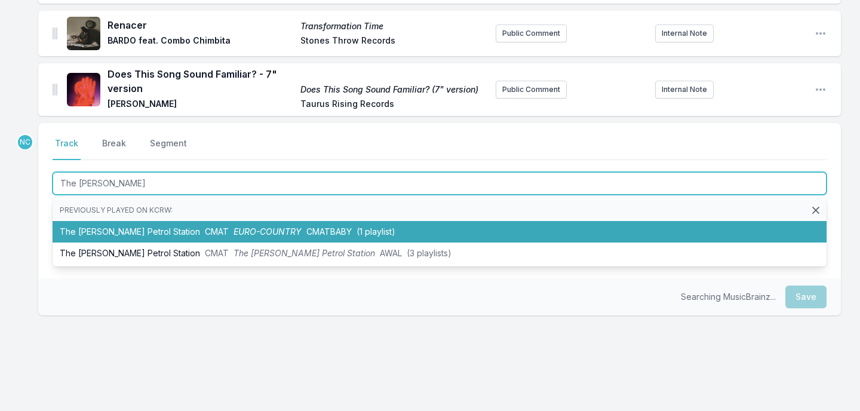
click at [266, 231] on li "The [PERSON_NAME] Station CMAT EURO-COUNTRY CMATBABY (1 playlist)" at bounding box center [440, 232] width 774 height 22
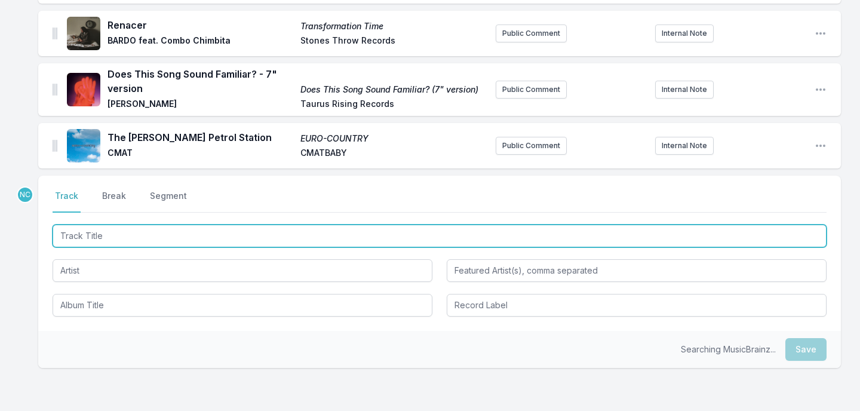
scroll to position [2121, 0]
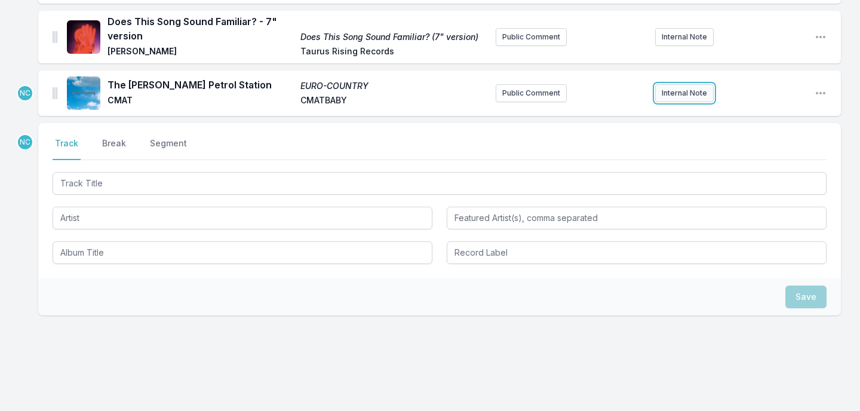
click at [688, 85] on button "Internal Note" at bounding box center [684, 93] width 59 height 18
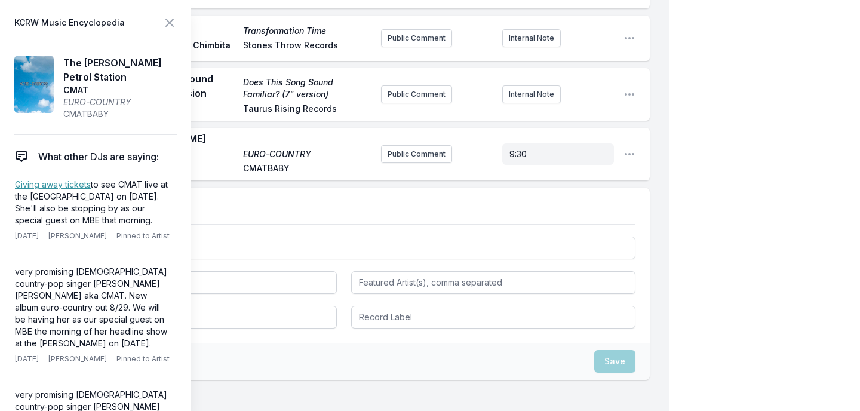
scroll to position [2116, 0]
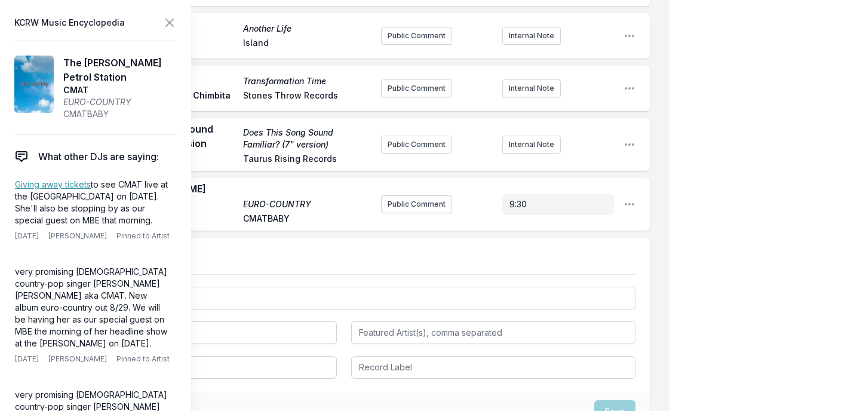
click at [168, 23] on icon at bounding box center [170, 23] width 14 height 14
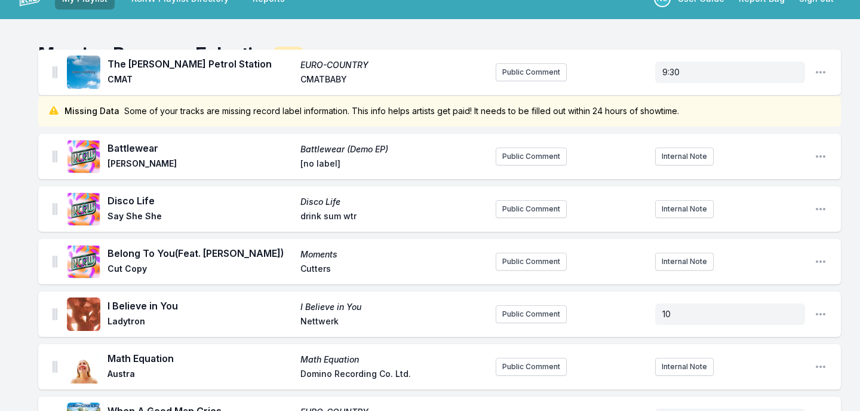
scroll to position [0, 0]
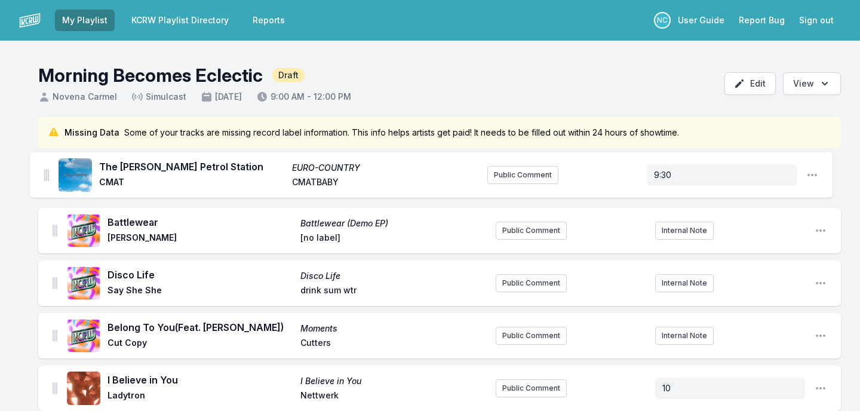
drag, startPoint x: 53, startPoint y: 87, endPoint x: 45, endPoint y: 171, distance: 84.1
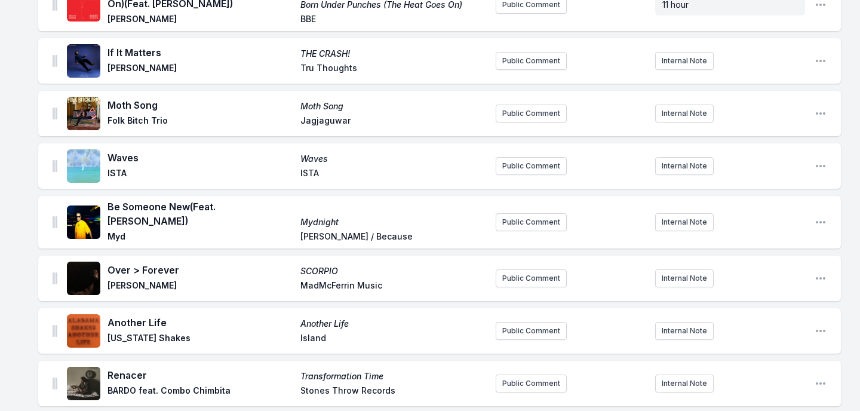
scroll to position [2131, 0]
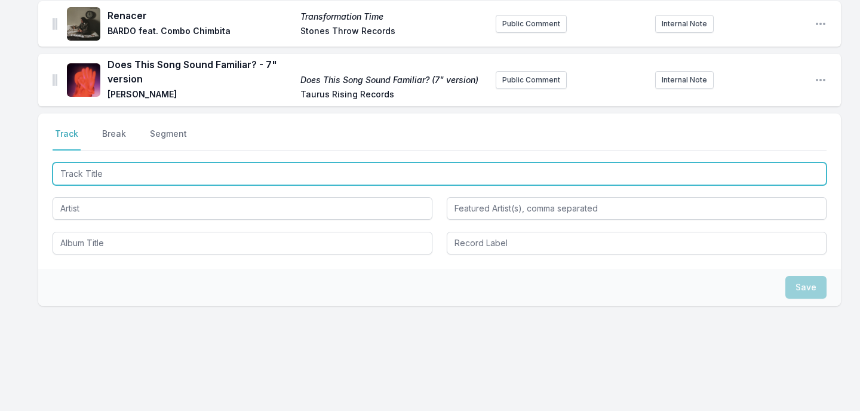
click at [257, 163] on input "Track Title" at bounding box center [440, 174] width 774 height 23
type input "Call It A Draw"
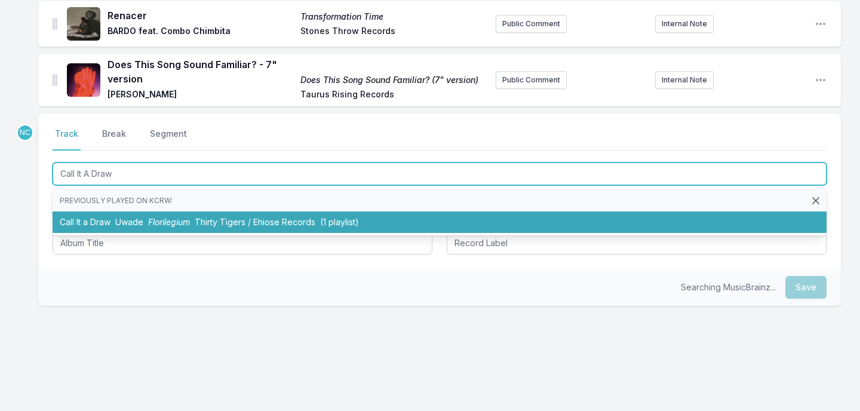
click at [197, 212] on li "Call It a Draw Uwade Florilegium Thirty Tigers / Ehiose Records (1 playlist)" at bounding box center [440, 223] width 774 height 22
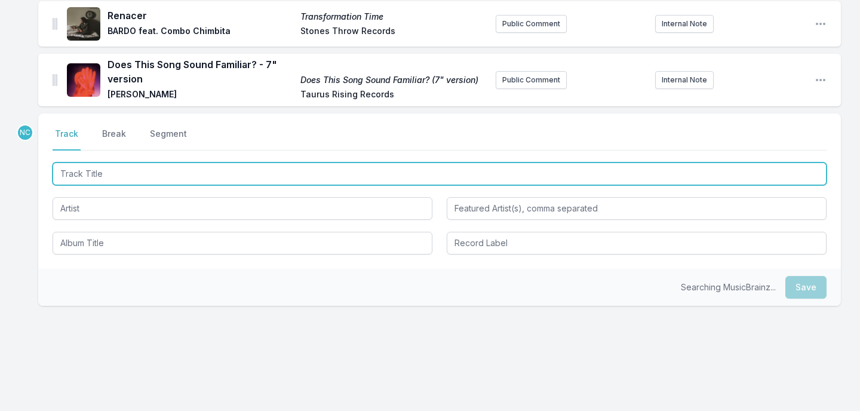
scroll to position [2183, 0]
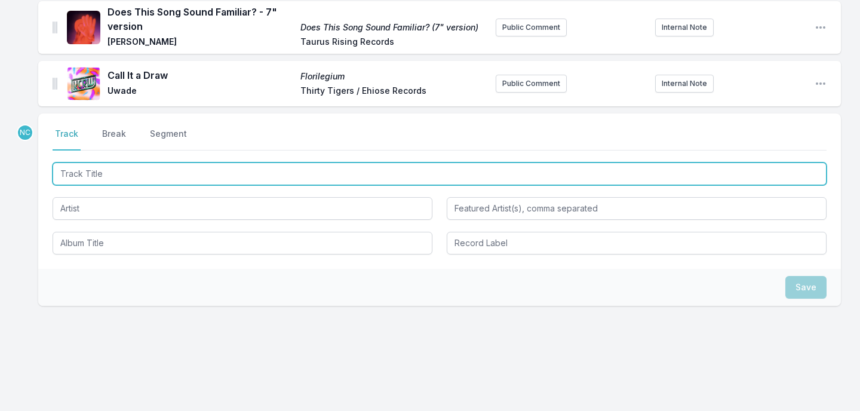
paste input "[PERSON_NAME]"
type input "[PERSON_NAME]"
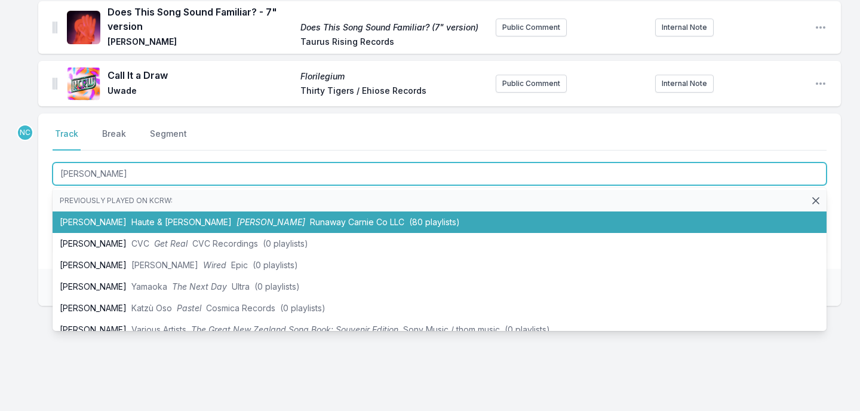
click at [310, 217] on span "Runaway Carnie Co LLC" at bounding box center [357, 222] width 94 height 10
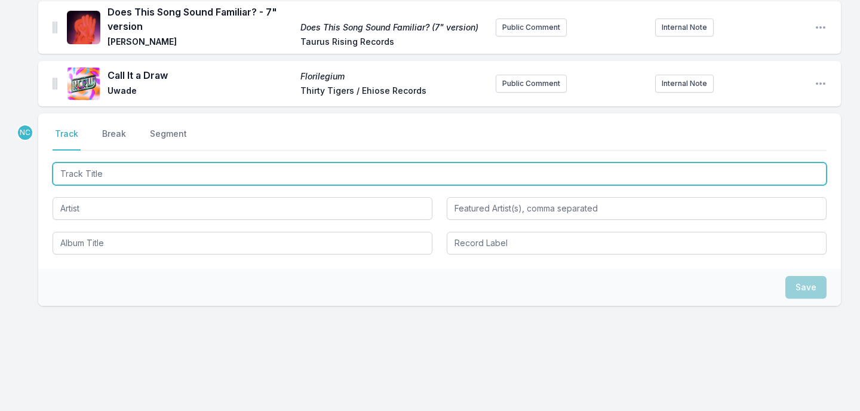
scroll to position [2236, 0]
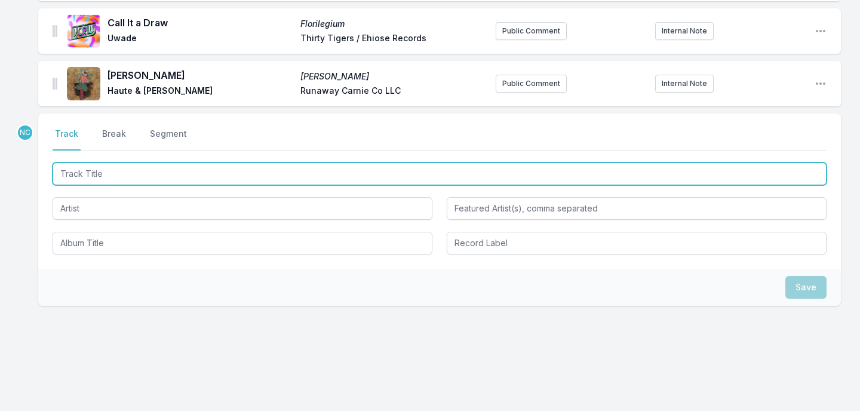
paste input "Young Man"
type input "Young Man"
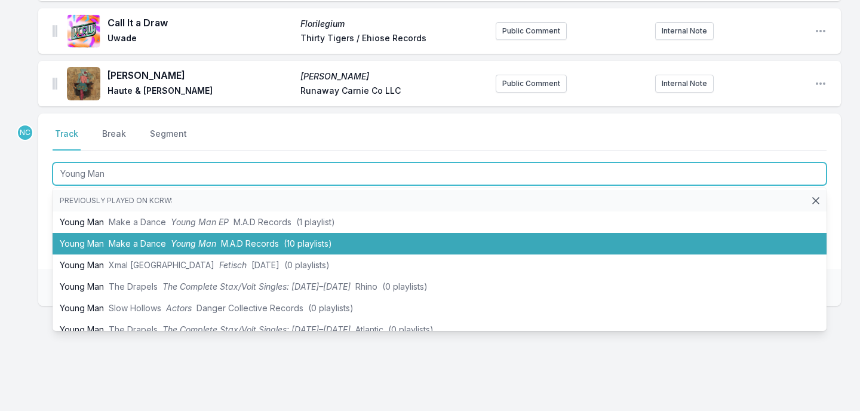
click at [305, 238] on span "(10 playlists)" at bounding box center [308, 243] width 48 height 10
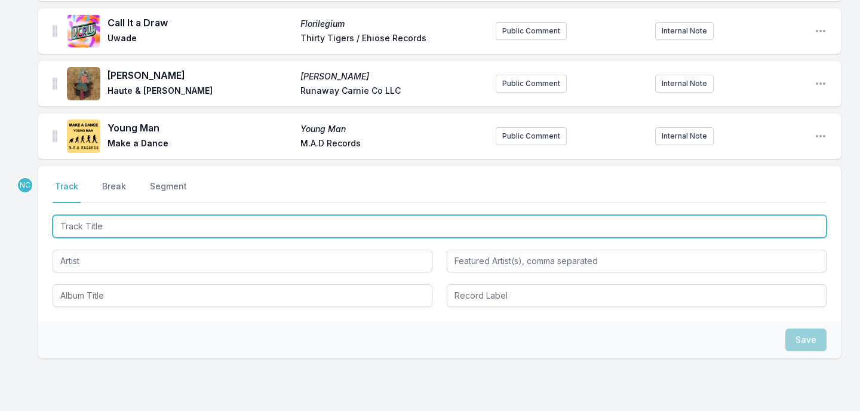
scroll to position [2288, 0]
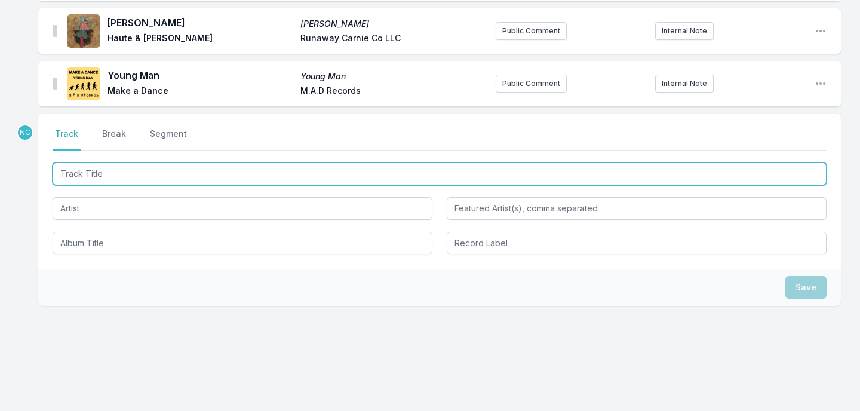
click at [353, 168] on input "Track Title" at bounding box center [440, 174] width 774 height 23
type input "FREE"
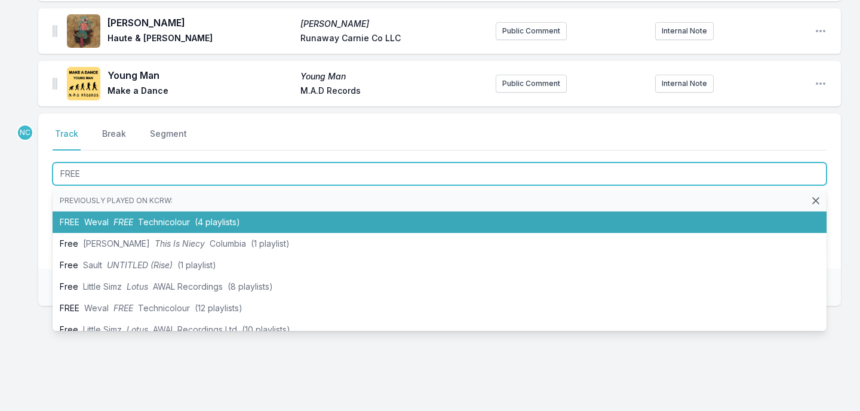
click at [292, 212] on li "FREE Weval FREE Technicolour (4 playlists)" at bounding box center [440, 223] width 774 height 22
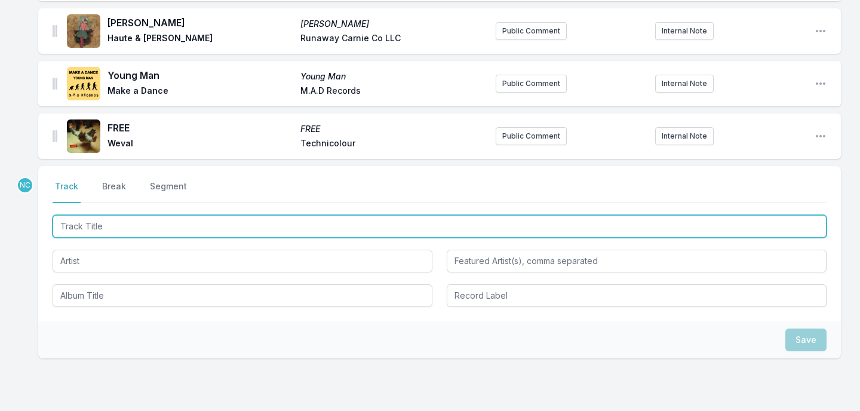
scroll to position [2341, 0]
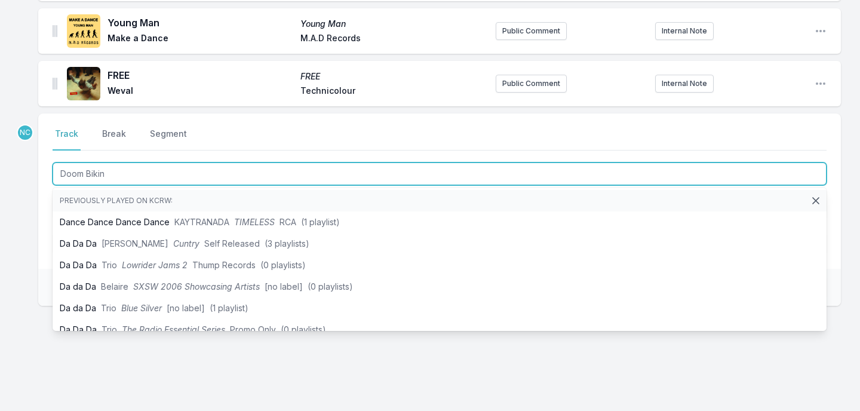
type input "Doom Bikini"
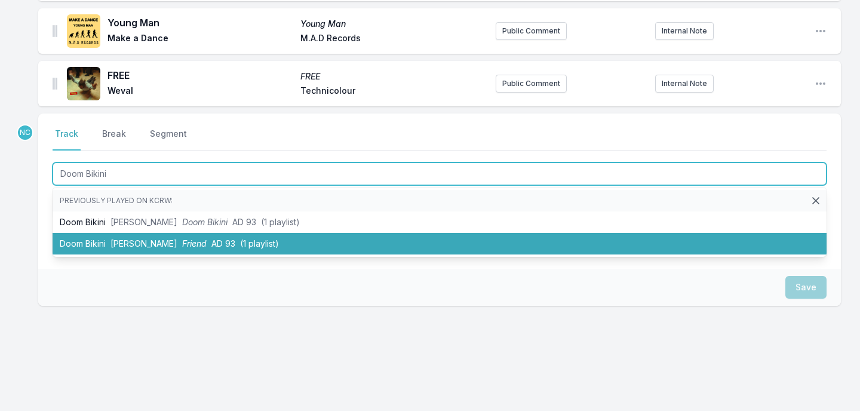
click at [285, 234] on li "Doom Bikini [PERSON_NAME] Friend AD 93 (1 playlist)" at bounding box center [440, 244] width 774 height 22
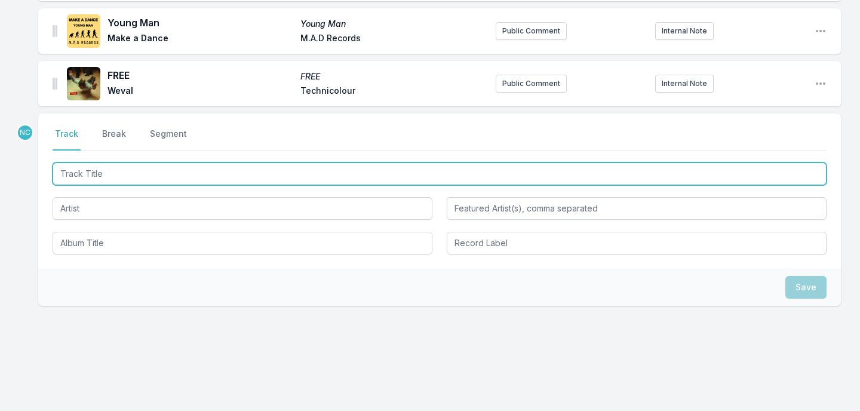
scroll to position [2393, 0]
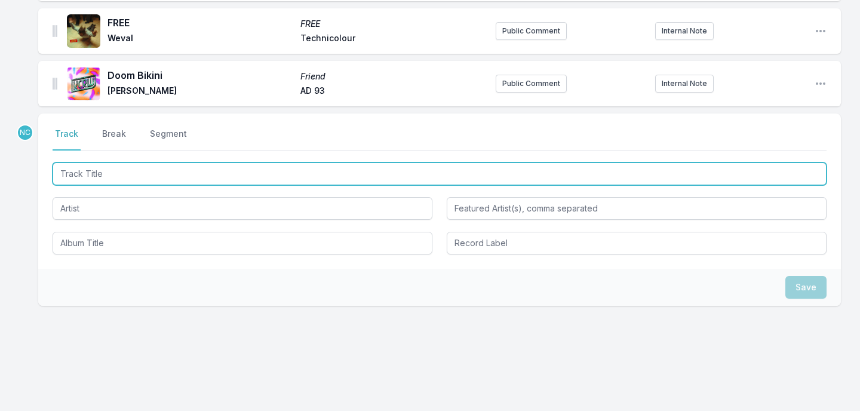
click at [222, 163] on input "Track Title" at bounding box center [440, 174] width 774 height 23
type input "On [DEMOGRAPHIC_DATA]"
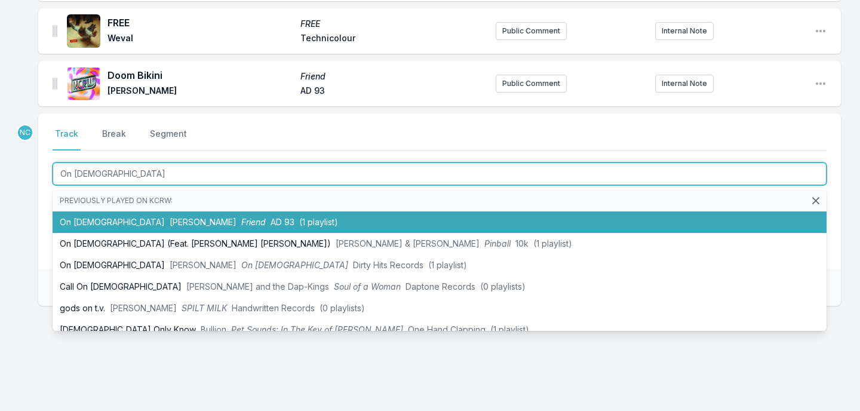
click at [299, 217] on span "(1 playlist)" at bounding box center [318, 222] width 39 height 10
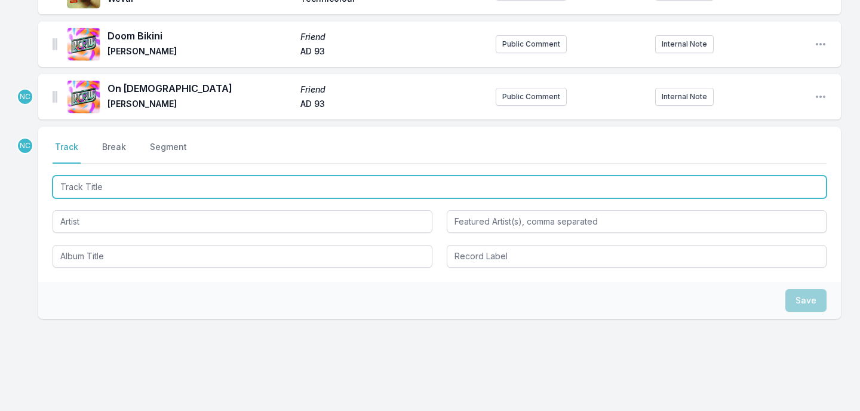
scroll to position [2428, 0]
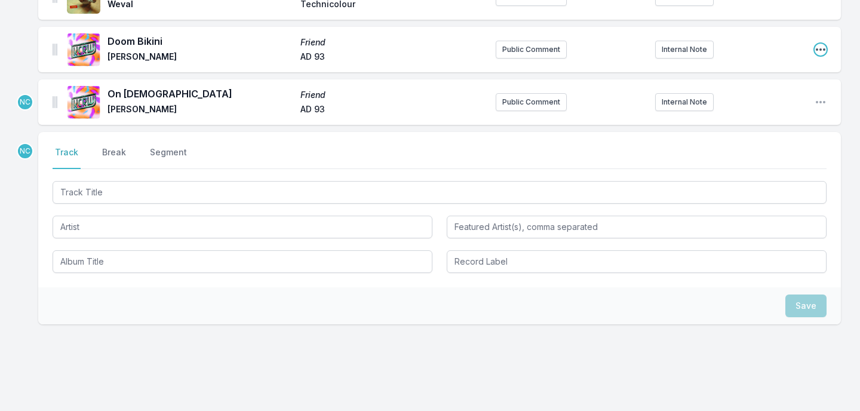
click at [817, 44] on icon "Open playlist item options" at bounding box center [821, 50] width 12 height 12
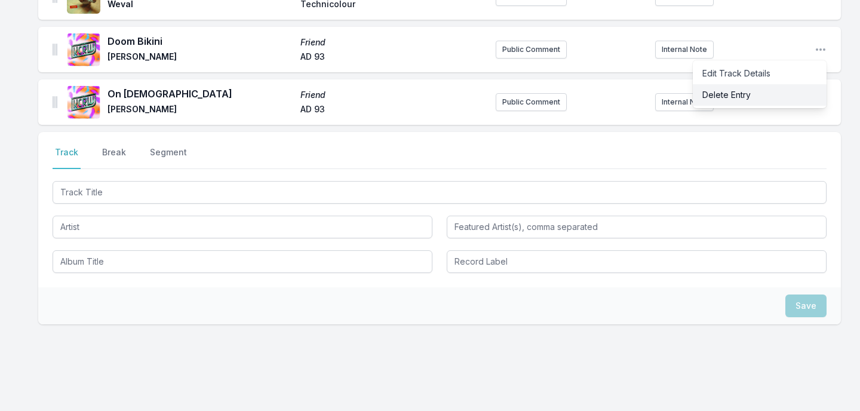
click at [792, 92] on button "Delete Entry" at bounding box center [760, 95] width 134 height 22
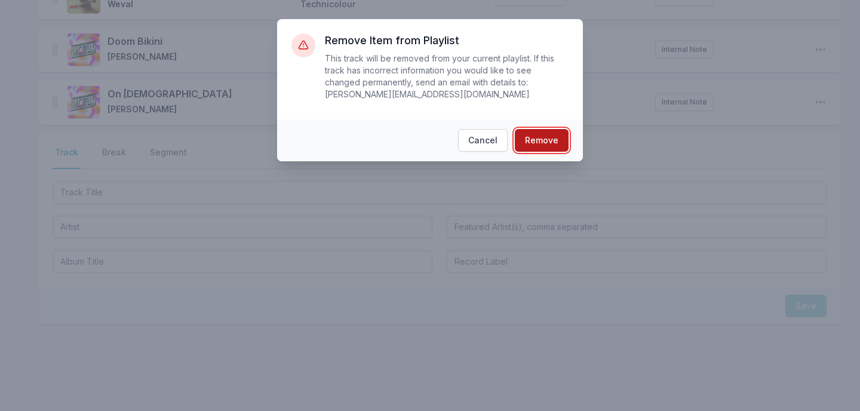
click at [543, 145] on button "Remove" at bounding box center [542, 140] width 54 height 23
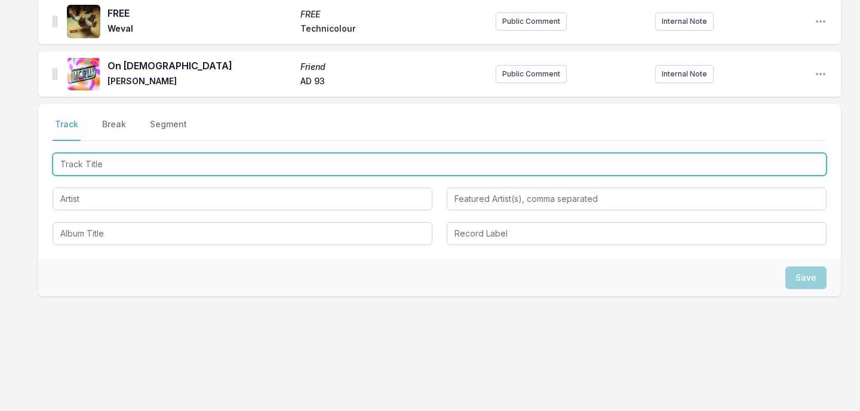
scroll to position [2375, 0]
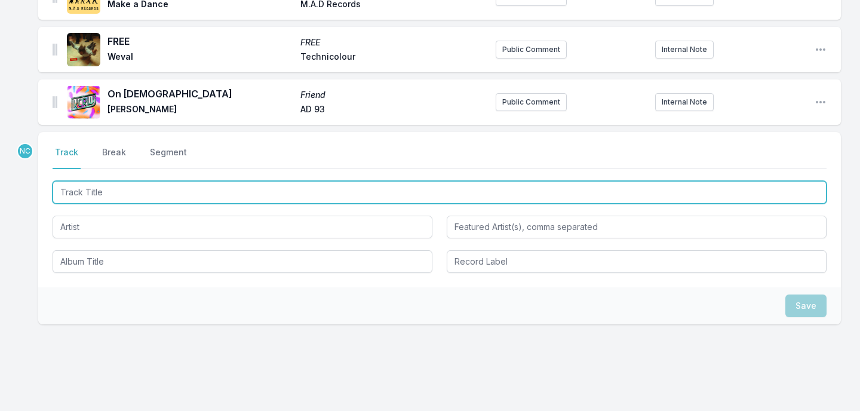
click at [351, 184] on input "Track Title" at bounding box center [440, 192] width 774 height 23
type input "Black And White"
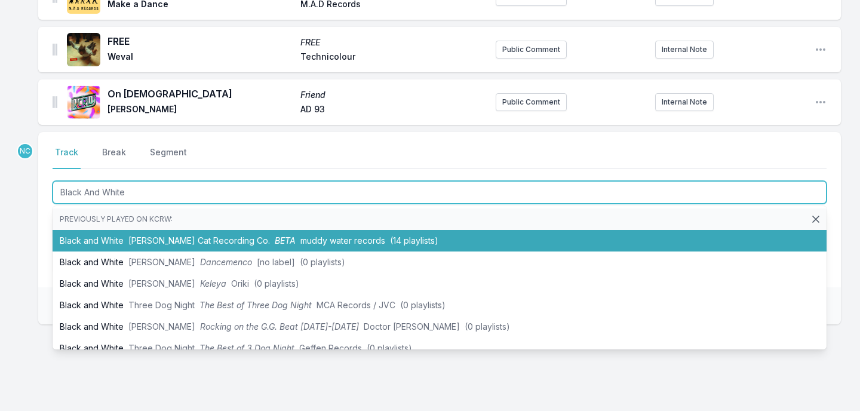
click at [333, 235] on span "muddy water records" at bounding box center [343, 240] width 85 height 10
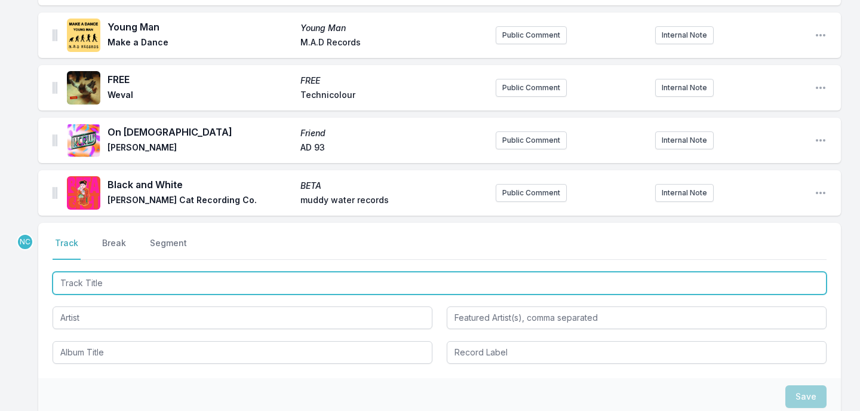
scroll to position [2402, 0]
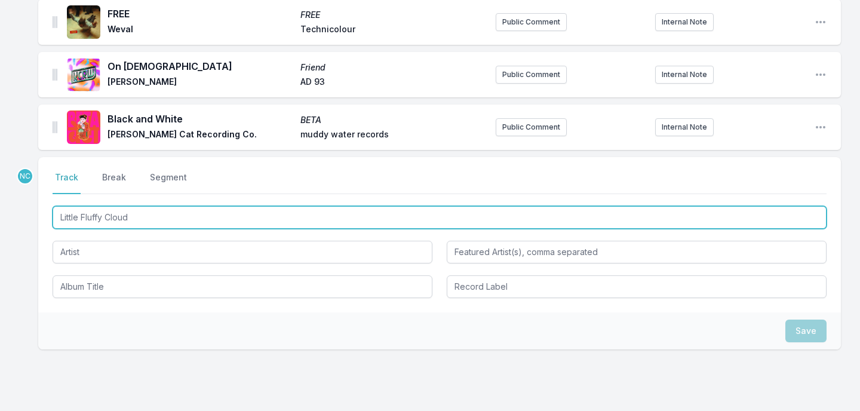
type input "Little Fluffy Clouds"
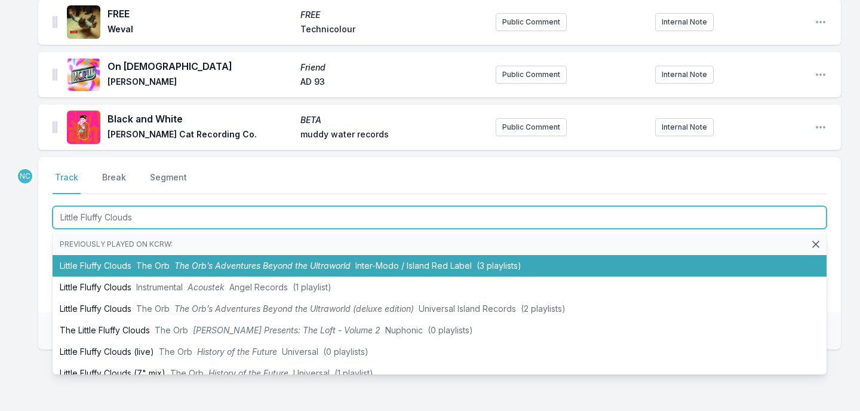
click at [280, 260] on span "The Orb’s Adventures Beyond the Ultraworld" at bounding box center [262, 265] width 176 height 10
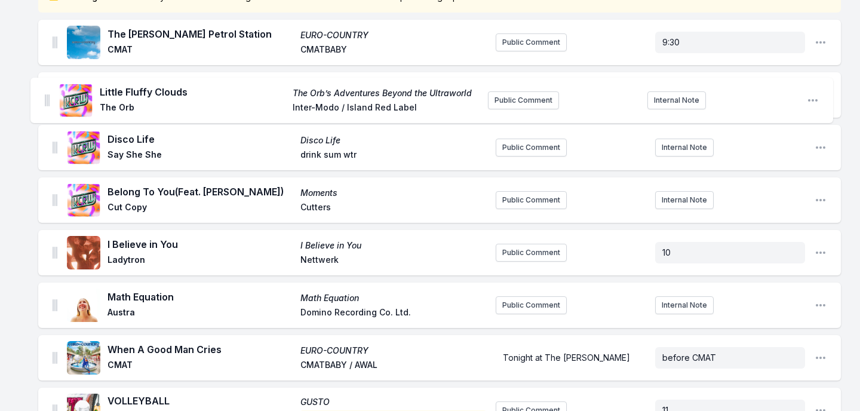
scroll to position [0, 0]
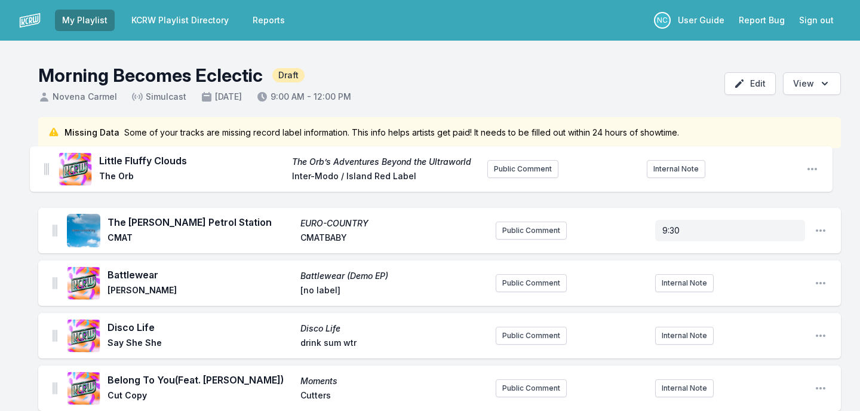
drag, startPoint x: 54, startPoint y: 118, endPoint x: 45, endPoint y: 164, distance: 46.9
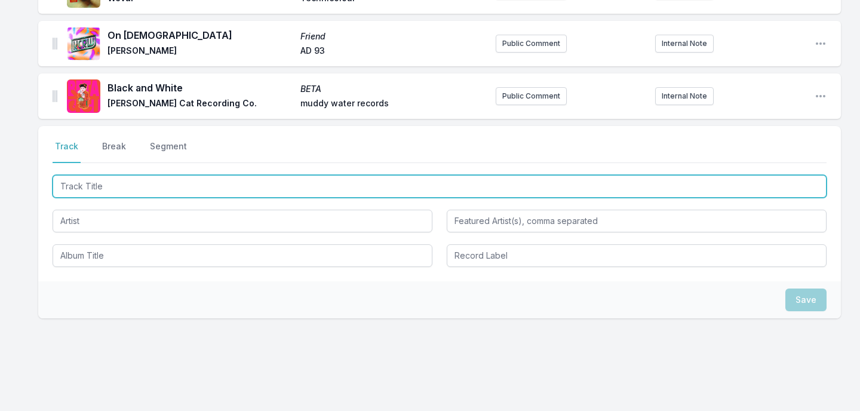
scroll to position [2499, 0]
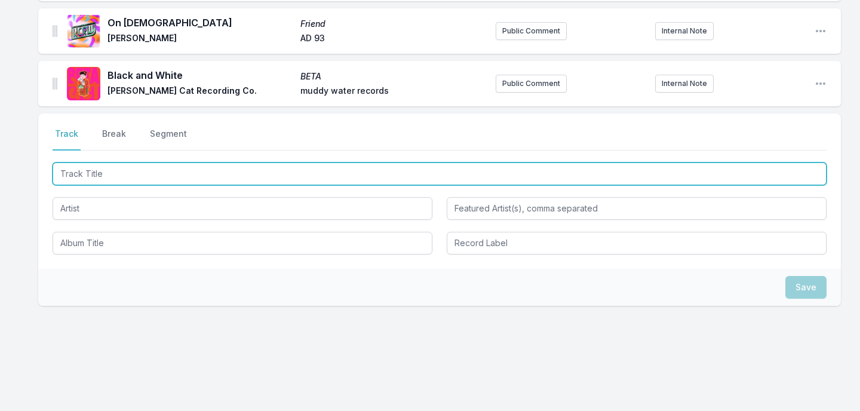
click at [422, 163] on input "Track Title" at bounding box center [440, 174] width 774 height 23
type input "Falling for the Feeling"
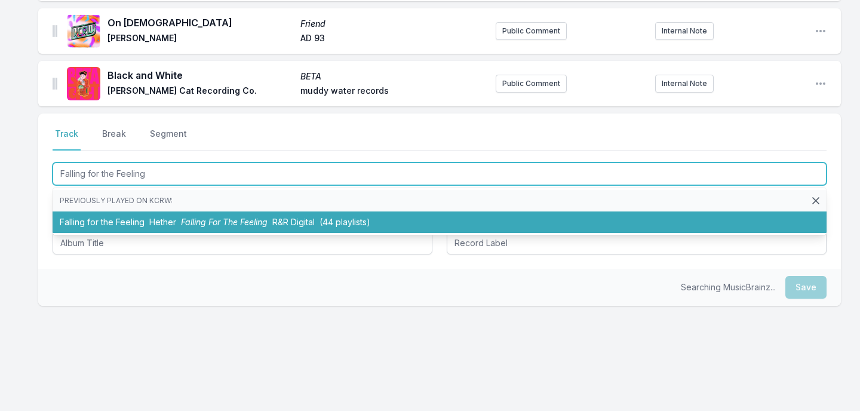
click at [412, 212] on li "Falling for the Feeling Hether Falling For The Feeling R&R Digital (44 playlist…" at bounding box center [440, 223] width 774 height 22
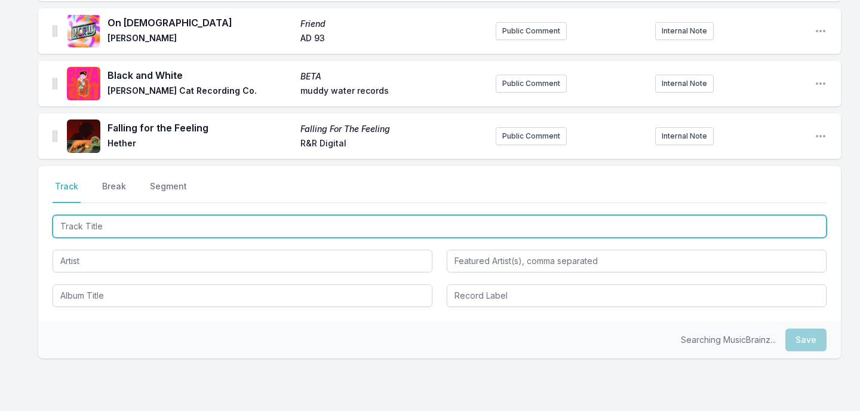
scroll to position [2551, 0]
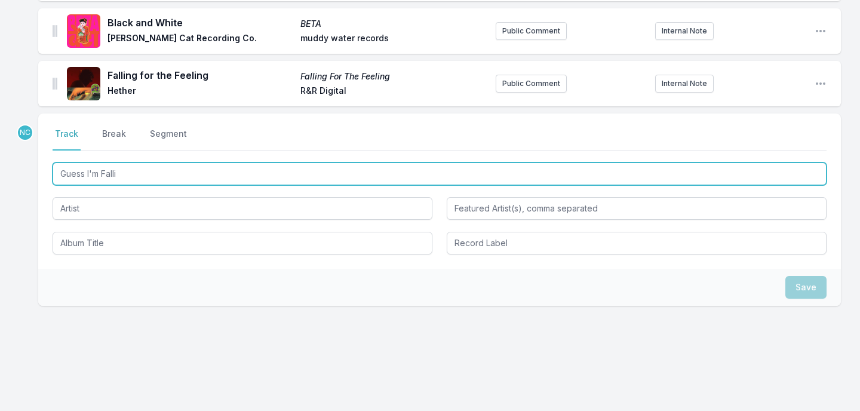
type input "Guess I'm Fallin"
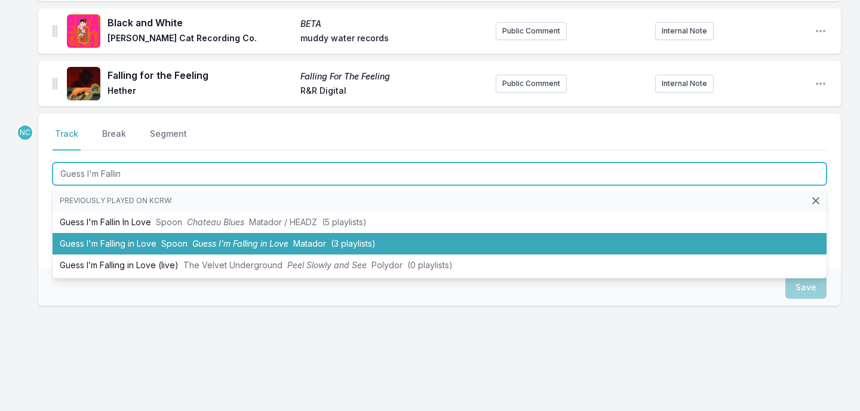
click at [324, 238] on span "Matador" at bounding box center [309, 243] width 33 height 10
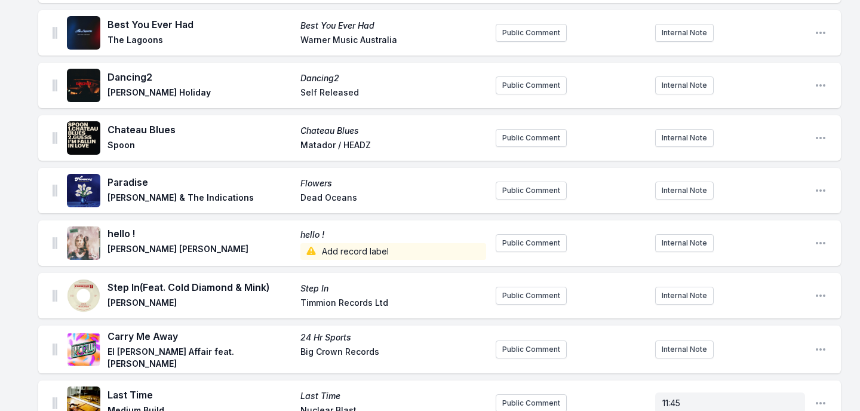
scroll to position [1261, 0]
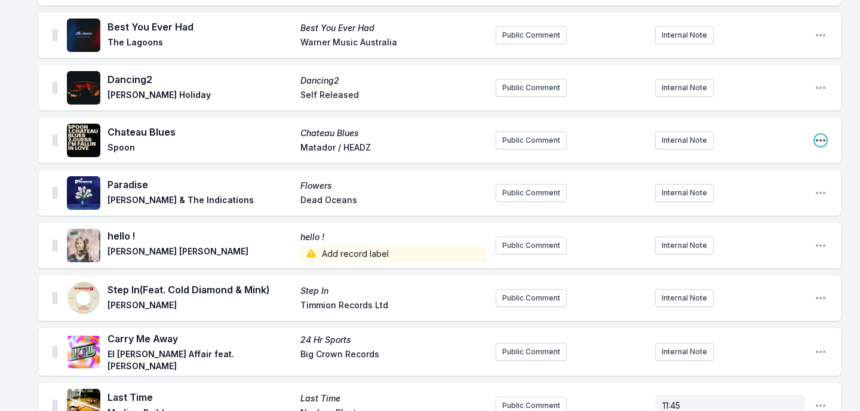
click at [818, 138] on icon "Open playlist item options" at bounding box center [821, 140] width 12 height 12
click at [783, 181] on button "Delete Entry" at bounding box center [760, 186] width 134 height 22
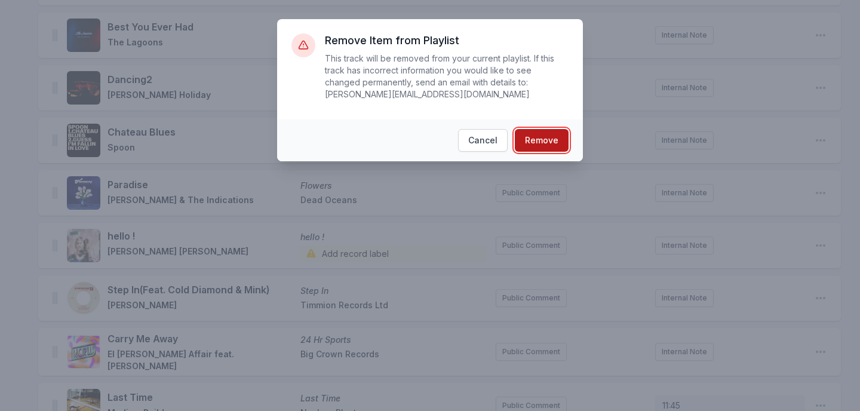
click at [553, 140] on button "Remove" at bounding box center [542, 140] width 54 height 23
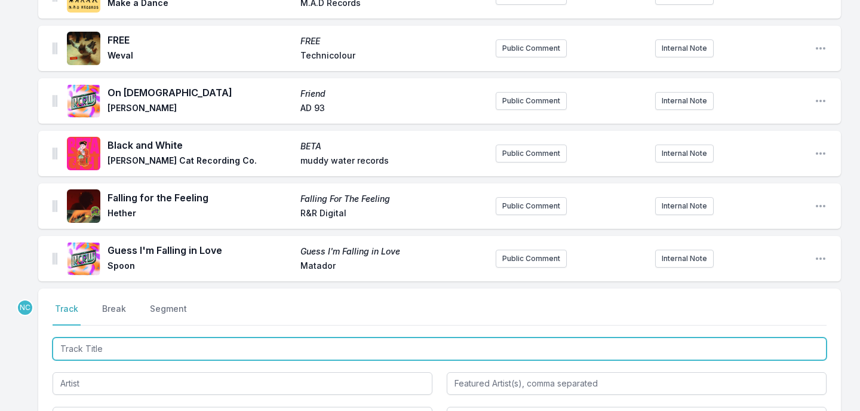
scroll to position [2425, 0]
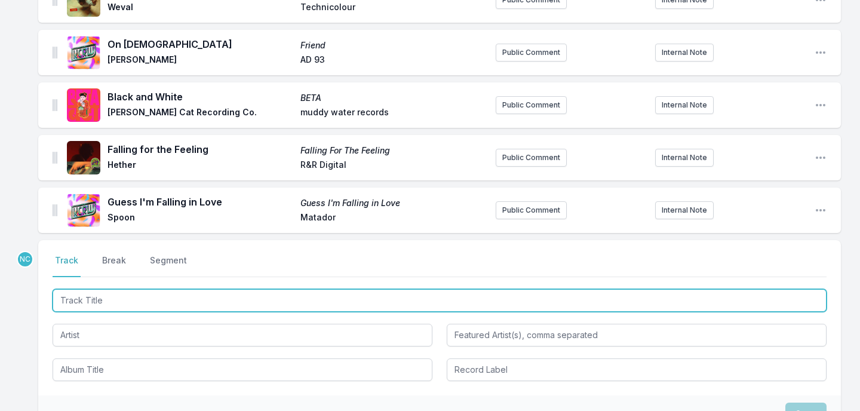
paste input "New Flower"
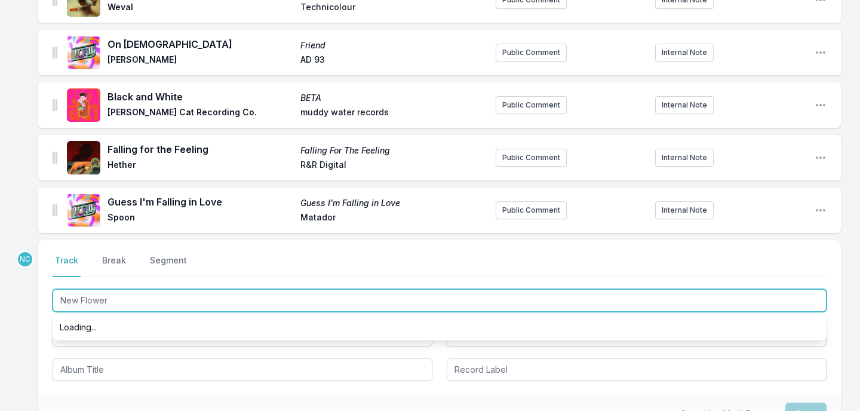
type input "New Flower!"
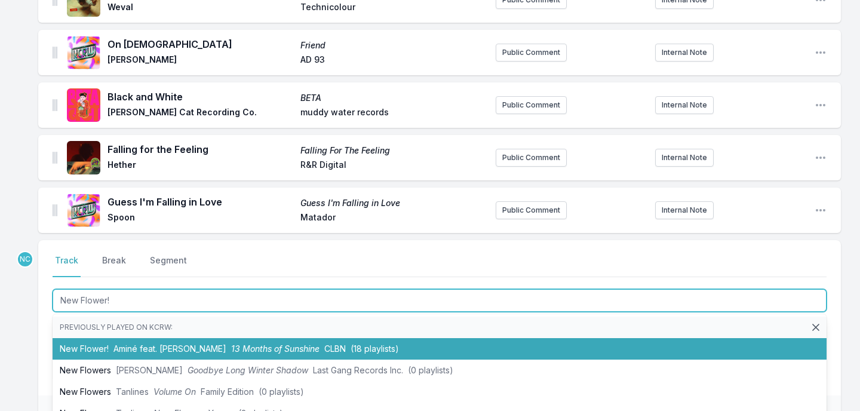
click at [186, 344] on span "Aminé feat. [PERSON_NAME]" at bounding box center [170, 349] width 113 height 10
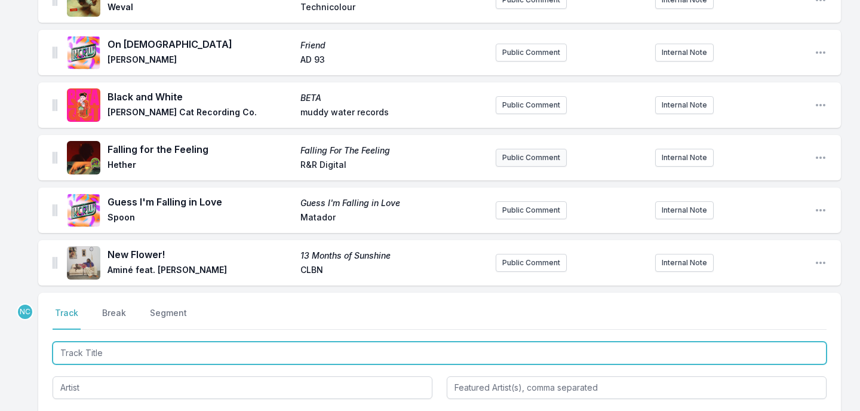
scroll to position [2477, 0]
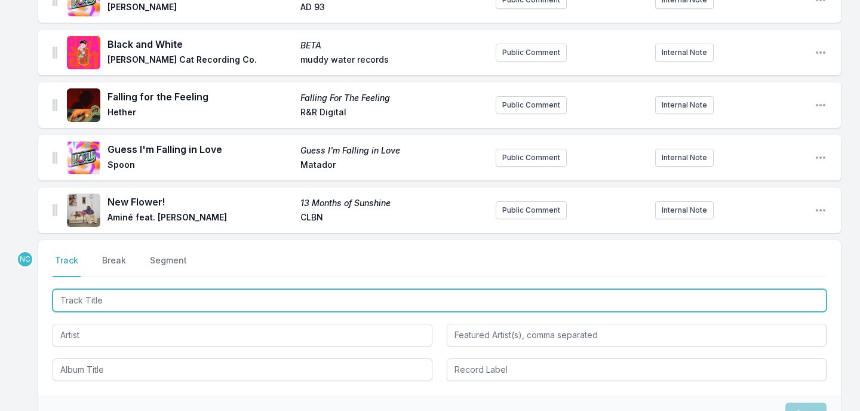
paste input "The Ones We Loved"
type input "The Ones We Loved"
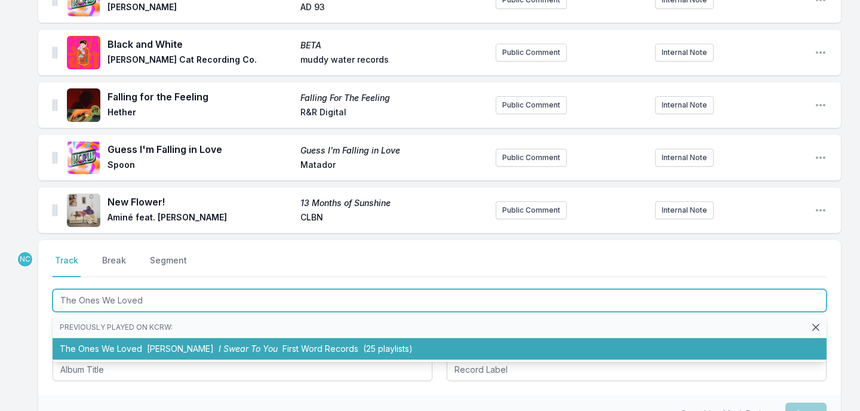
click at [422, 338] on li "The Ones We Loved [PERSON_NAME] I Swear To You First Word Records (25 playlists)" at bounding box center [440, 349] width 774 height 22
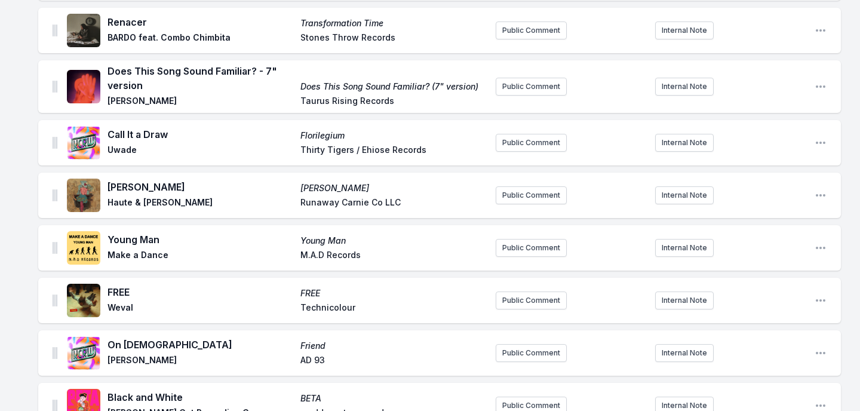
scroll to position [2656, 0]
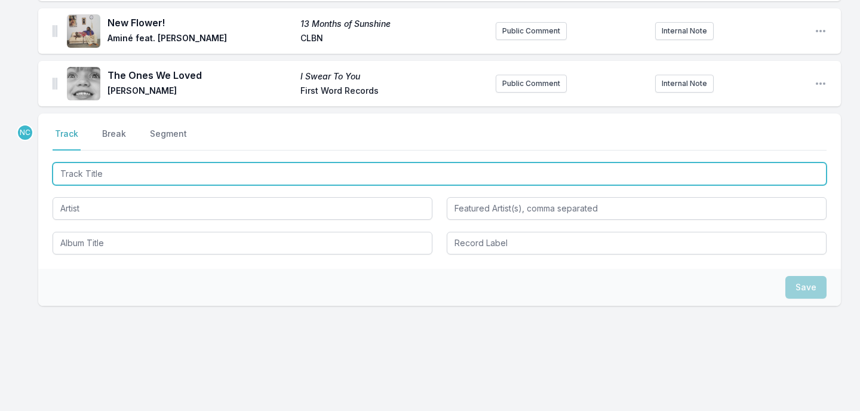
click at [430, 167] on input "Track Title" at bounding box center [440, 174] width 774 height 23
paste input "White Horses"
type input "White Horses"
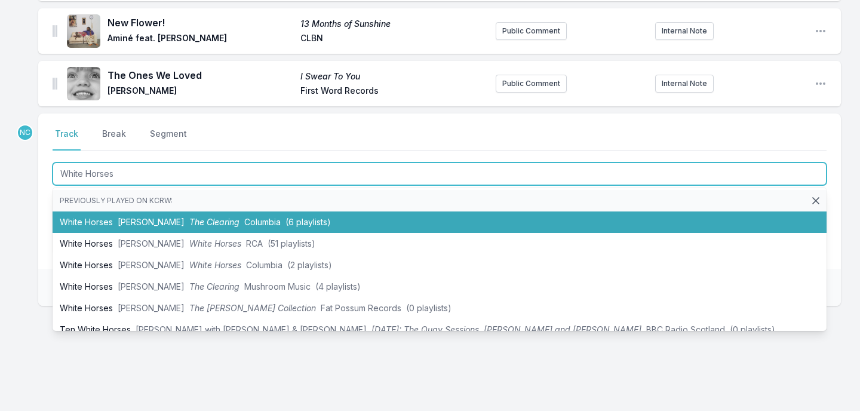
click at [396, 213] on li "White Horses [PERSON_NAME] The Clearing Columbia (6 playlists)" at bounding box center [440, 223] width 774 height 22
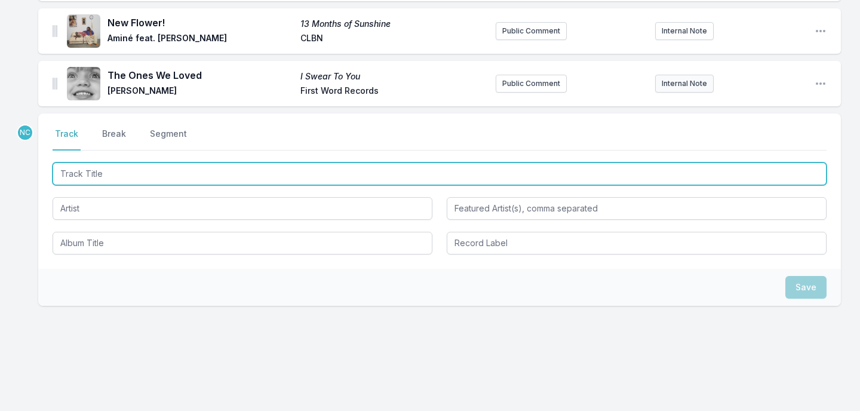
scroll to position [2709, 0]
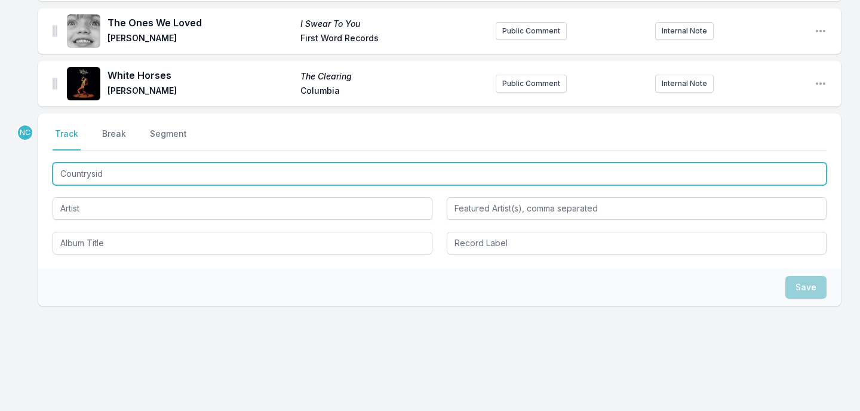
type input "Countryside"
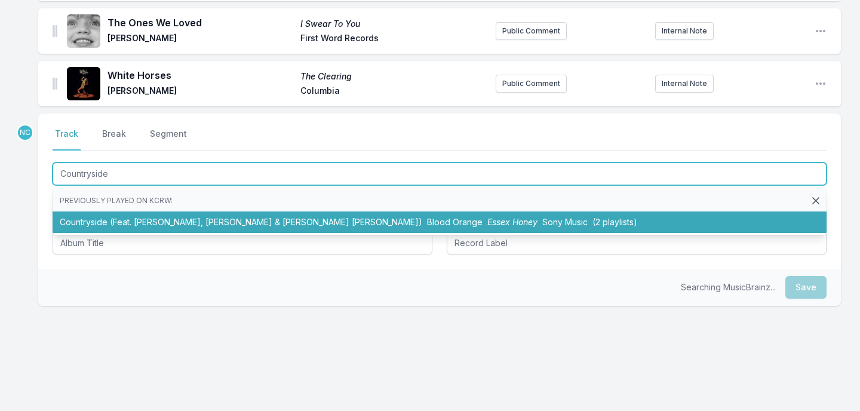
click at [427, 217] on span "Blood Orange" at bounding box center [455, 222] width 56 height 10
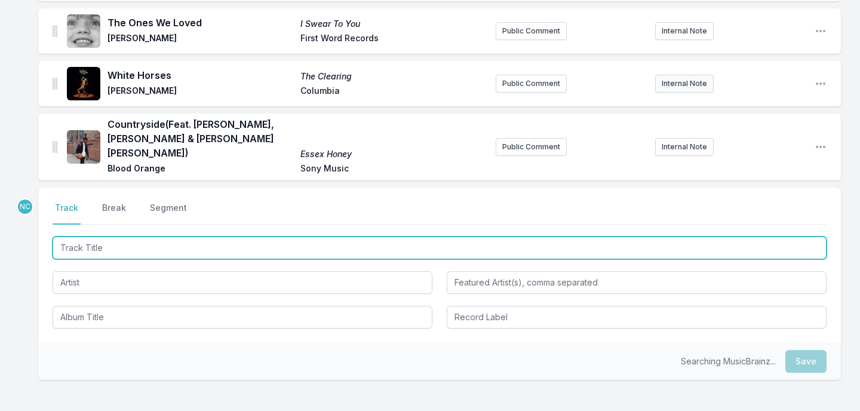
scroll to position [2769, 0]
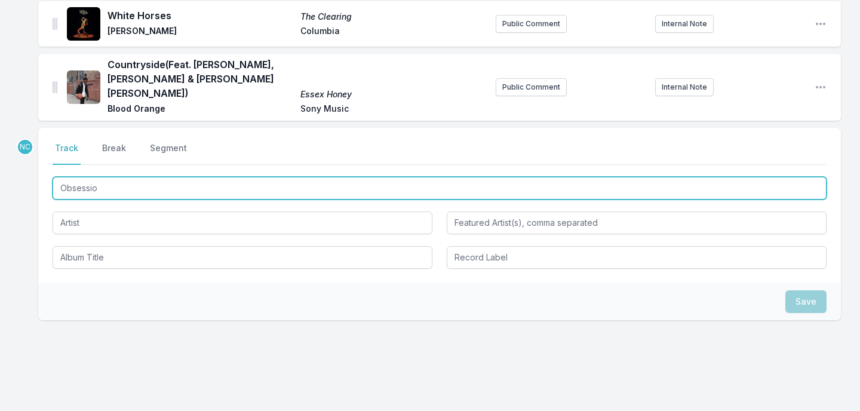
type input "Obsession"
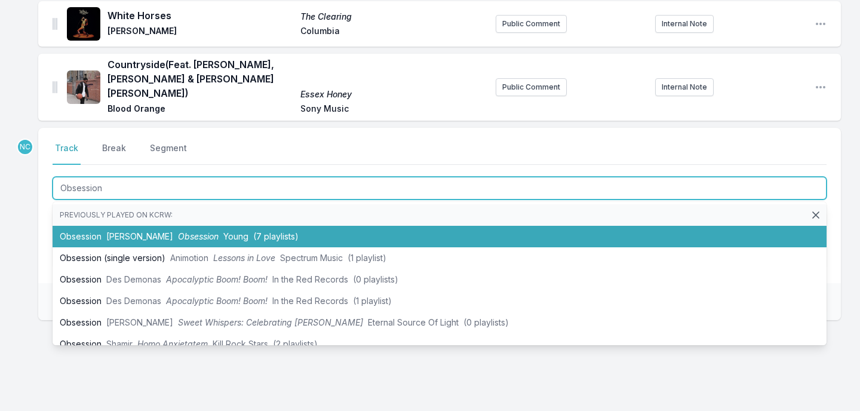
click at [334, 226] on li "Obsession [PERSON_NAME] Obsession Young (7 playlists)" at bounding box center [440, 237] width 774 height 22
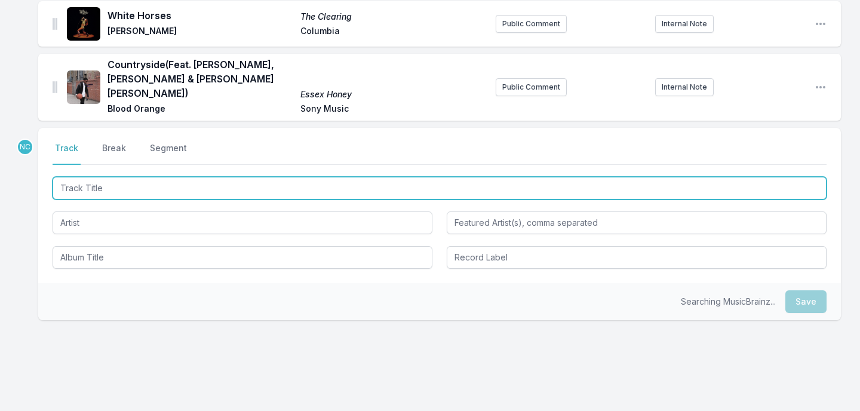
scroll to position [2821, 0]
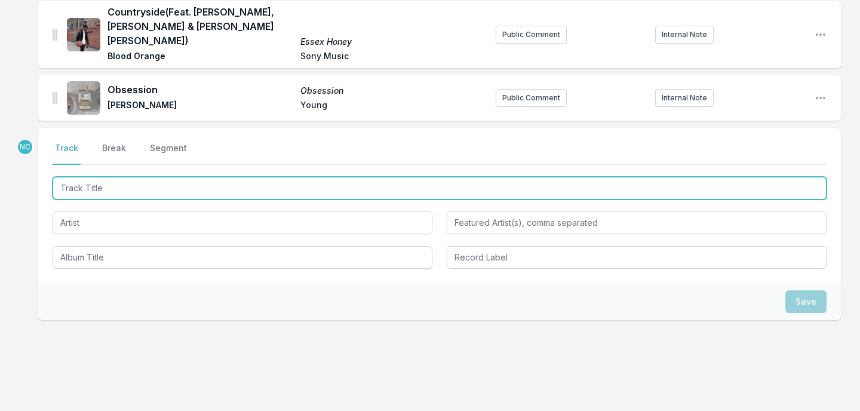
paste input "[PERSON_NAME]"
click at [252, 177] on input "[PERSON_NAME]" at bounding box center [440, 188] width 774 height 23
type input "Run River Run"
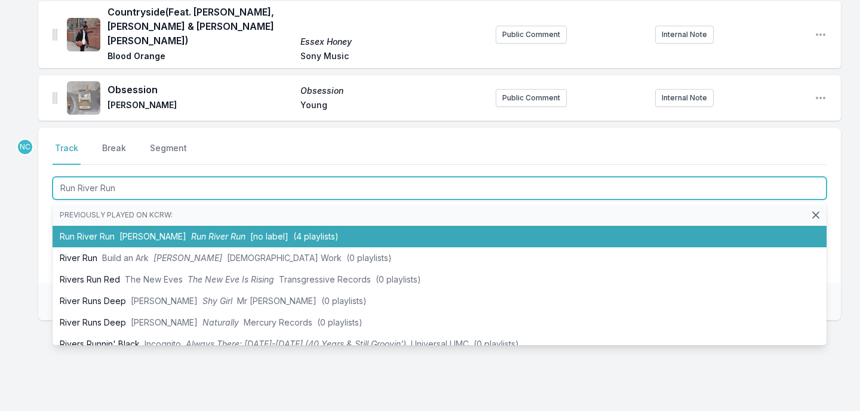
click at [215, 231] on span "Run River Run" at bounding box center [218, 236] width 54 height 10
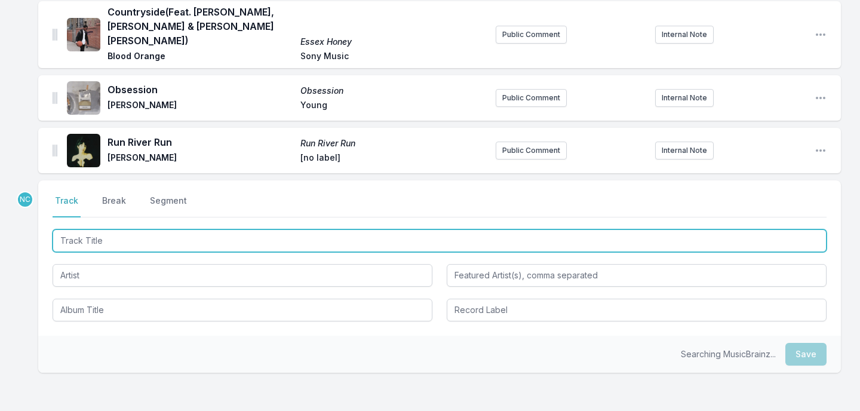
scroll to position [2874, 0]
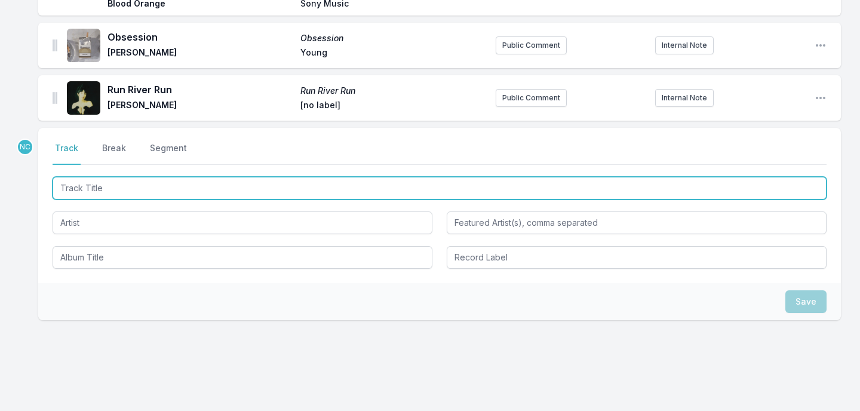
paste input "Where To Begin"
type input "Where To Begin"
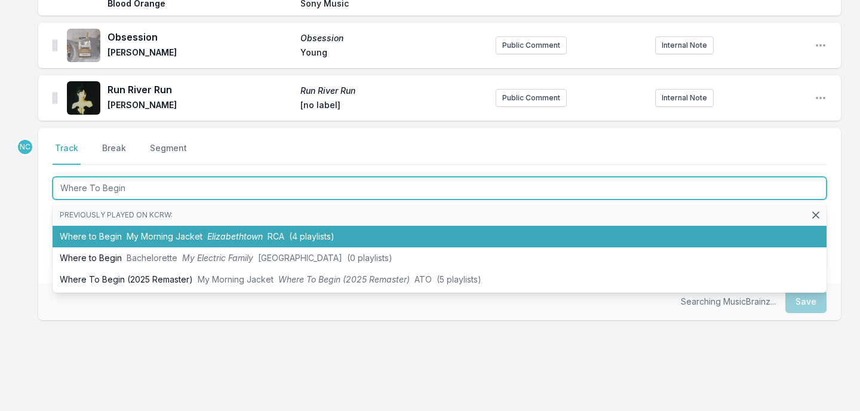
click at [320, 231] on span "(4 playlists)" at bounding box center [311, 236] width 45 height 10
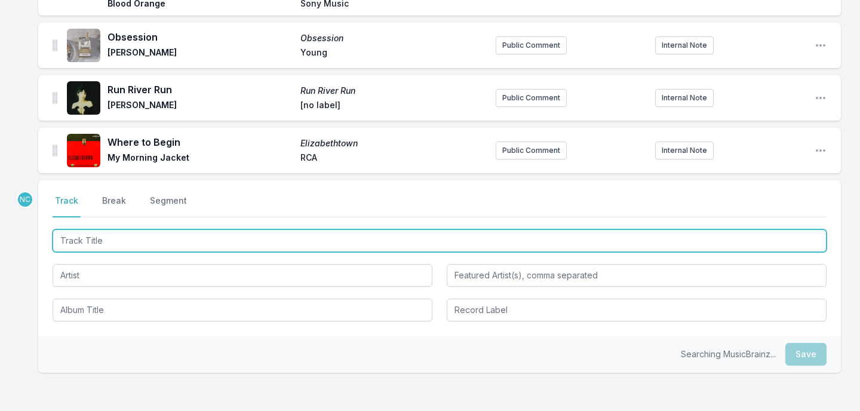
scroll to position [2926, 0]
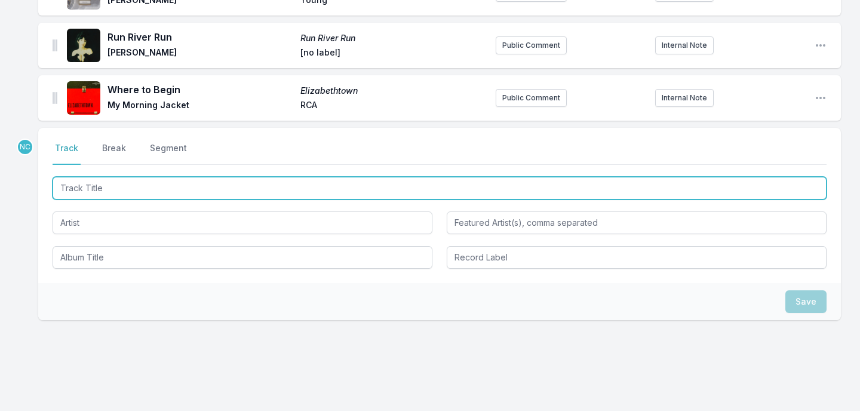
paste input "Afraid"
type input "Afraid"
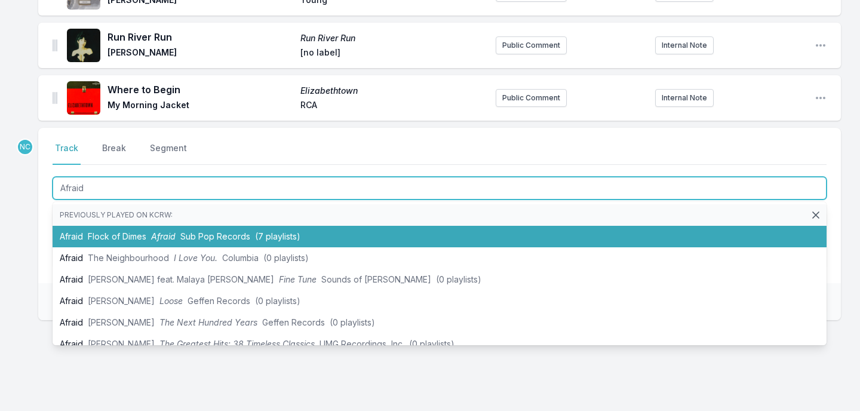
click at [397, 226] on li "Afraid Flock of Dimes Afraid Sub Pop Records (7 playlists)" at bounding box center [440, 237] width 774 height 22
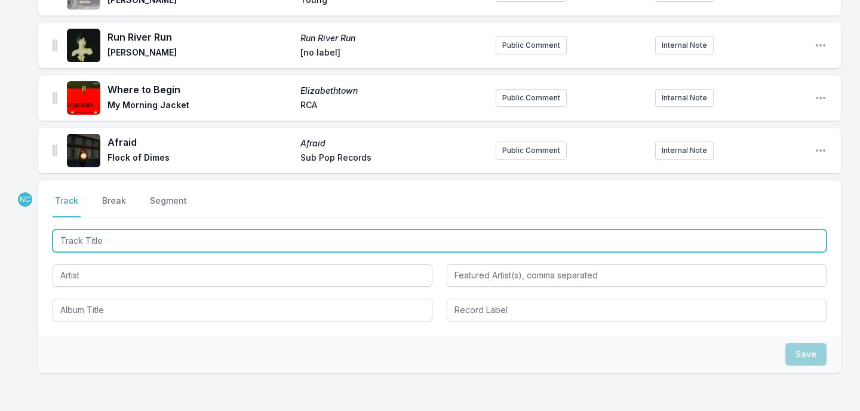
scroll to position [2979, 0]
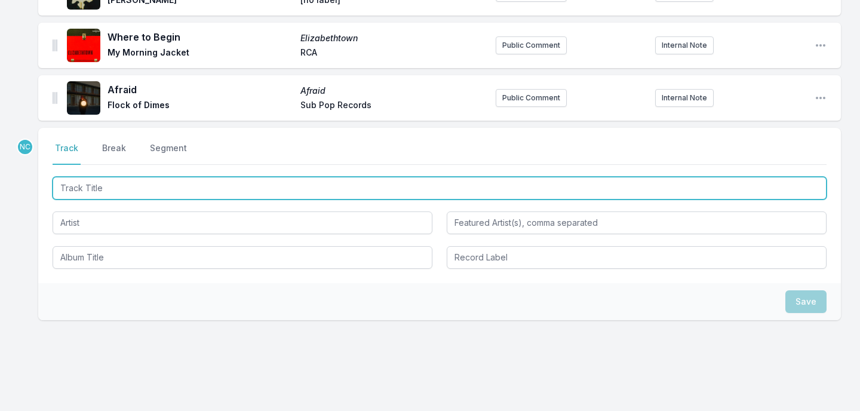
paste input "24/7"
type input "24/7"
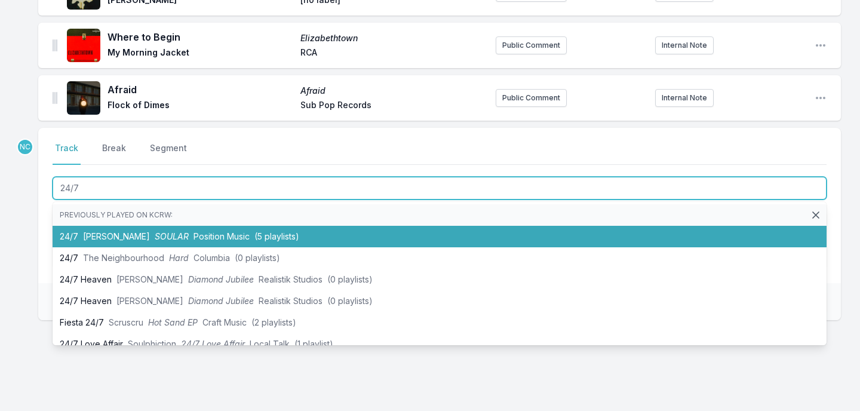
click at [338, 226] on li "24/7 [PERSON_NAME] SOULAR Position Music (5 playlists)" at bounding box center [440, 237] width 774 height 22
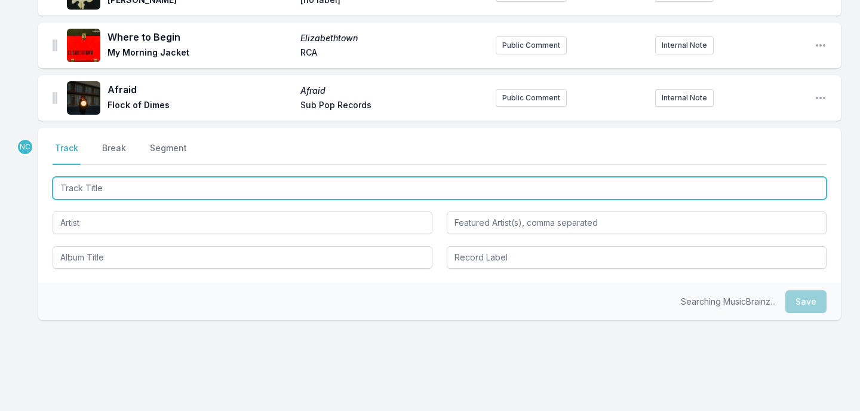
scroll to position [3032, 0]
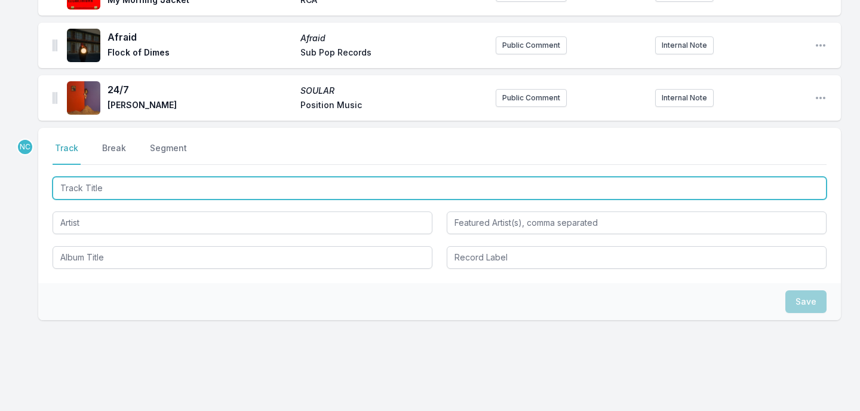
paste input "See You Again"
type input "See You Again"
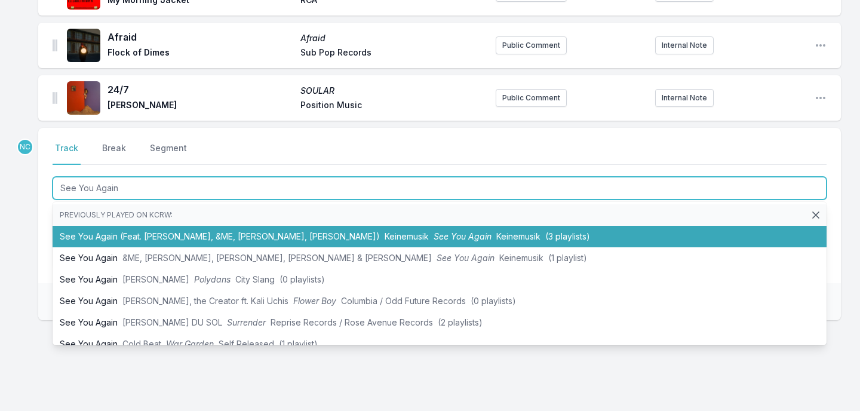
click at [341, 226] on li "See You Again (Feat. [PERSON_NAME], &ME, [PERSON_NAME], [PERSON_NAME]) Keinemus…" at bounding box center [440, 237] width 774 height 22
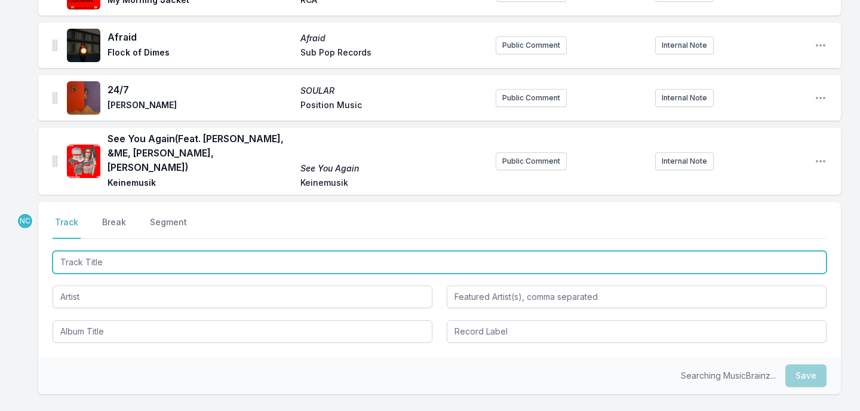
scroll to position [3091, 0]
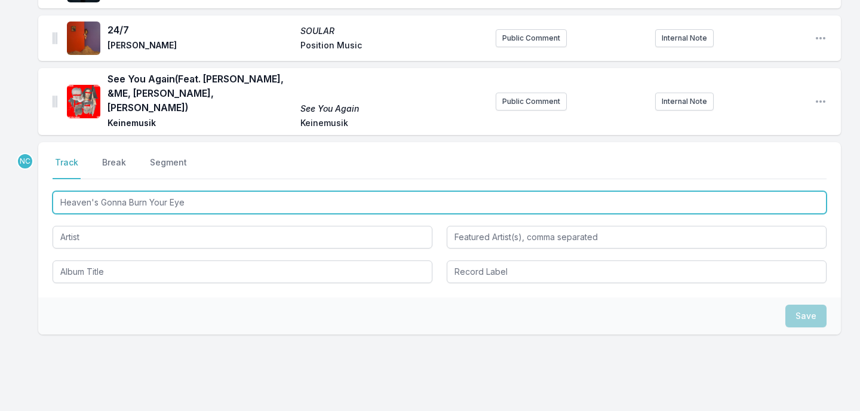
type input "Heaven's Gonna Burn Your Eyes"
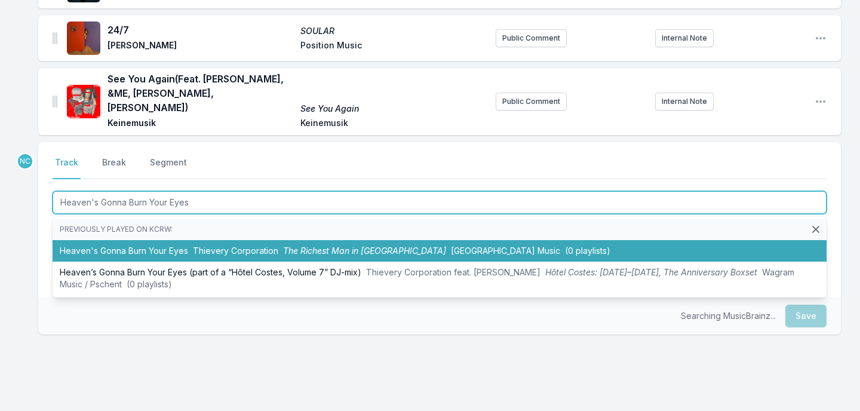
click at [259, 246] on span "Thievery Corporation" at bounding box center [235, 251] width 85 height 10
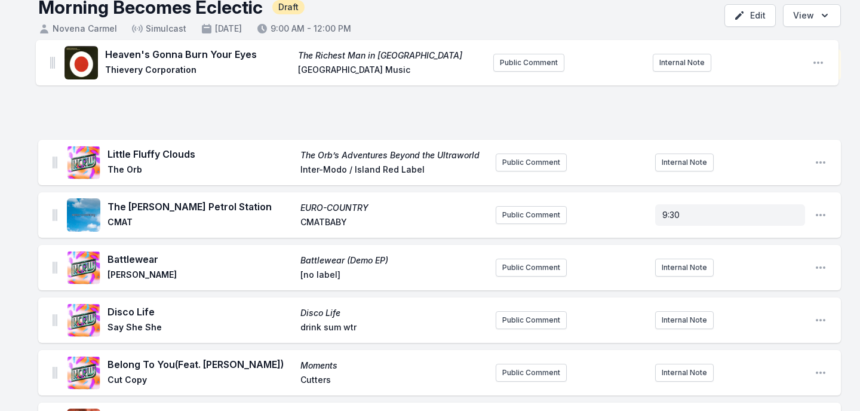
scroll to position [0, 0]
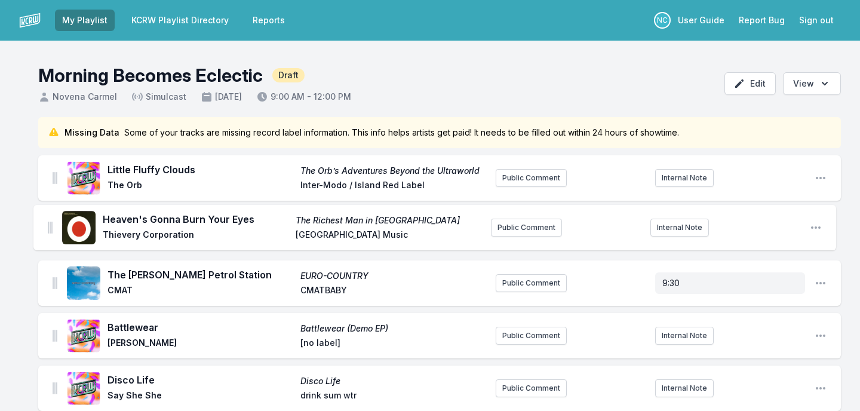
drag, startPoint x: 53, startPoint y: 73, endPoint x: 48, endPoint y: 224, distance: 150.6
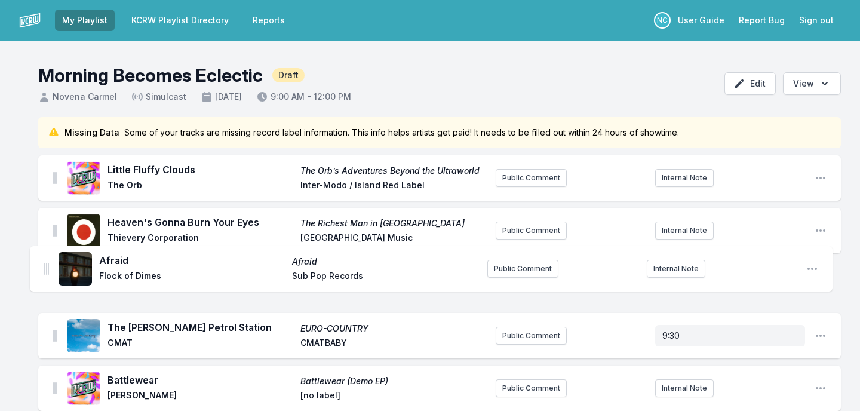
drag, startPoint x: 54, startPoint y: 317, endPoint x: 45, endPoint y: 267, distance: 50.9
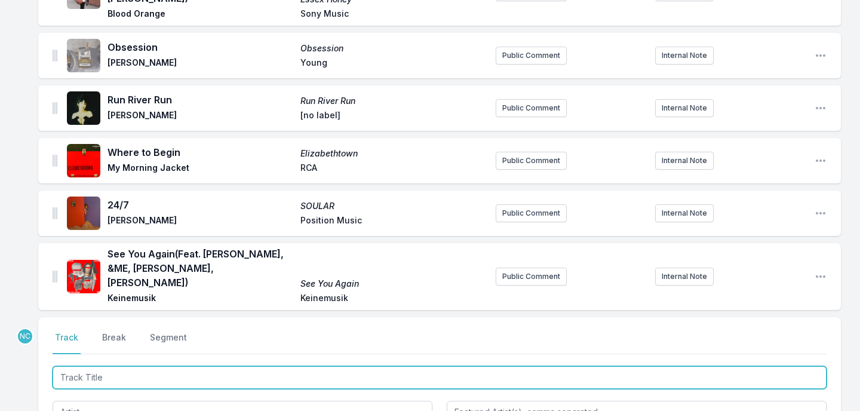
scroll to position [3144, 0]
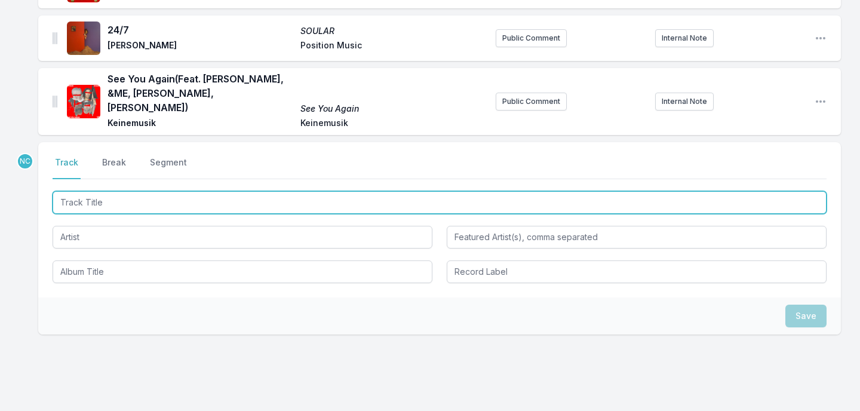
click at [156, 191] on input "Track Title" at bounding box center [440, 202] width 774 height 23
paste input "Ámame"
type input "Ámame"
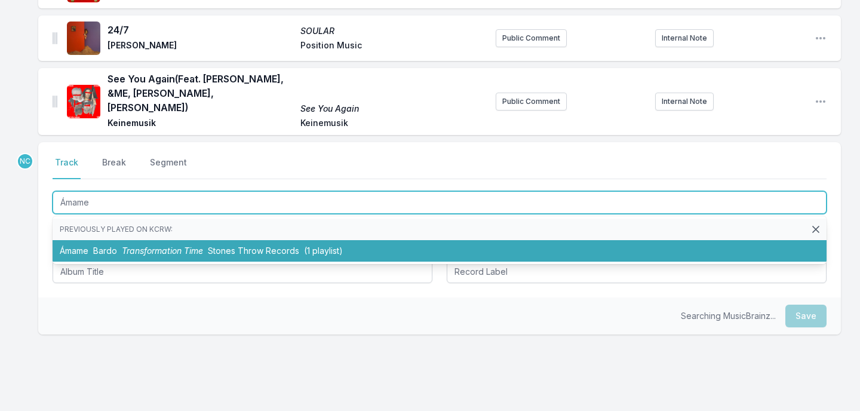
click at [134, 246] on span "Transformation Time" at bounding box center [162, 251] width 81 height 10
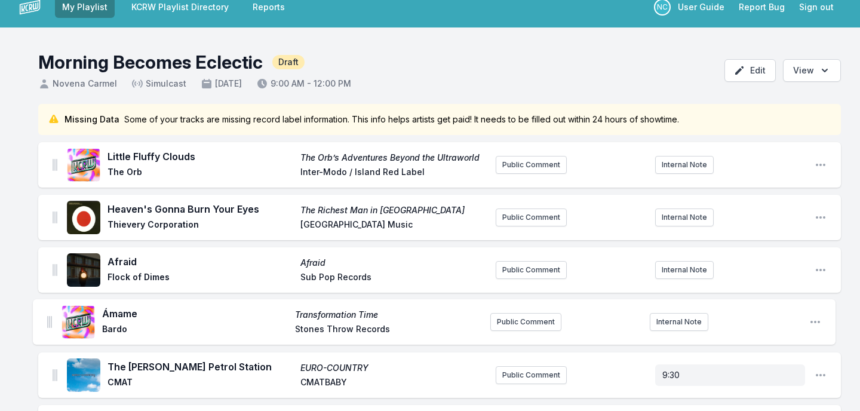
scroll to position [17, 0]
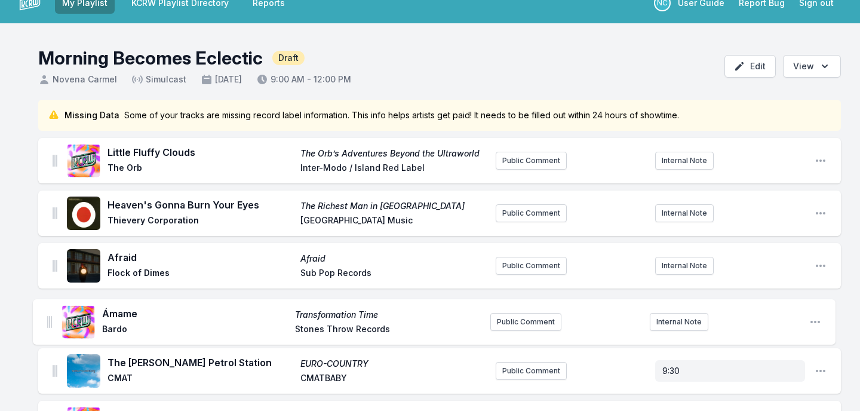
drag, startPoint x: 54, startPoint y: 73, endPoint x: 49, endPoint y: 318, distance: 245.0
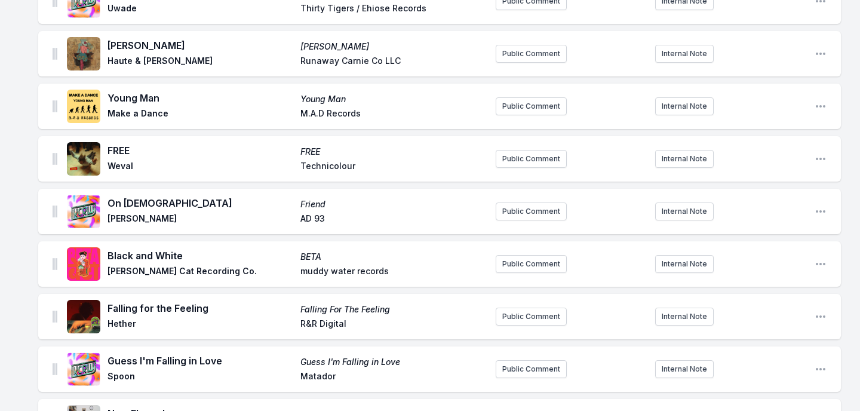
scroll to position [3196, 0]
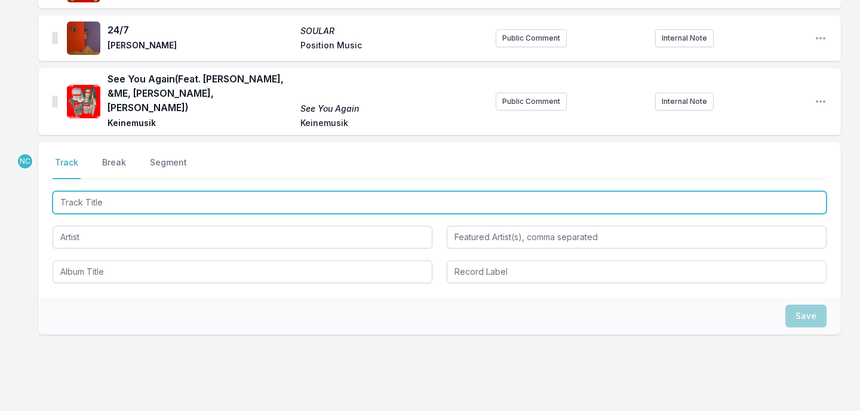
click at [312, 191] on input "Track Title" at bounding box center [440, 202] width 774 height 23
type input "New Earth Time"
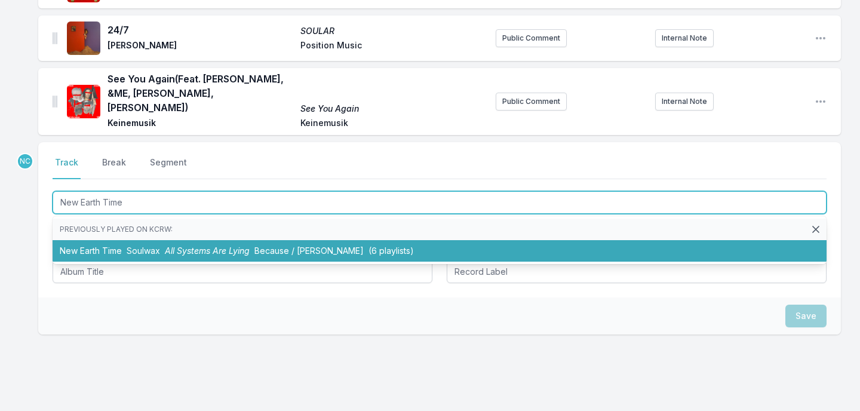
click at [258, 246] on span "Because / [PERSON_NAME]" at bounding box center [309, 251] width 109 height 10
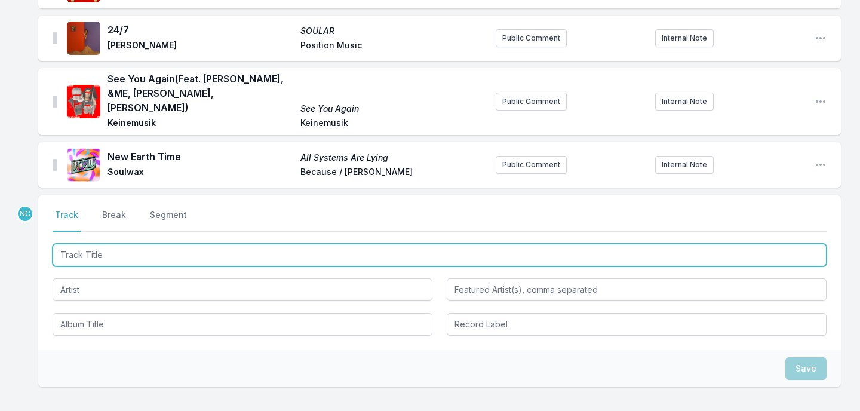
scroll to position [3249, 0]
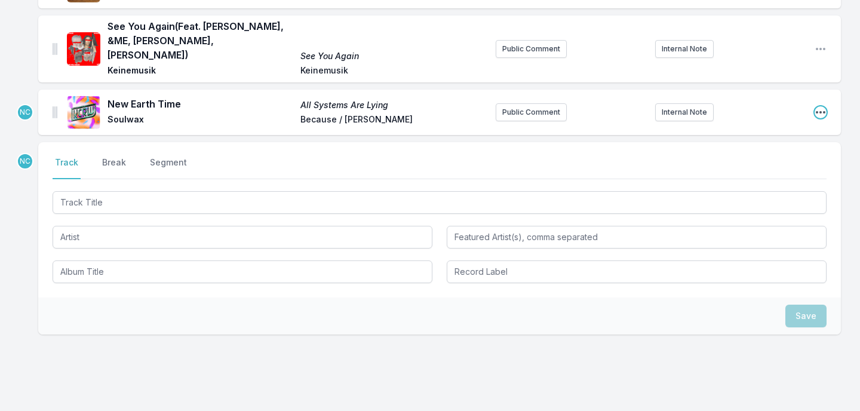
click at [822, 106] on icon "Open playlist item options" at bounding box center [821, 112] width 12 height 12
click at [774, 125] on button "Edit Track Details" at bounding box center [760, 136] width 134 height 22
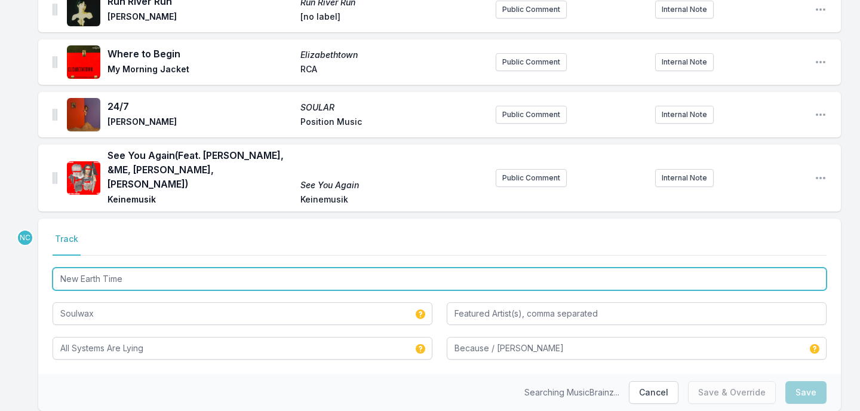
click at [140, 268] on input "New Earth Time" at bounding box center [440, 279] width 774 height 23
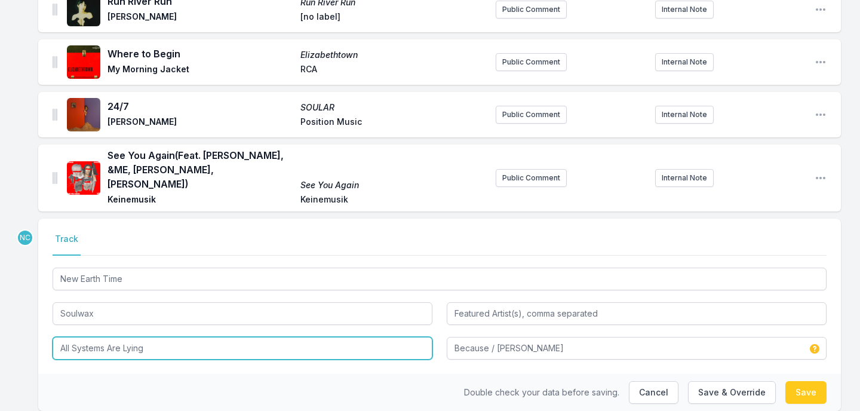
click at [111, 337] on input "All Systems Are Lying" at bounding box center [243, 348] width 380 height 23
paste input "New Earth Time"
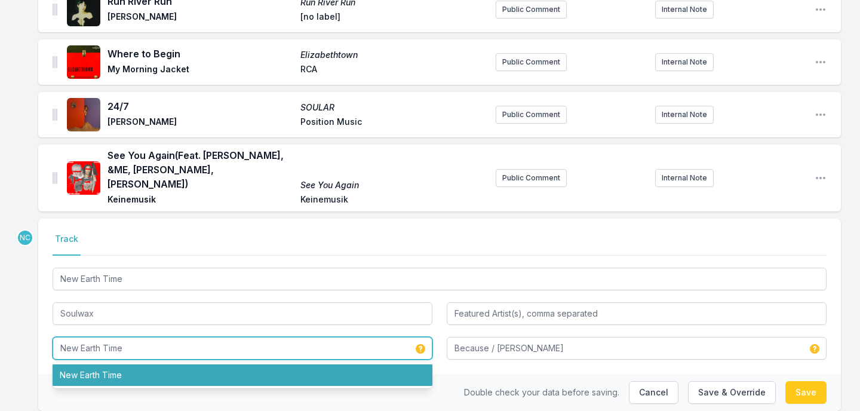
click at [409, 364] on li "New Earth Time" at bounding box center [243, 375] width 380 height 22
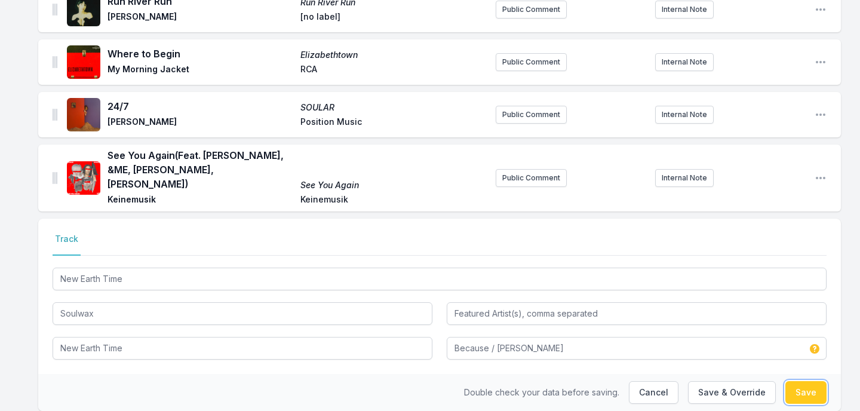
click at [815, 381] on button "Save" at bounding box center [806, 392] width 41 height 23
type input "All Systems Are Lying"
